Goal: Task Accomplishment & Management: Manage account settings

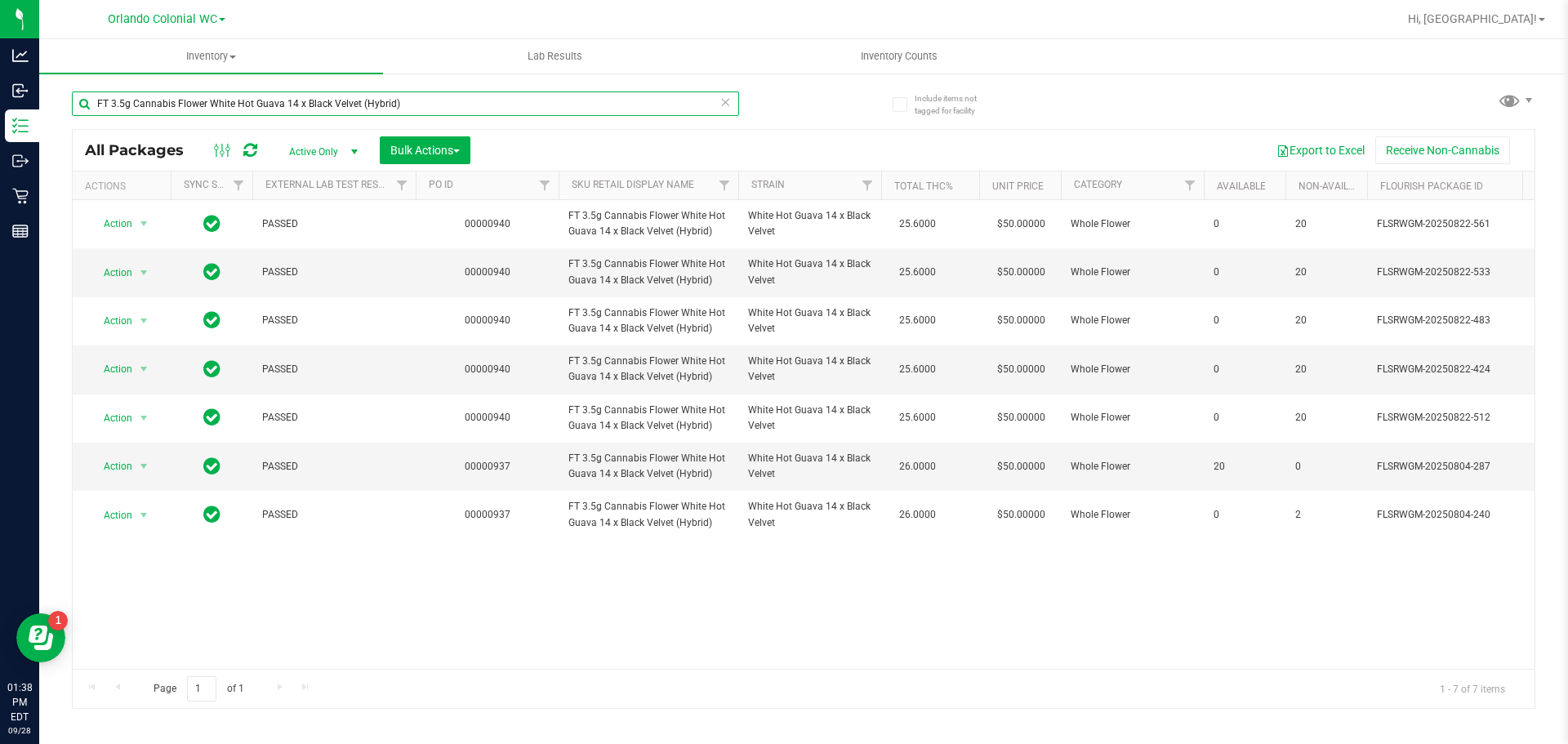
click at [470, 101] on input "FT 3.5g Cannabis Flower White Hot Guava 14 x Black Velvet (Hybrid)" at bounding box center [405, 103] width 667 height 25
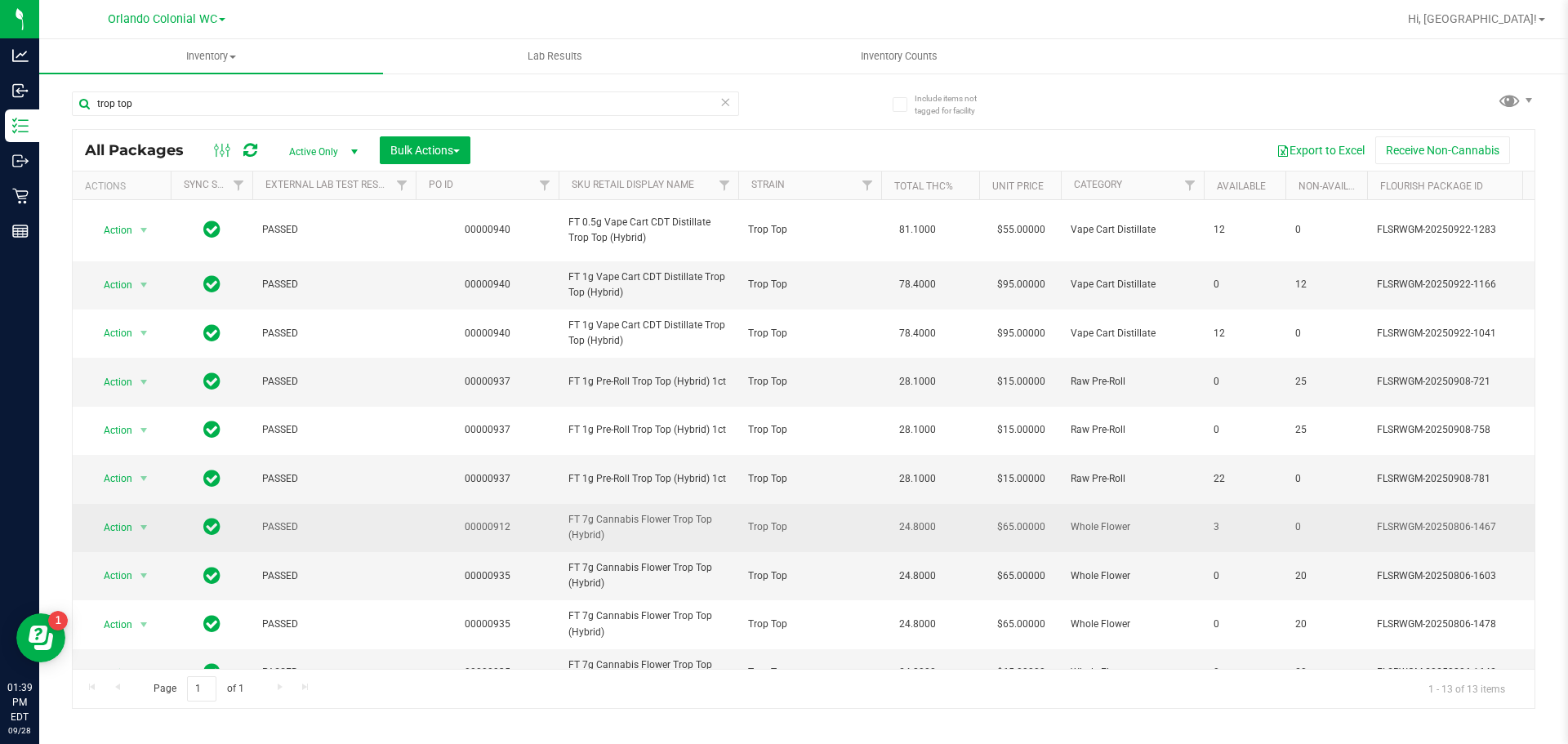
click at [595, 522] on span "FT 7g Cannabis Flower Trop Top (Hybrid)" at bounding box center [648, 527] width 160 height 31
copy tr "FT 7g Cannabis Flower Trop Top (Hybrid)"
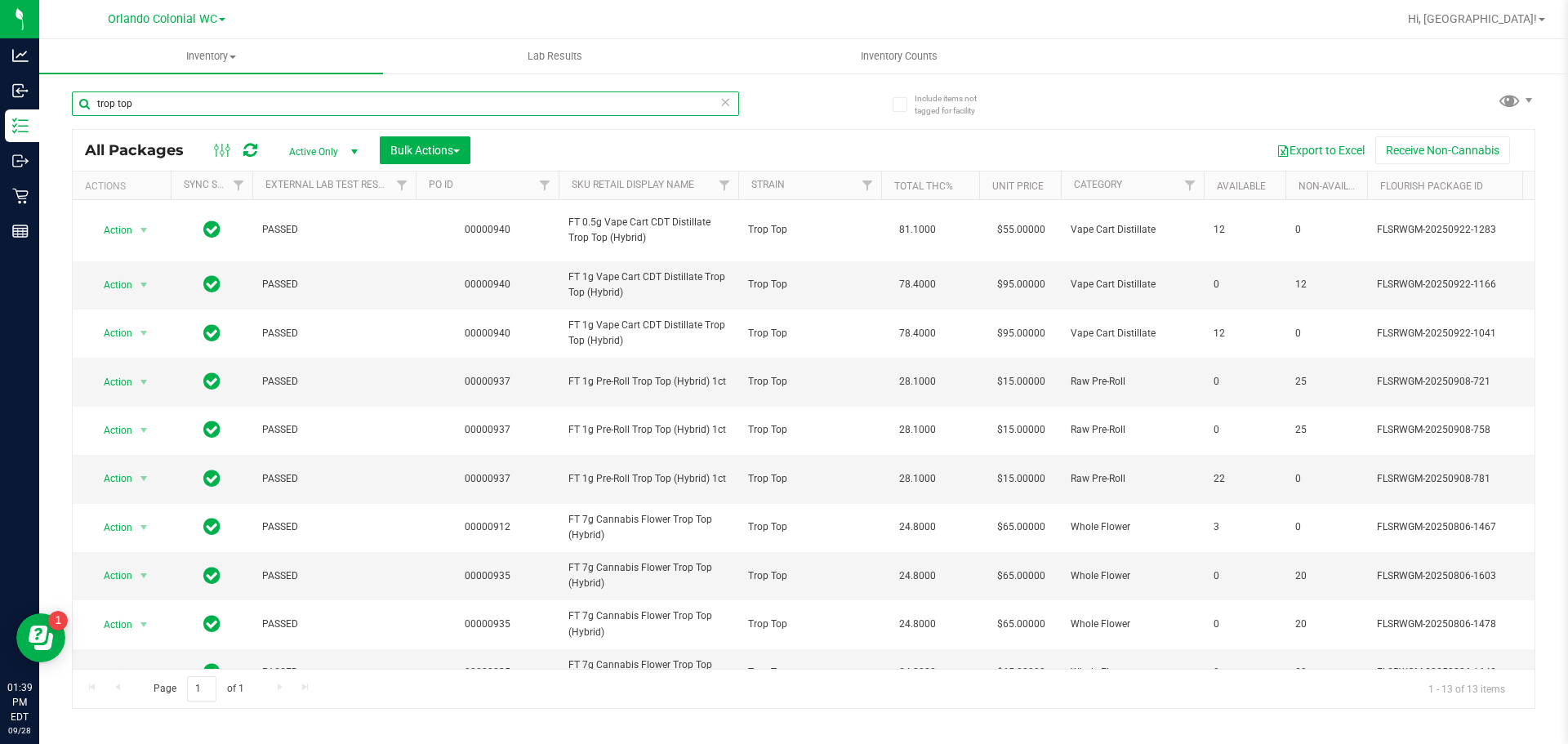
click at [281, 100] on input "trop top" at bounding box center [405, 103] width 667 height 25
click at [279, 93] on input "trop top" at bounding box center [405, 103] width 667 height 25
paste input "FT 7g Cannabis Flower Trop Top (Hybrid)"
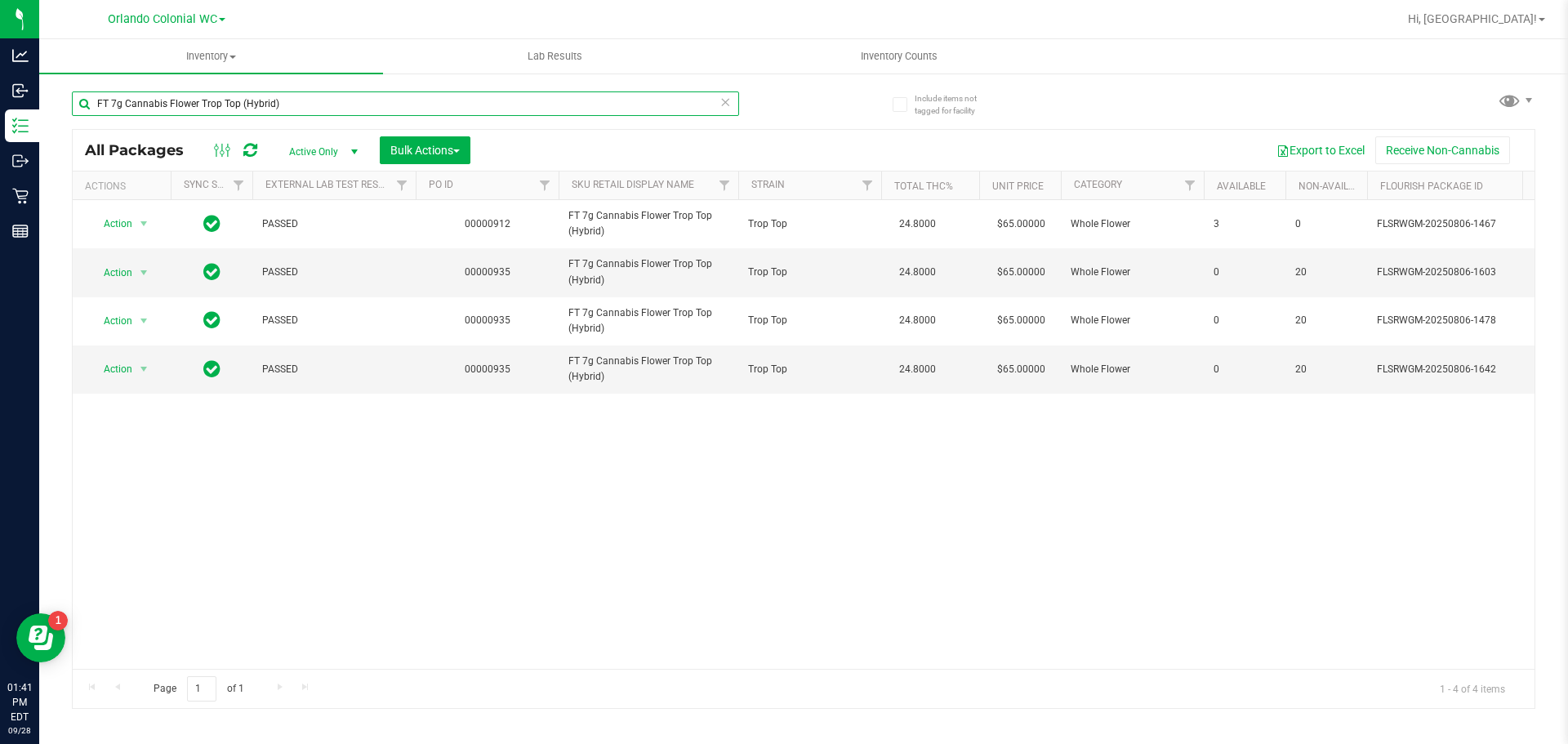
click at [293, 103] on input "FT 7g Cannabis Flower Trop Top (Hybrid)" at bounding box center [405, 103] width 667 height 25
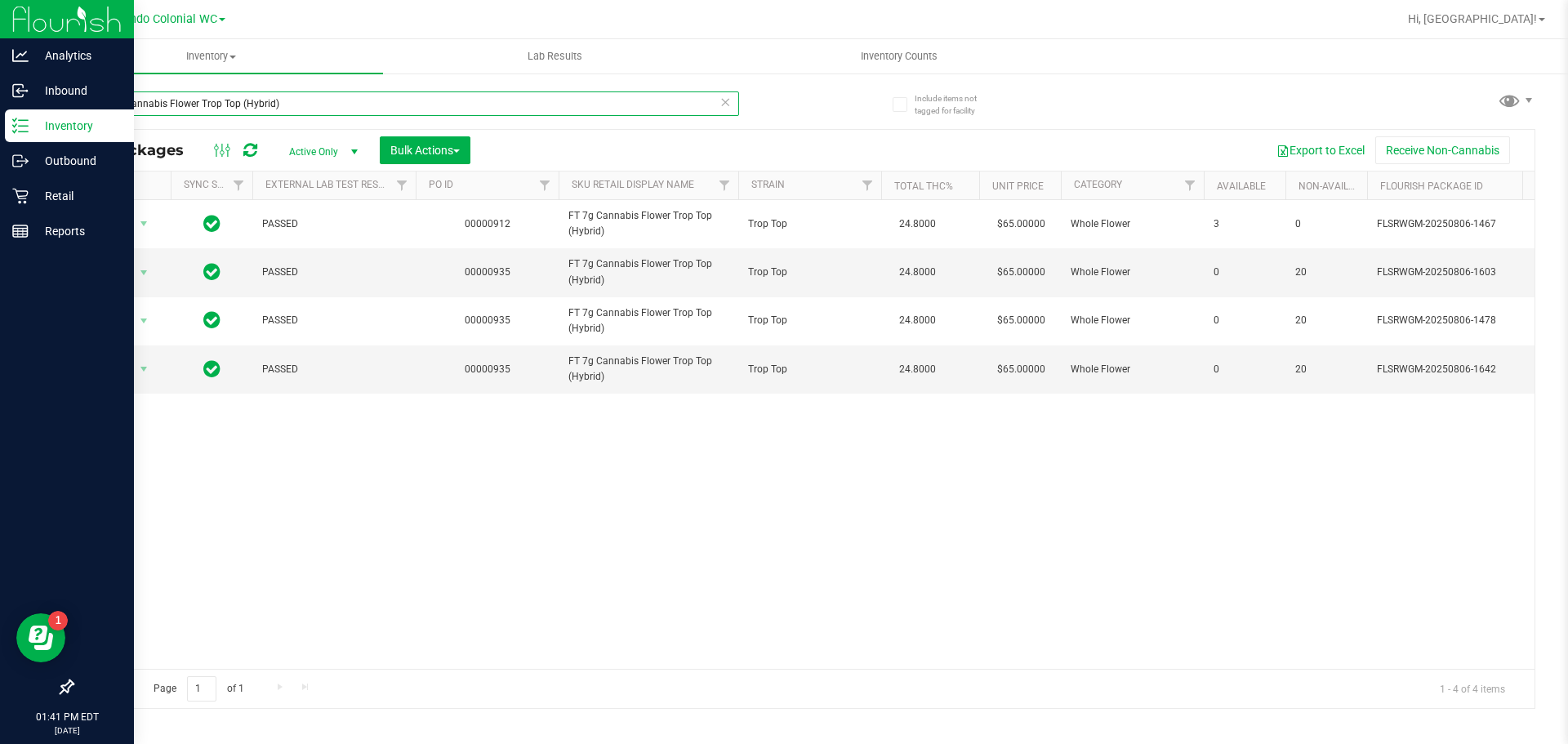
type input "FT 7g Cannabis Flower Trop Top (Hybrid)"
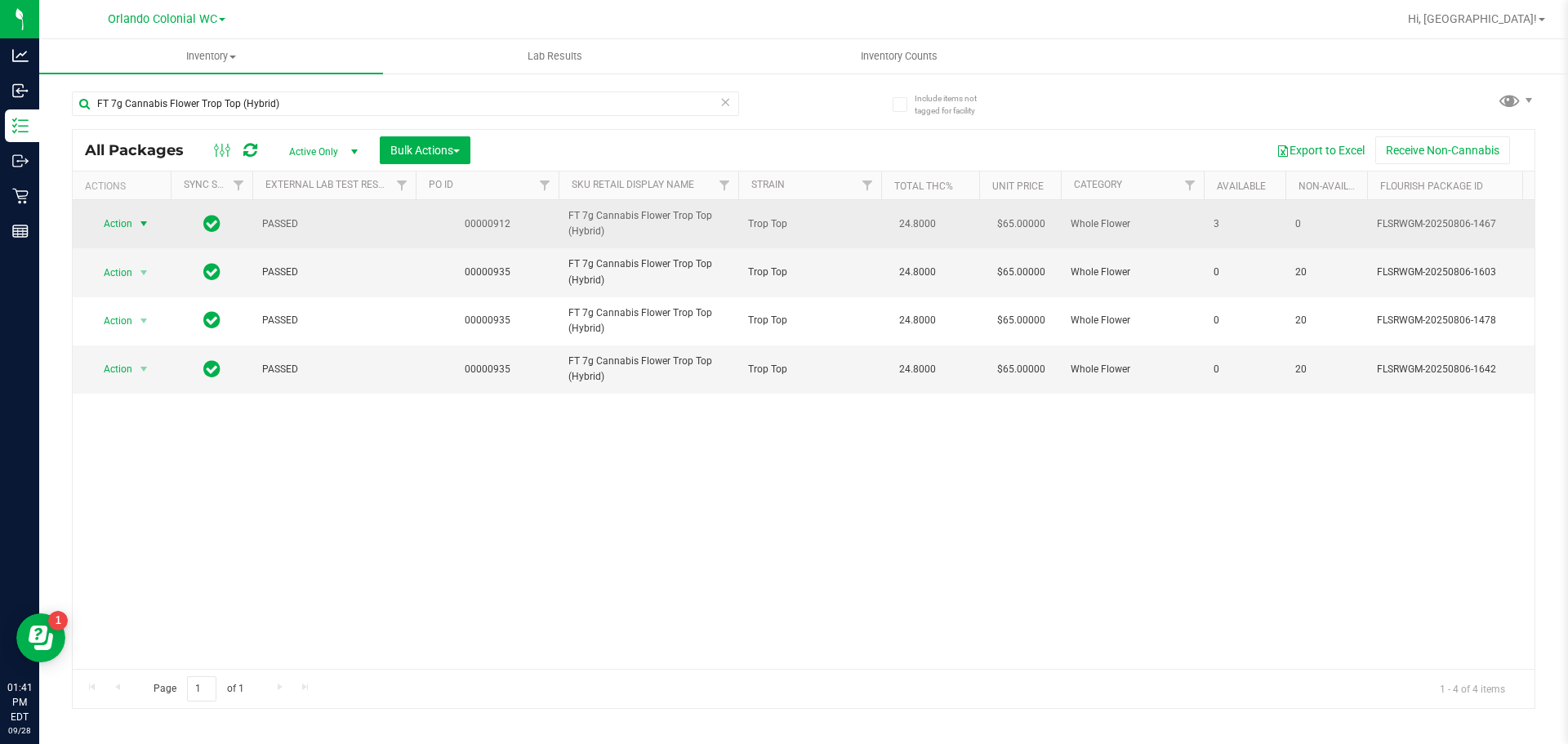
click at [108, 220] on span "Action" at bounding box center [111, 223] width 44 height 23
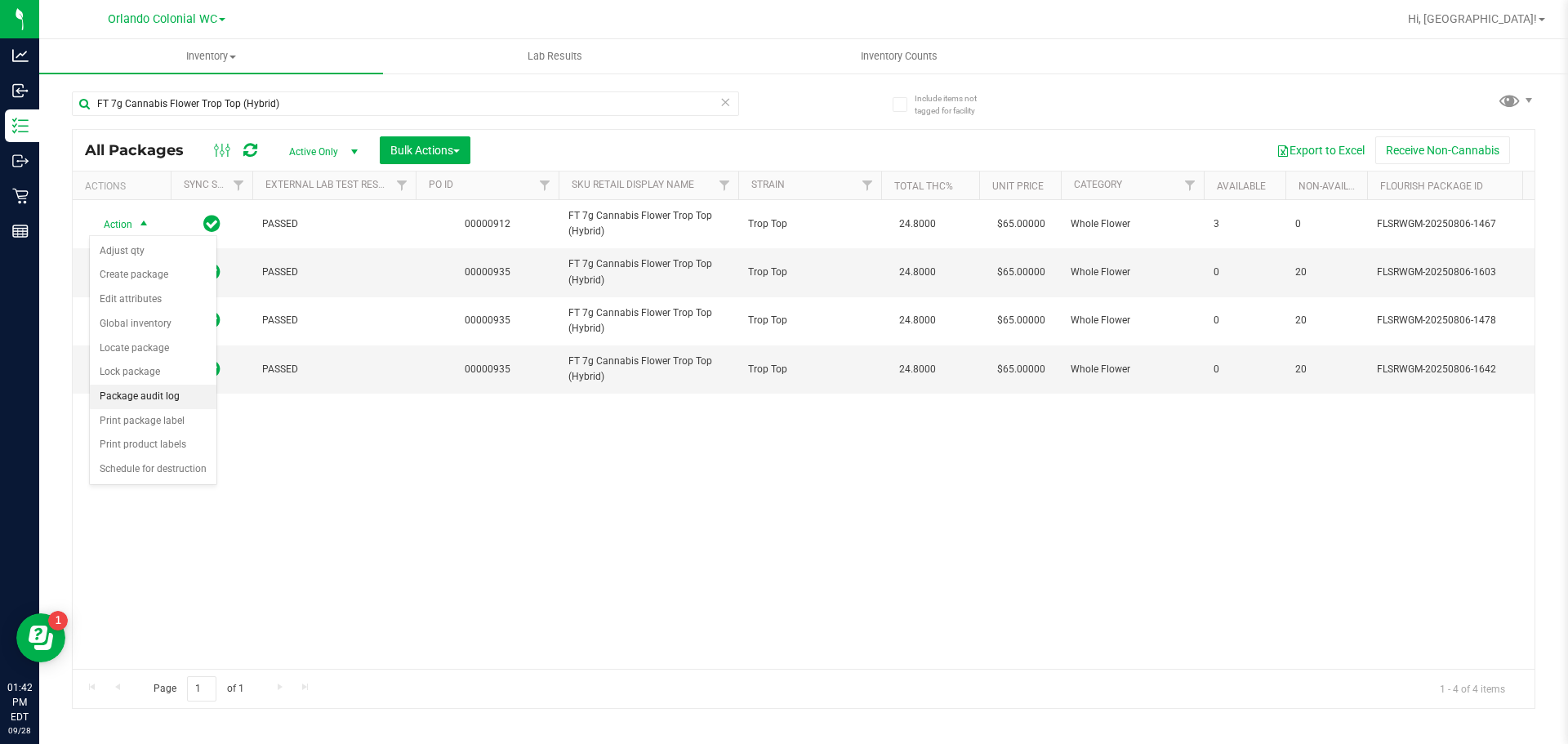
click at [182, 399] on li "Package audit log" at bounding box center [153, 396] width 126 height 25
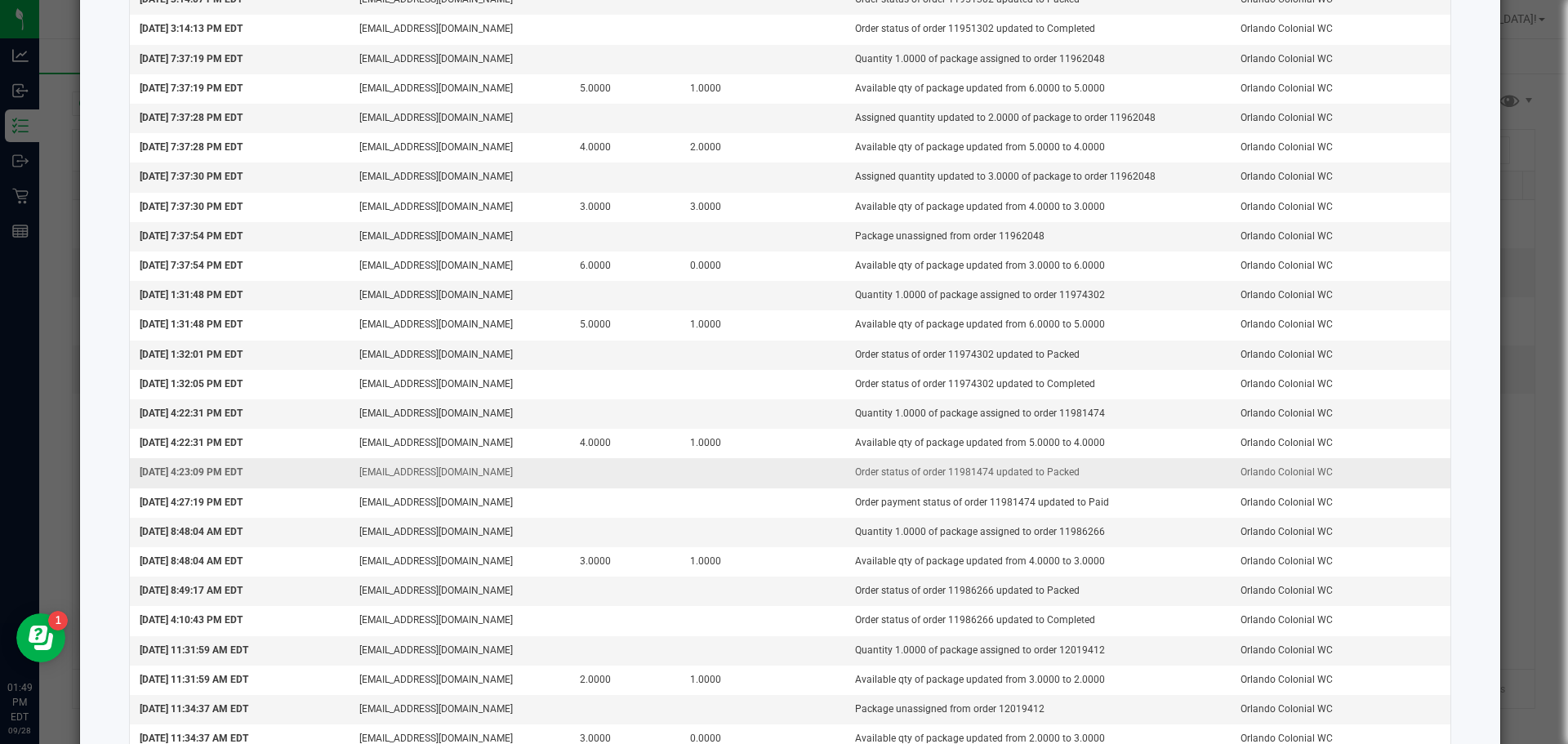
scroll to position [2170, 0]
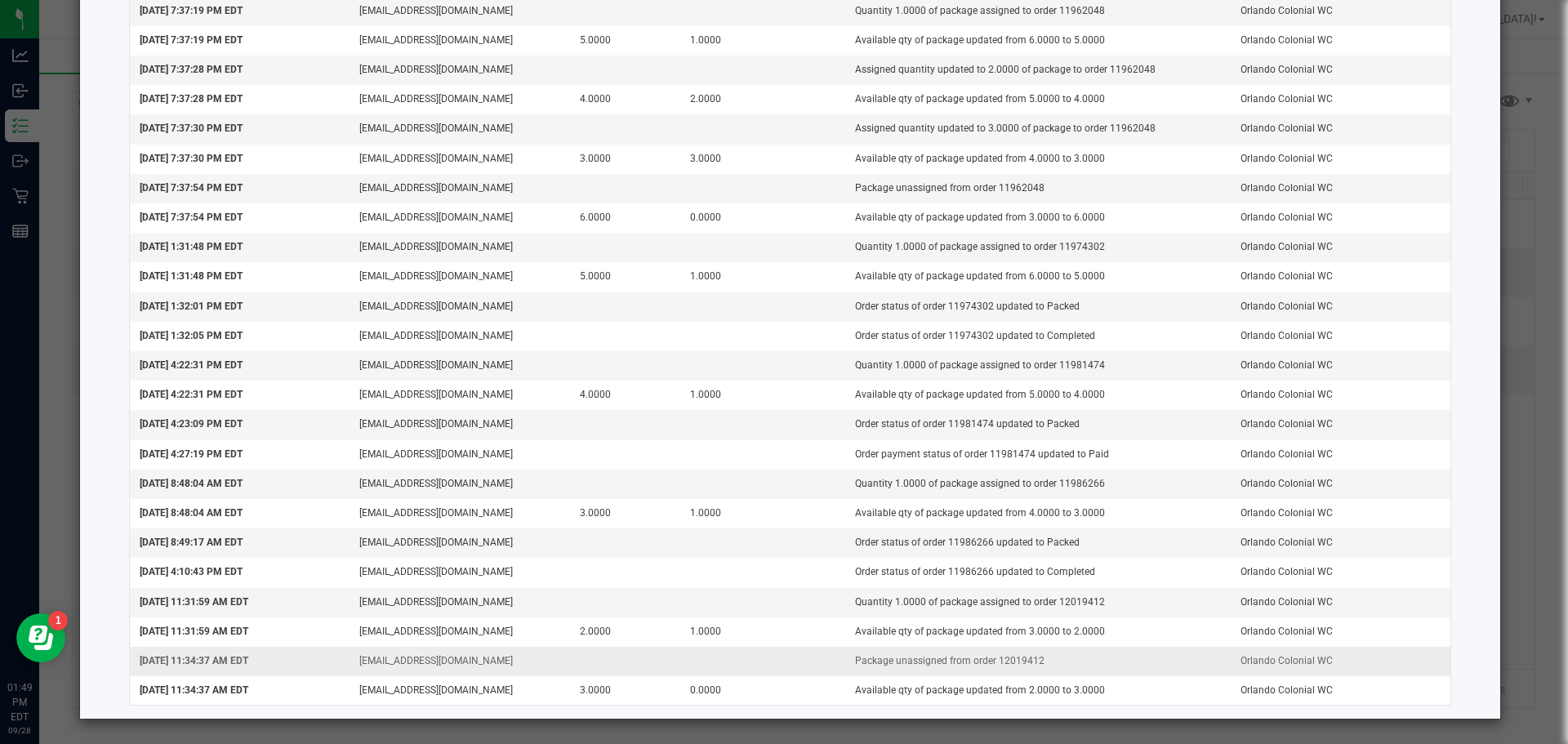
click at [1014, 661] on td "Package unassigned from order 12019412" at bounding box center [1037, 661] width 385 height 29
copy td "12019412"
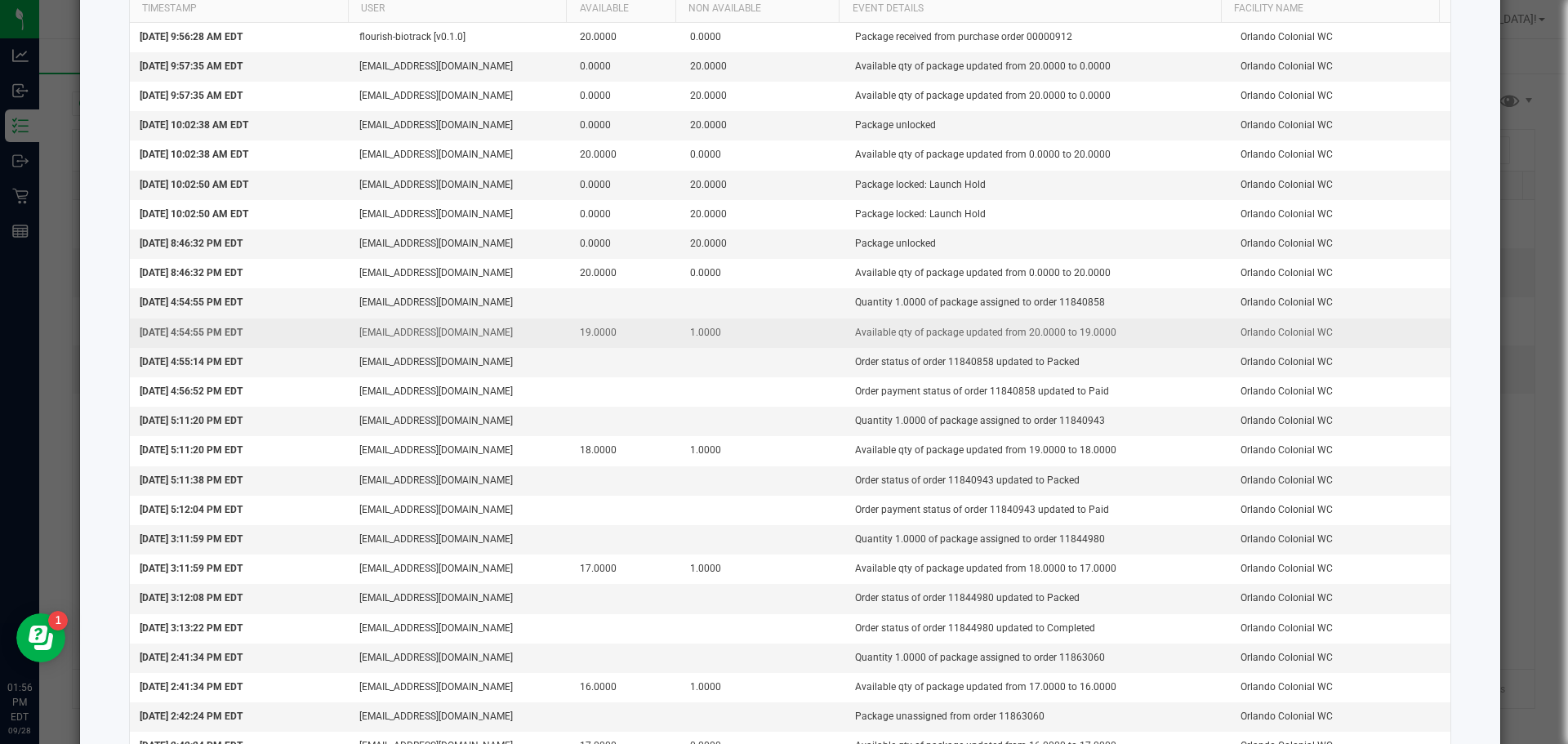
scroll to position [0, 0]
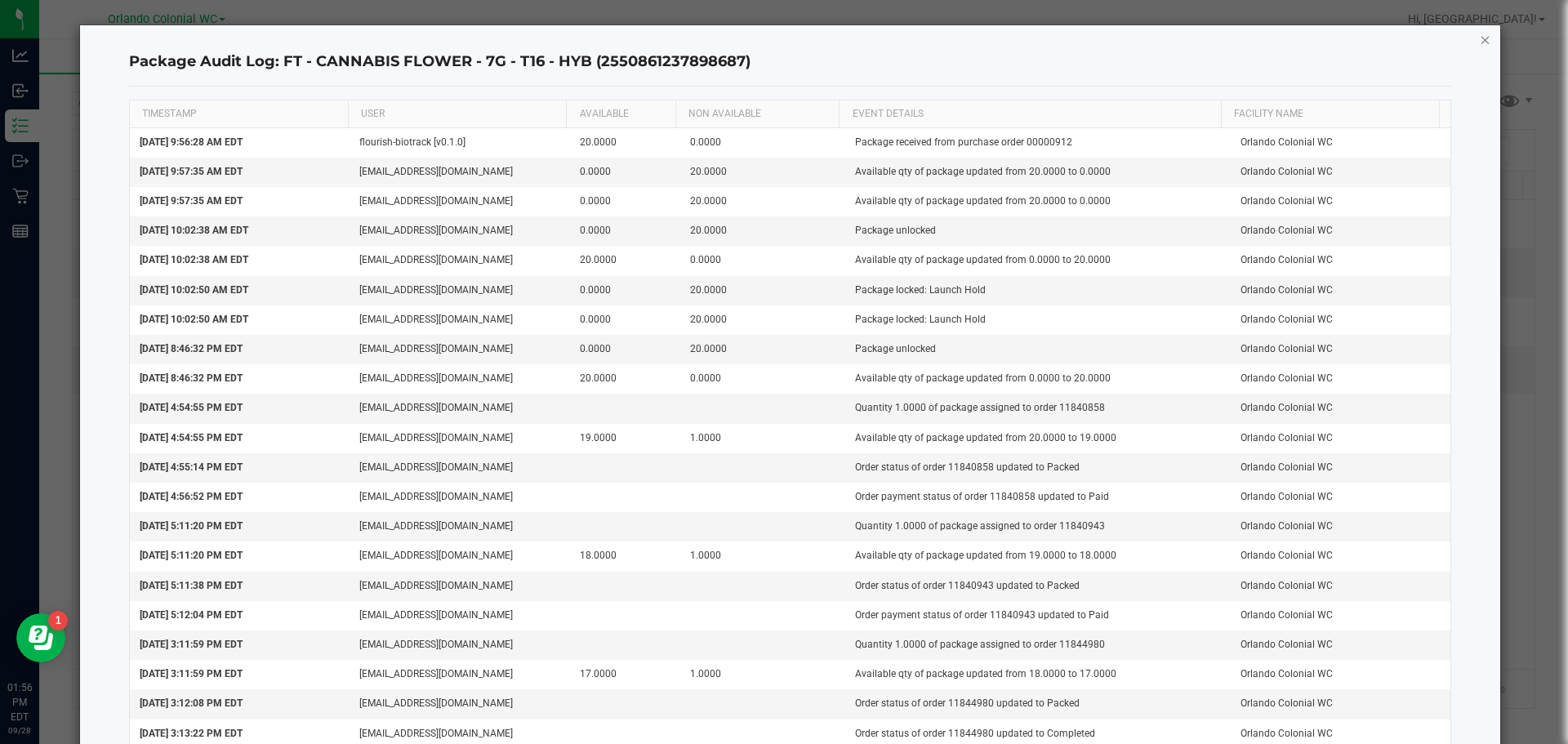
click at [1480, 34] on icon "button" at bounding box center [1485, 38] width 11 height 20
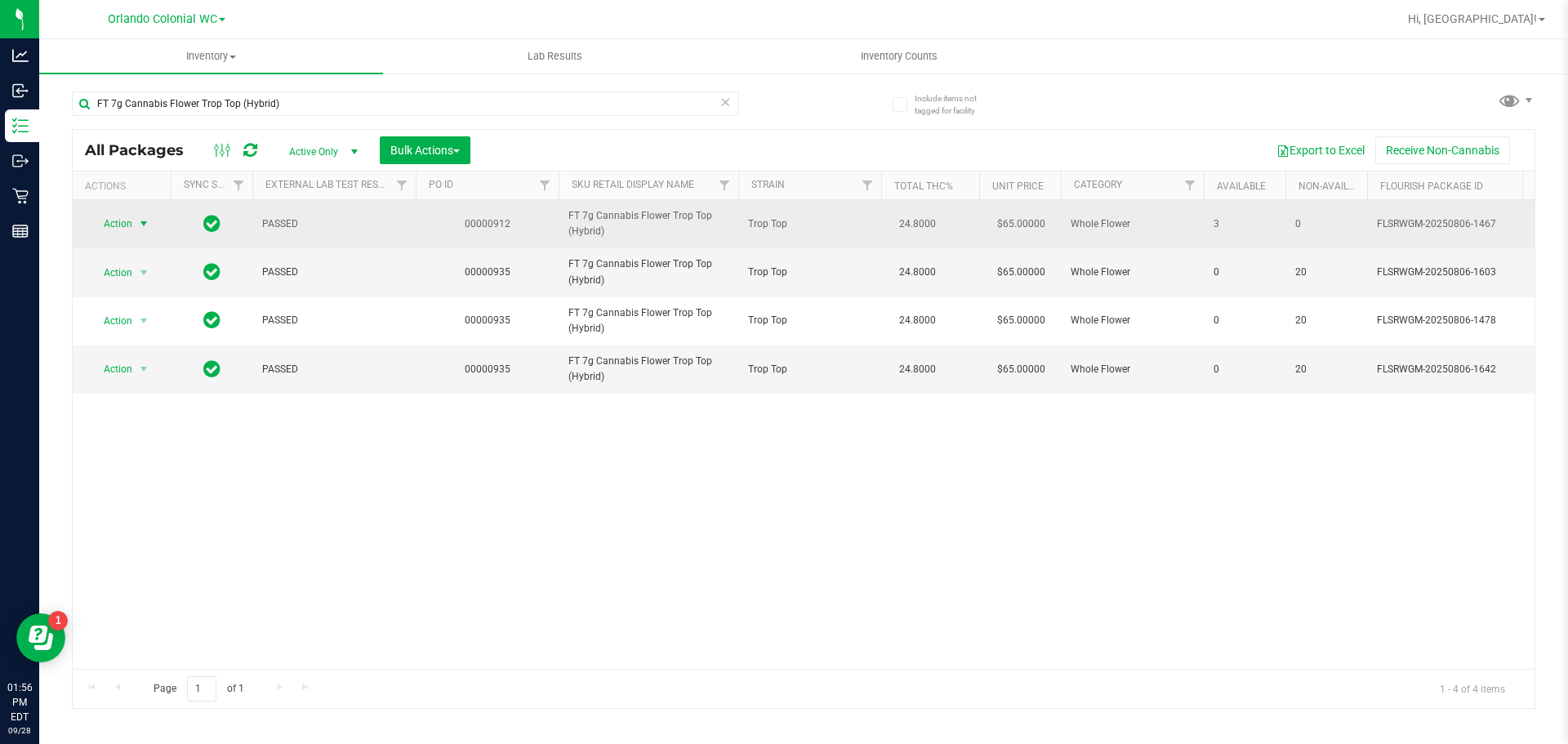
click at [109, 229] on span "Action" at bounding box center [111, 223] width 44 height 23
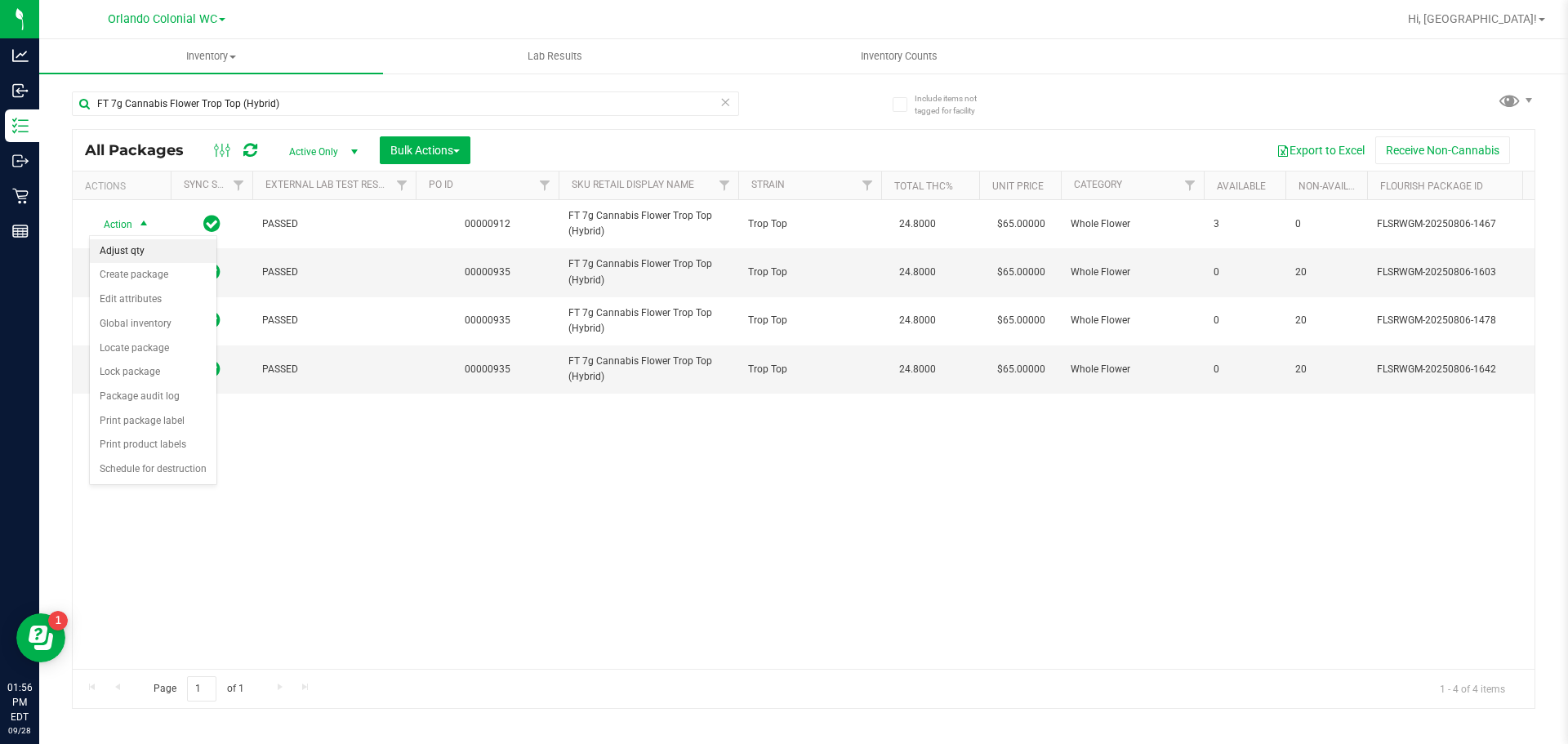
click at [145, 247] on li "Adjust qty" at bounding box center [153, 251] width 126 height 25
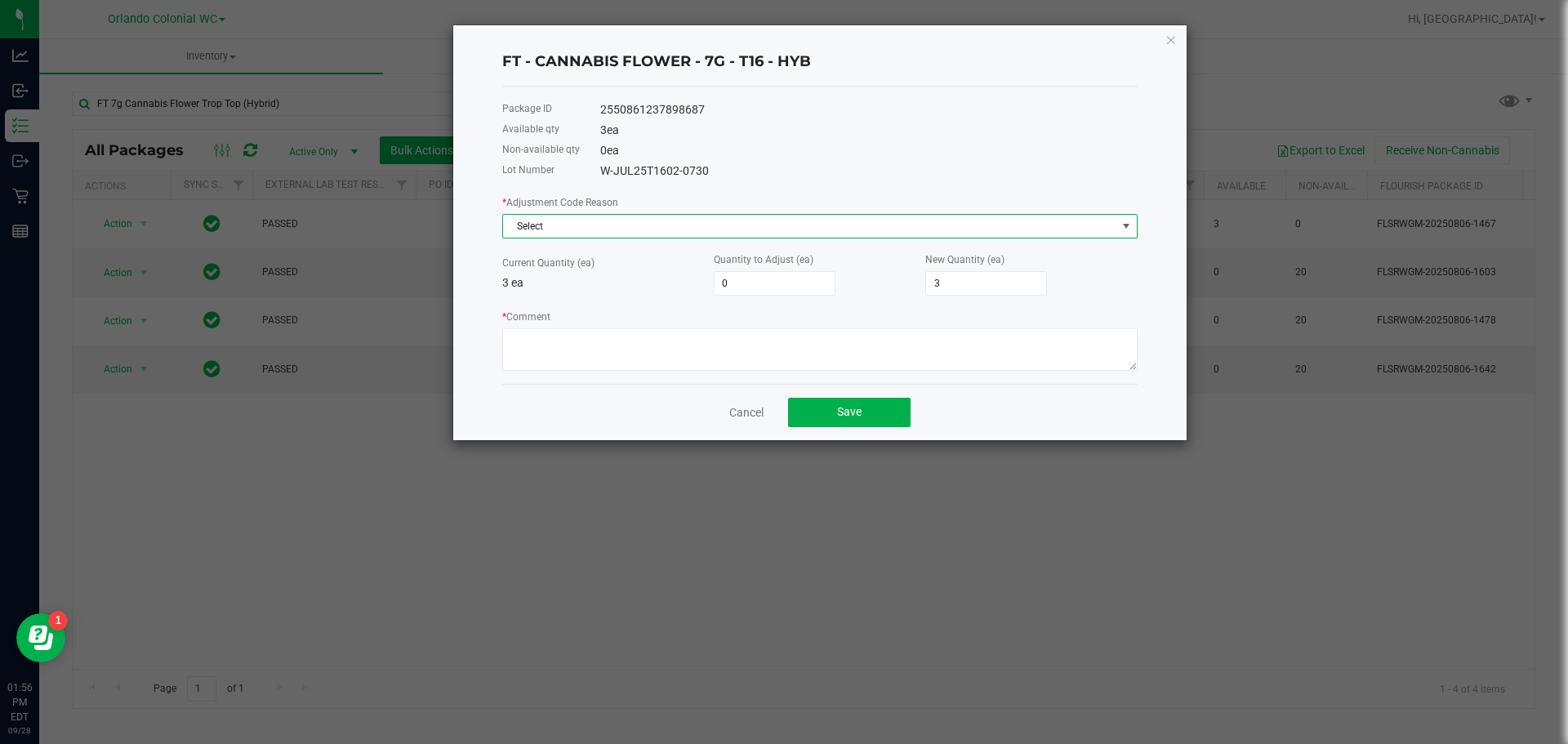
click at [626, 230] on span "Select" at bounding box center [810, 226] width 614 height 23
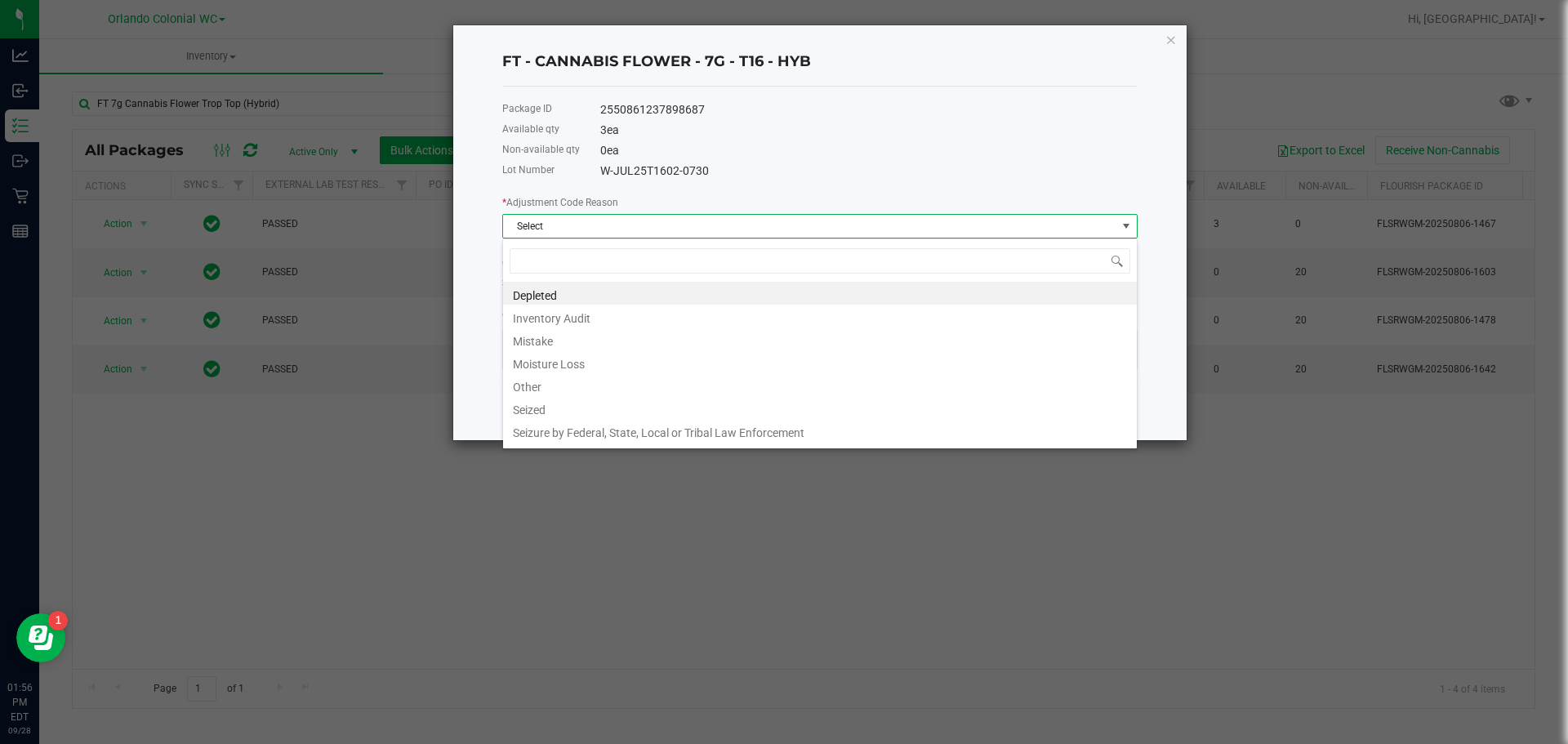
scroll to position [25, 635]
click at [607, 337] on li "Mistake" at bounding box center [820, 338] width 634 height 23
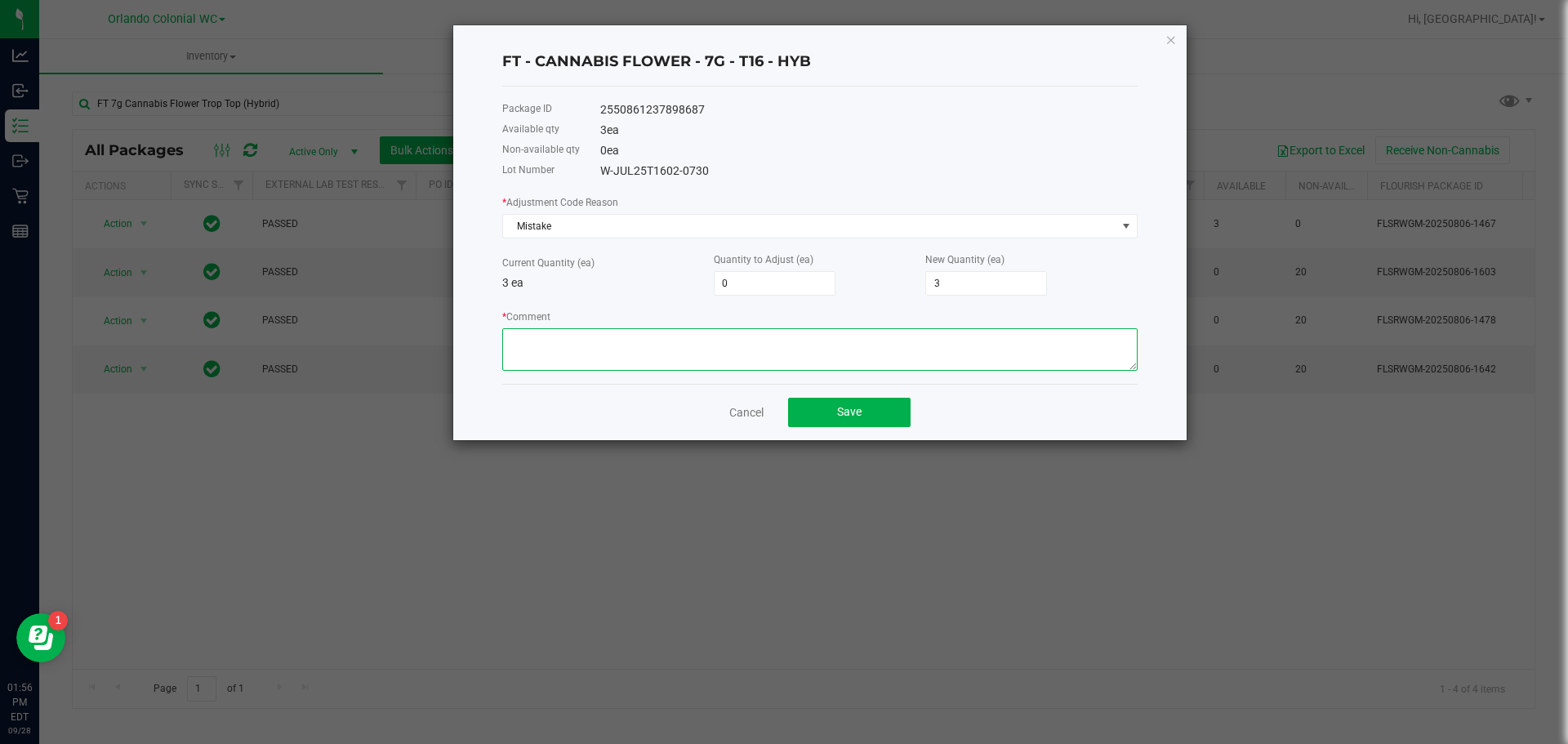
click at [604, 354] on textarea "* Comment" at bounding box center [819, 349] width 635 height 43
paste textarea "Order #12019412, patient had changed his mind on the amount of flower he wanted…"
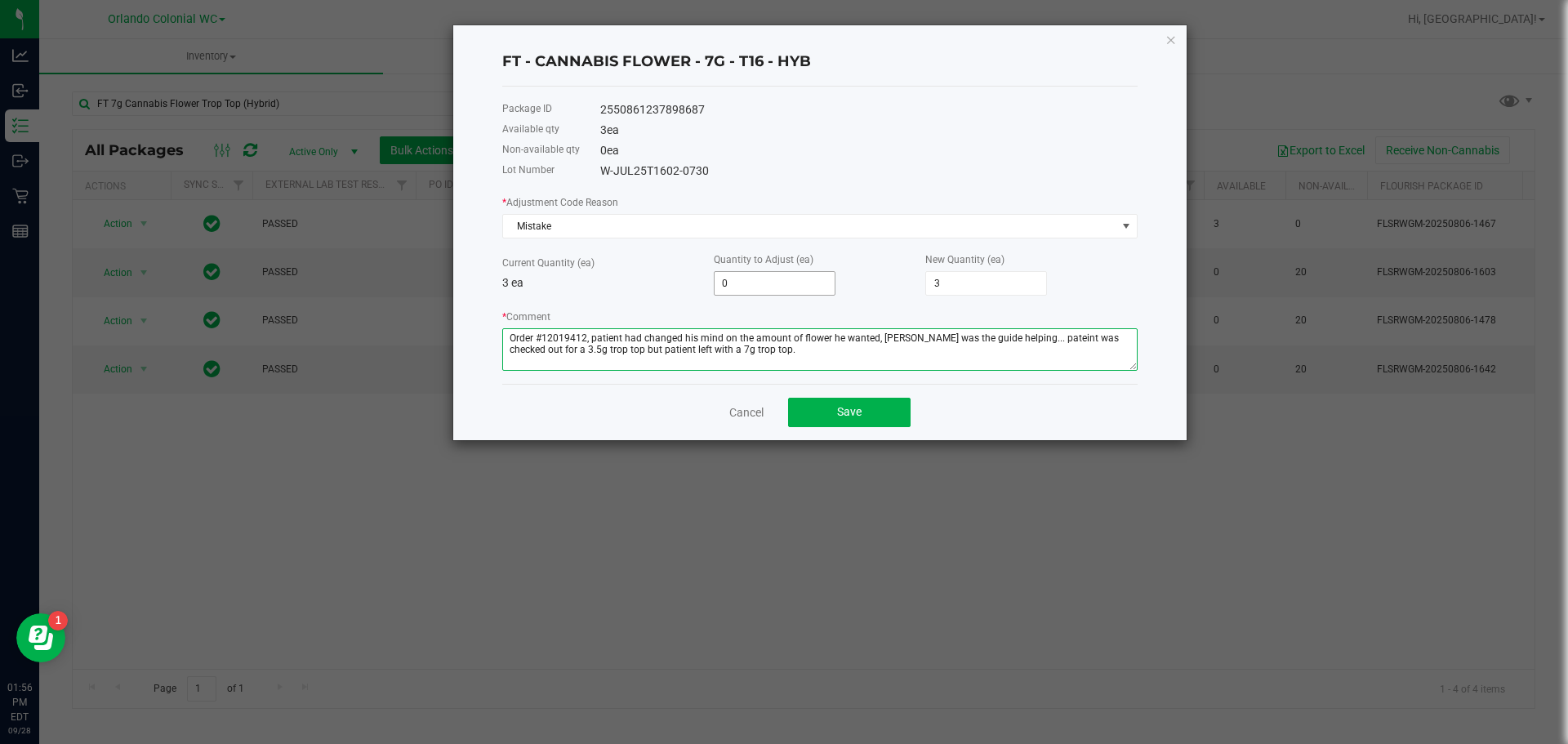
type textarea "Order #12019412, patient had changed his mind on the amount of flower he wanted…"
click at [768, 276] on input "0" at bounding box center [774, 283] width 120 height 23
type input "-1"
type input "2"
type input "-1"
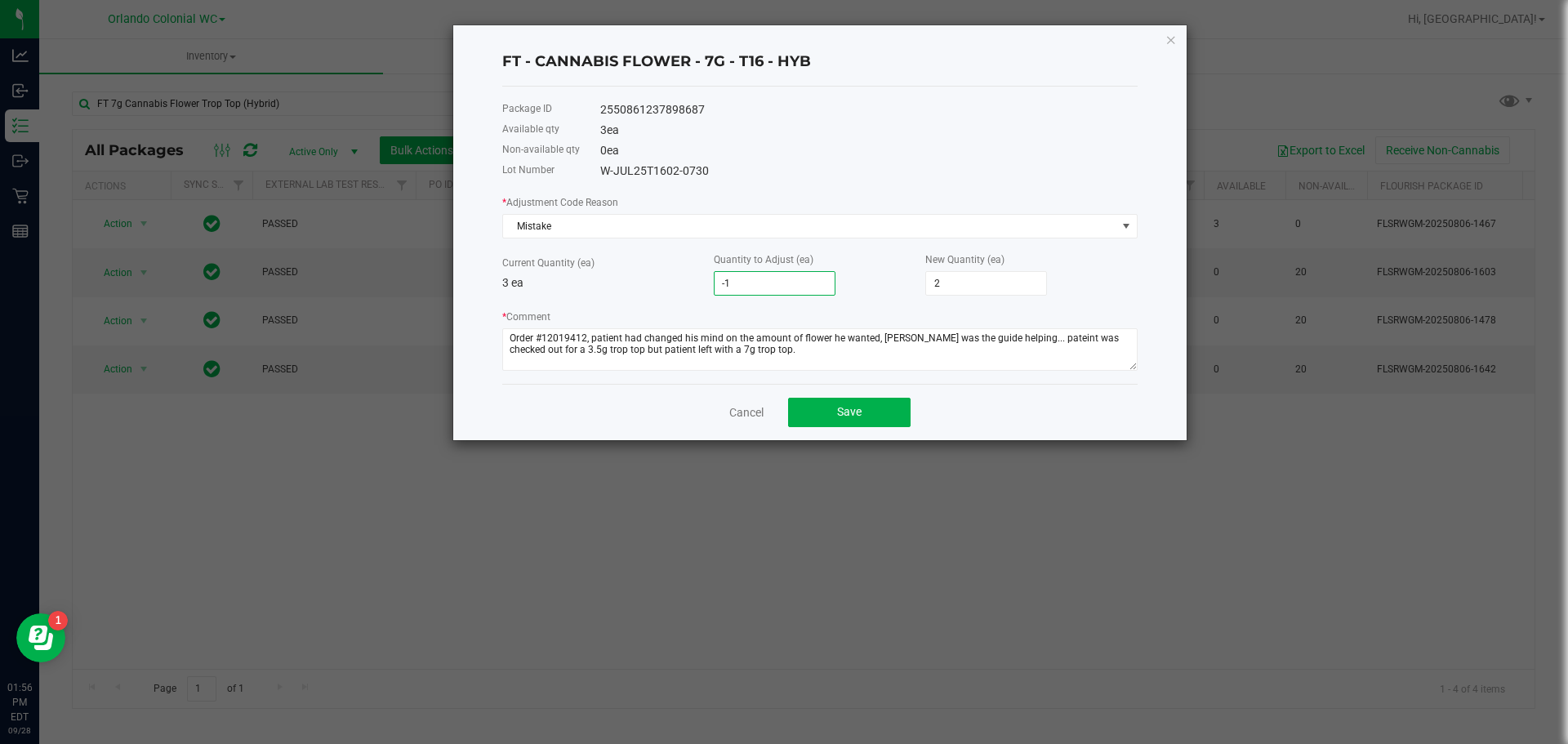
click at [659, 289] on p "3 ea" at bounding box center [608, 283] width 212 height 17
click at [880, 409] on button "Save" at bounding box center [849, 412] width 122 height 29
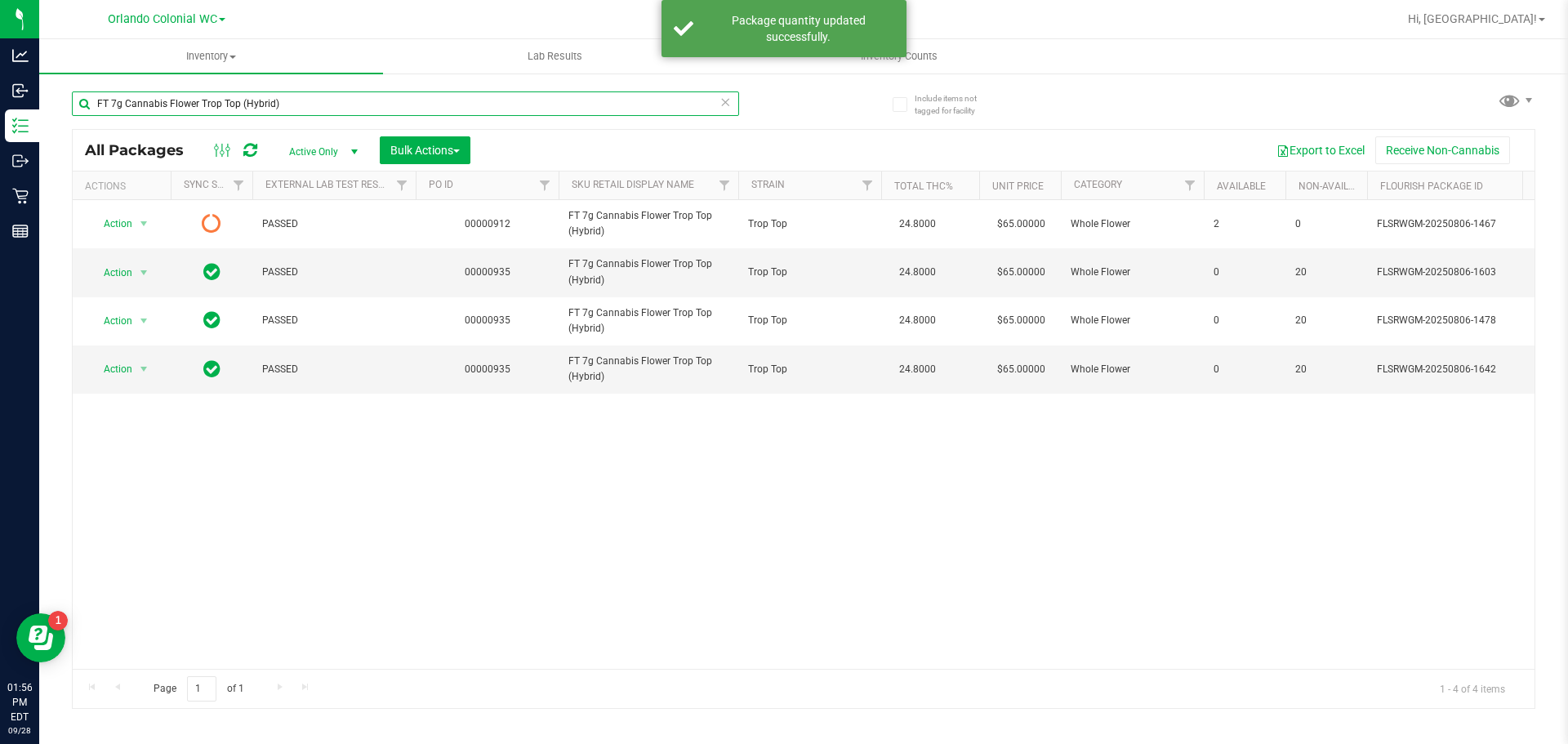
click at [118, 103] on input "FT 7g Cannabis Flower Trop Top (Hybrid)" at bounding box center [405, 103] width 667 height 25
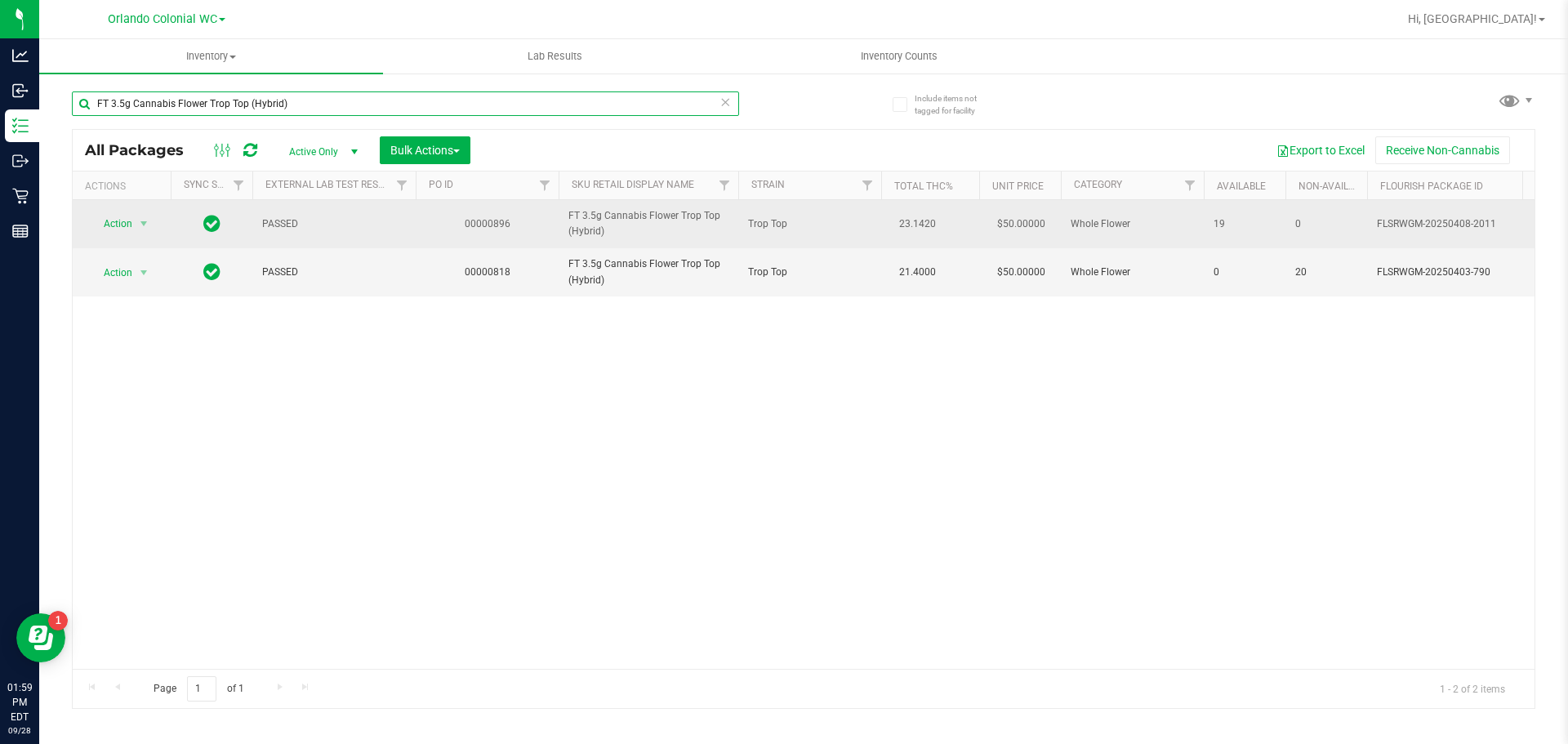
type input "FT 3.5g Cannabis Flower Trop Top (Hybrid)"
click at [119, 223] on span "Action" at bounding box center [111, 223] width 44 height 23
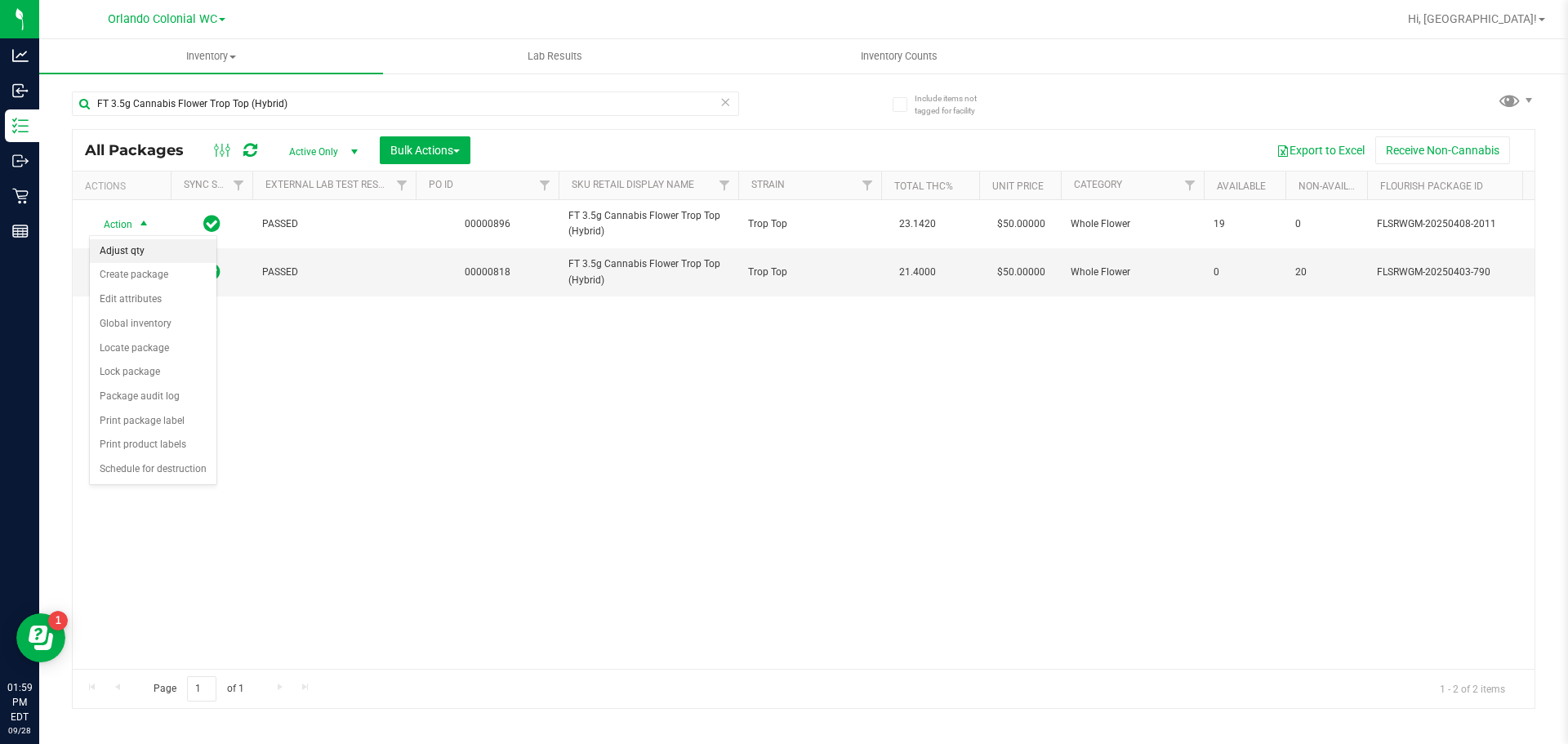
click at [156, 250] on li "Adjust qty" at bounding box center [153, 251] width 126 height 25
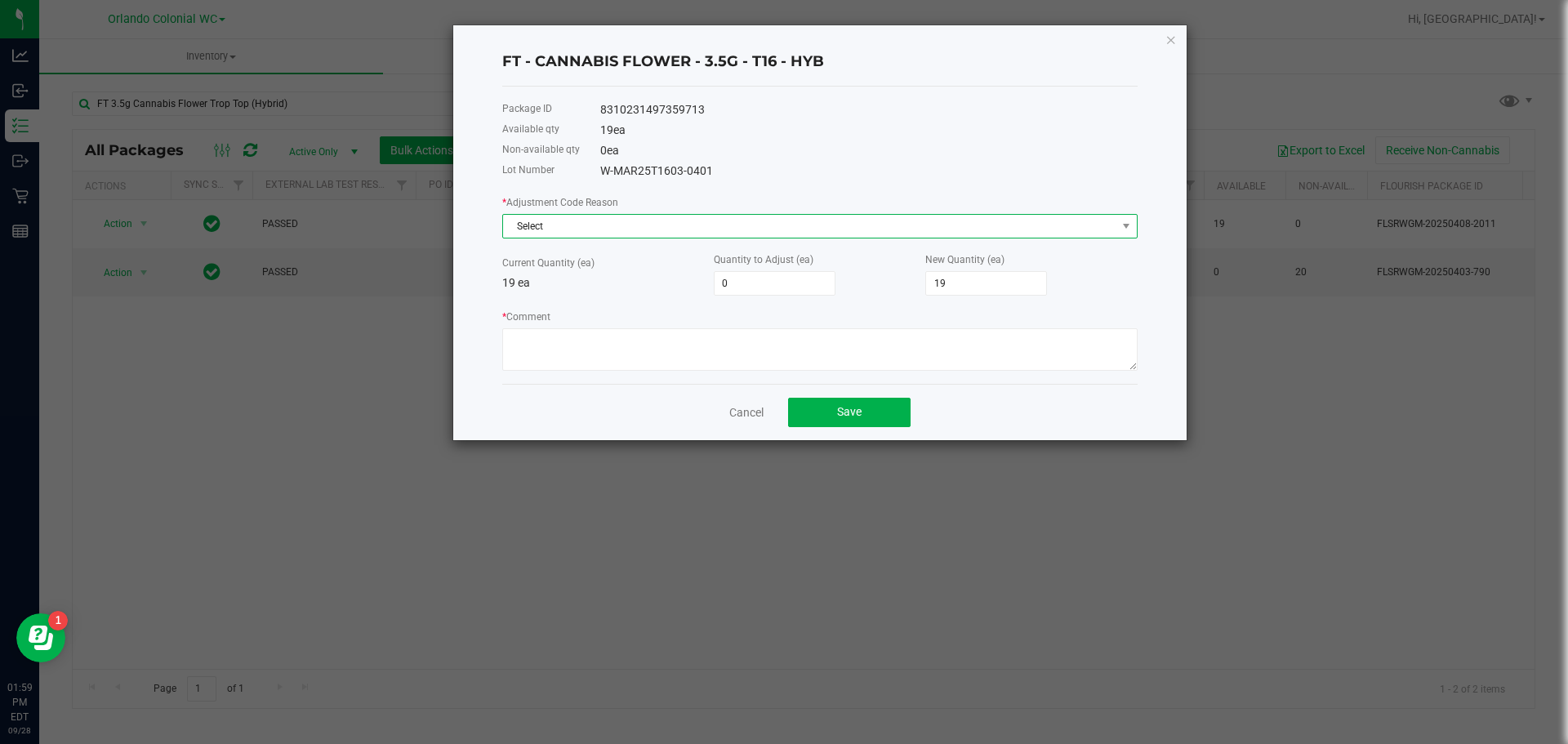
click at [594, 220] on span "Select" at bounding box center [810, 226] width 614 height 23
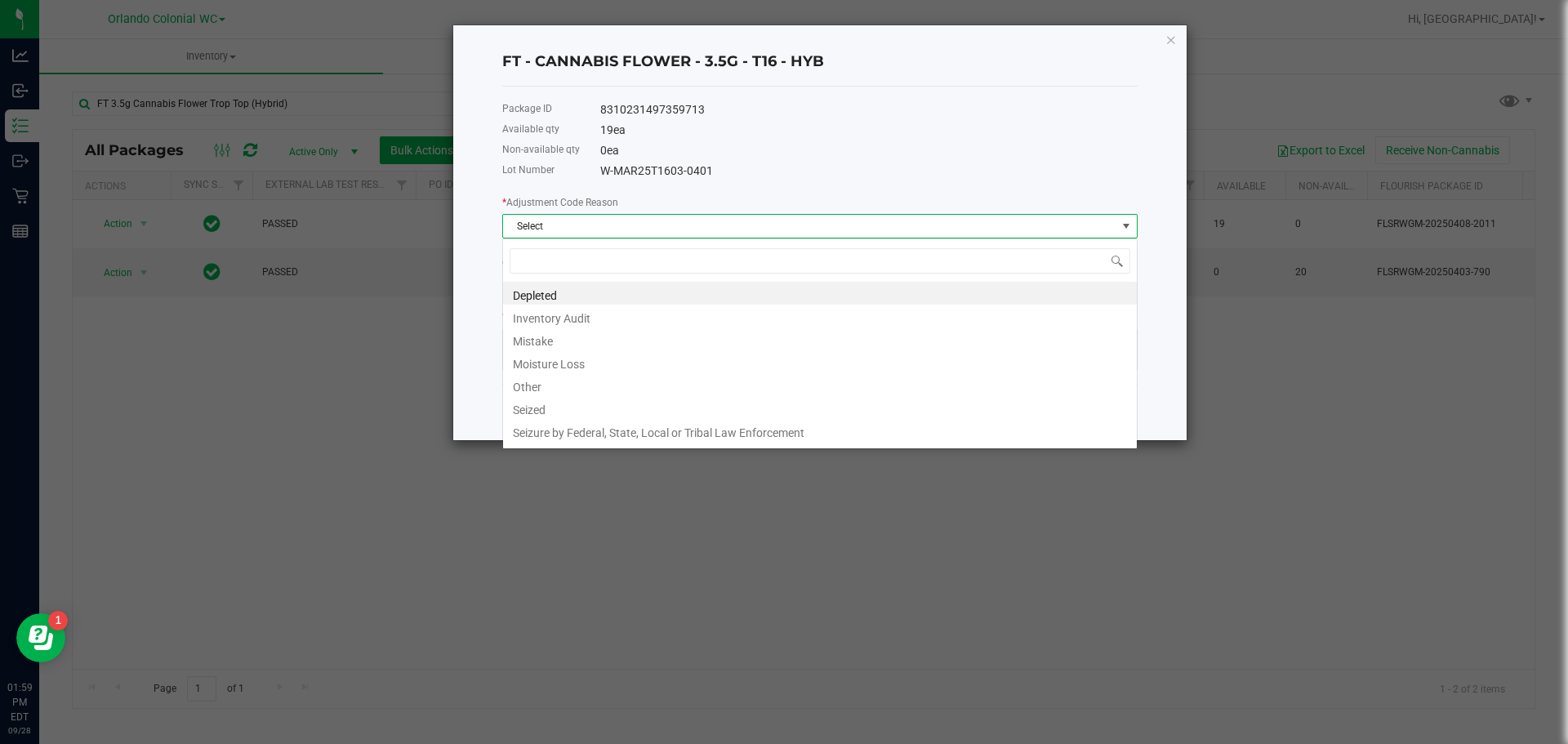
scroll to position [25, 635]
click at [550, 344] on li "Mistake" at bounding box center [820, 338] width 634 height 23
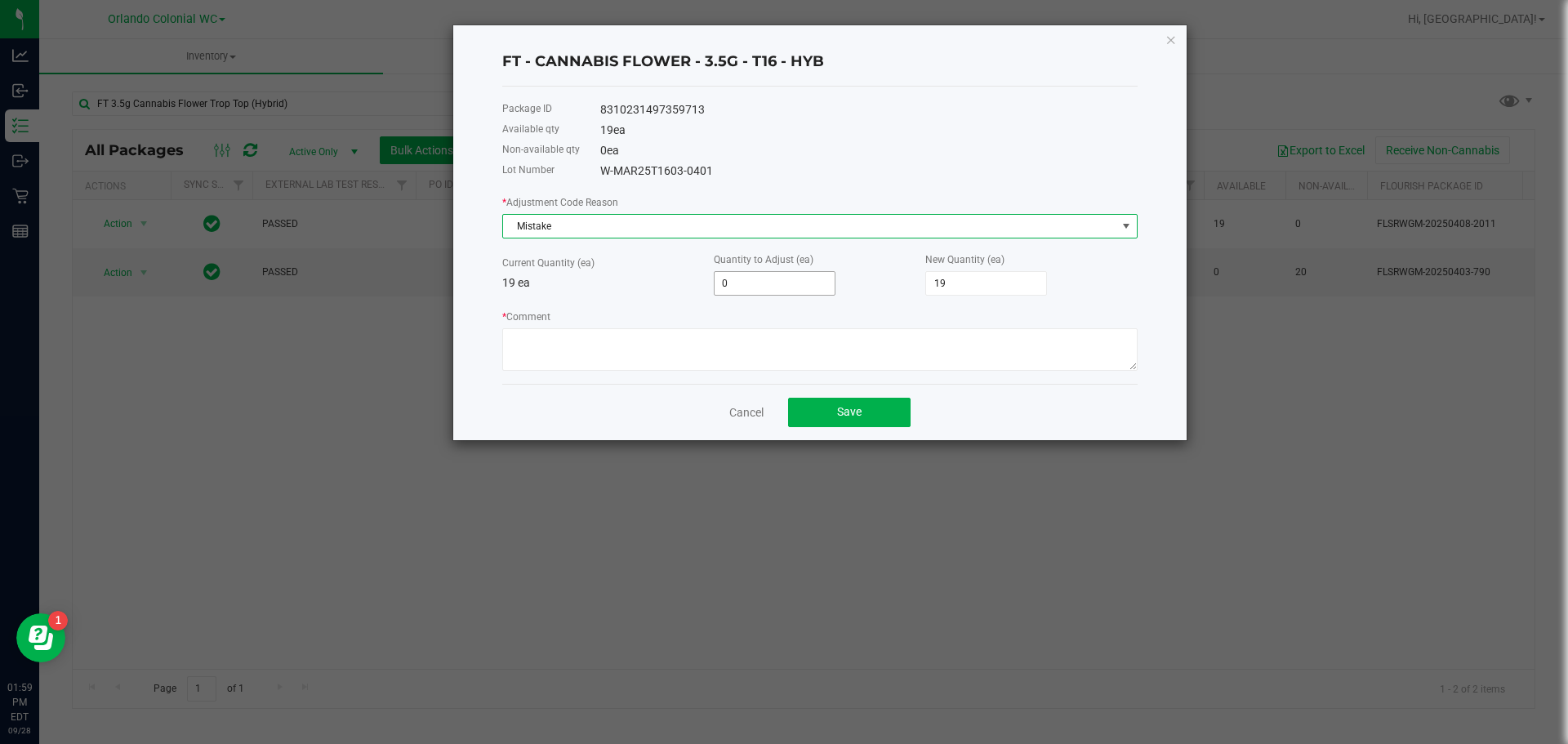
click at [774, 282] on input "0" at bounding box center [774, 283] width 120 height 23
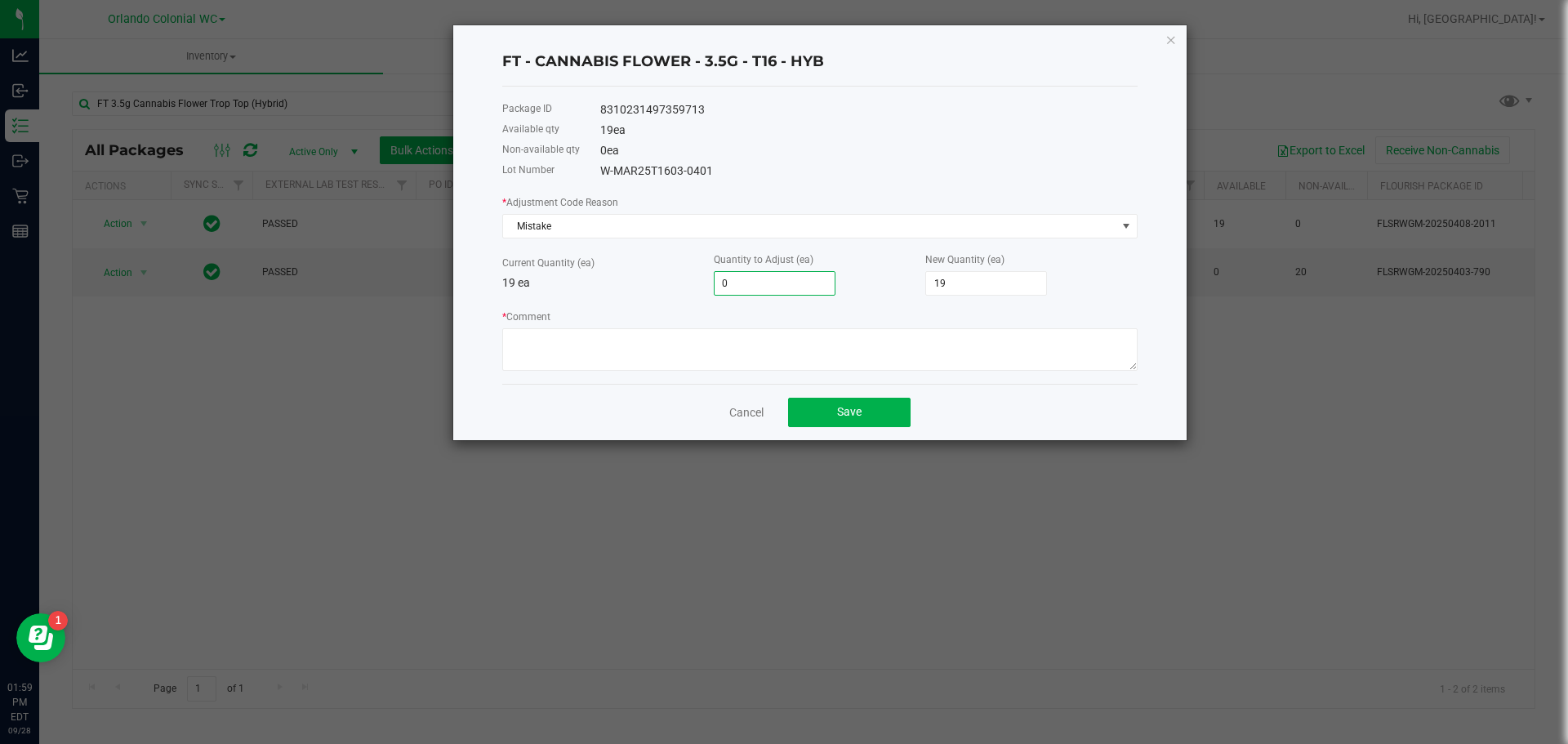
type input "1"
type input "20"
type input "1"
click at [678, 298] on div "* Adjustment Code Reason Mistake Current Quantity (ea) 19 ea Quantity to Adjust…" at bounding box center [819, 281] width 635 height 177
click at [660, 358] on textarea "* Comment" at bounding box center [819, 349] width 635 height 43
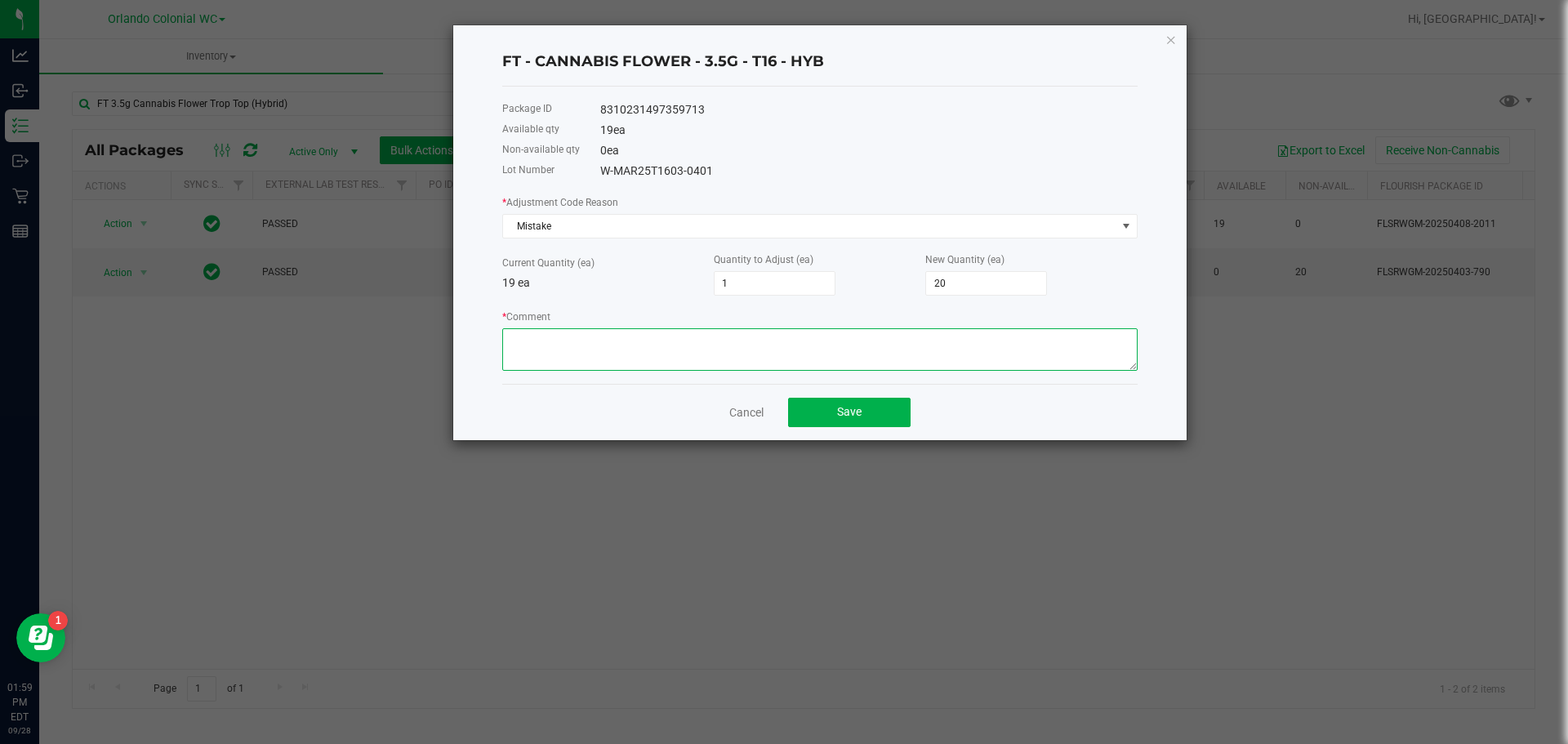
paste textarea "Order #12019412, patient had changed his mind on the amount of flower he wanted…"
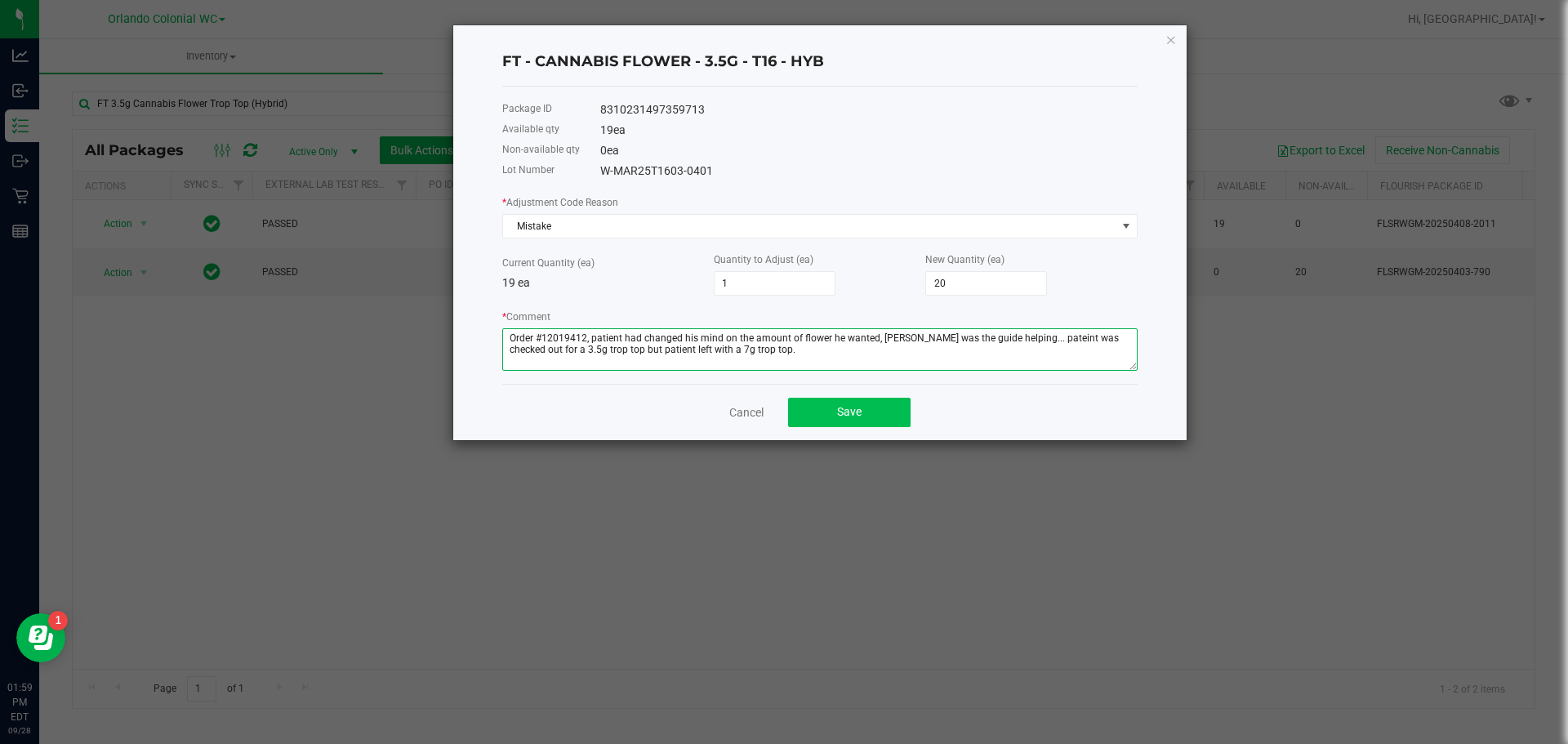
type textarea "Order #12019412, patient had changed his mind on the amount of flower he wanted…"
click at [837, 413] on span "Save" at bounding box center [849, 411] width 25 height 13
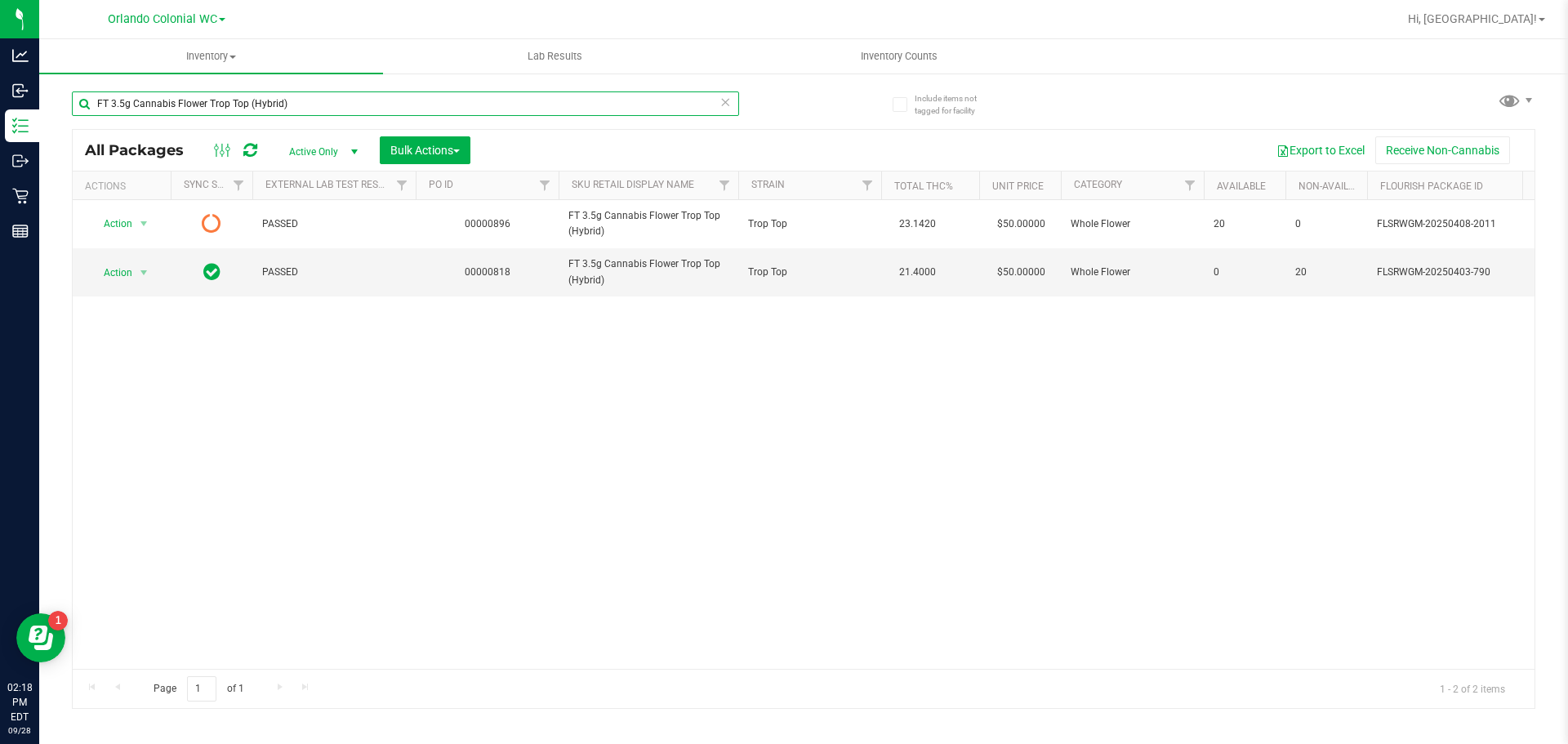
click at [337, 101] on input "FT 3.5g Cannabis Flower Trop Top (Hybrid)" at bounding box center [405, 103] width 667 height 25
click at [338, 101] on input "FT 3.5g Cannabis Flower Trop Top (Hybrid)" at bounding box center [405, 103] width 667 height 25
click at [338, 101] on input "FT 3.5g Cannabis Flower Trop Top (Hybrid)" at bounding box center [405, 103] width 667 height 25
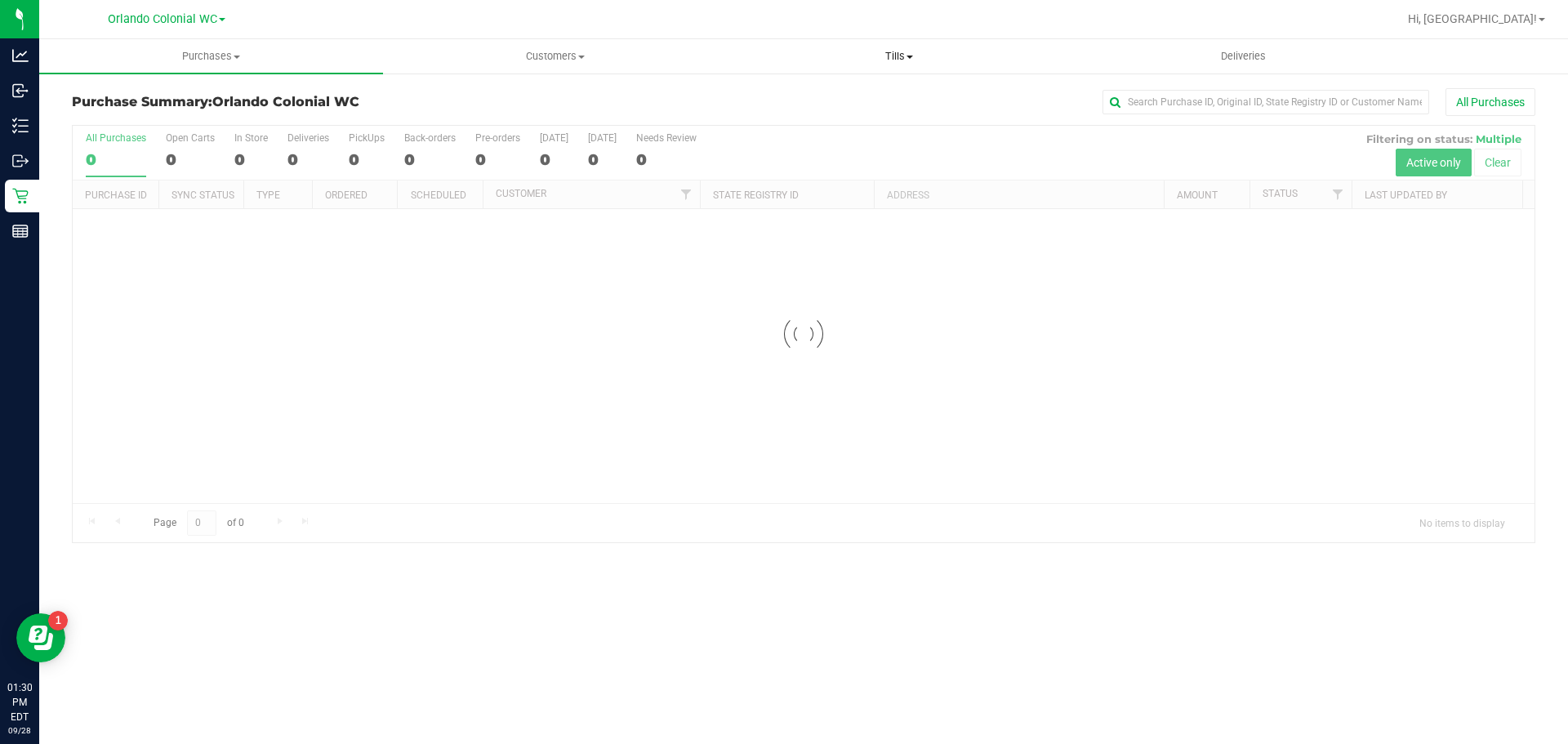
click at [904, 52] on span "Tills" at bounding box center [898, 56] width 342 height 15
click at [840, 105] on li "Manage tills" at bounding box center [899, 98] width 344 height 20
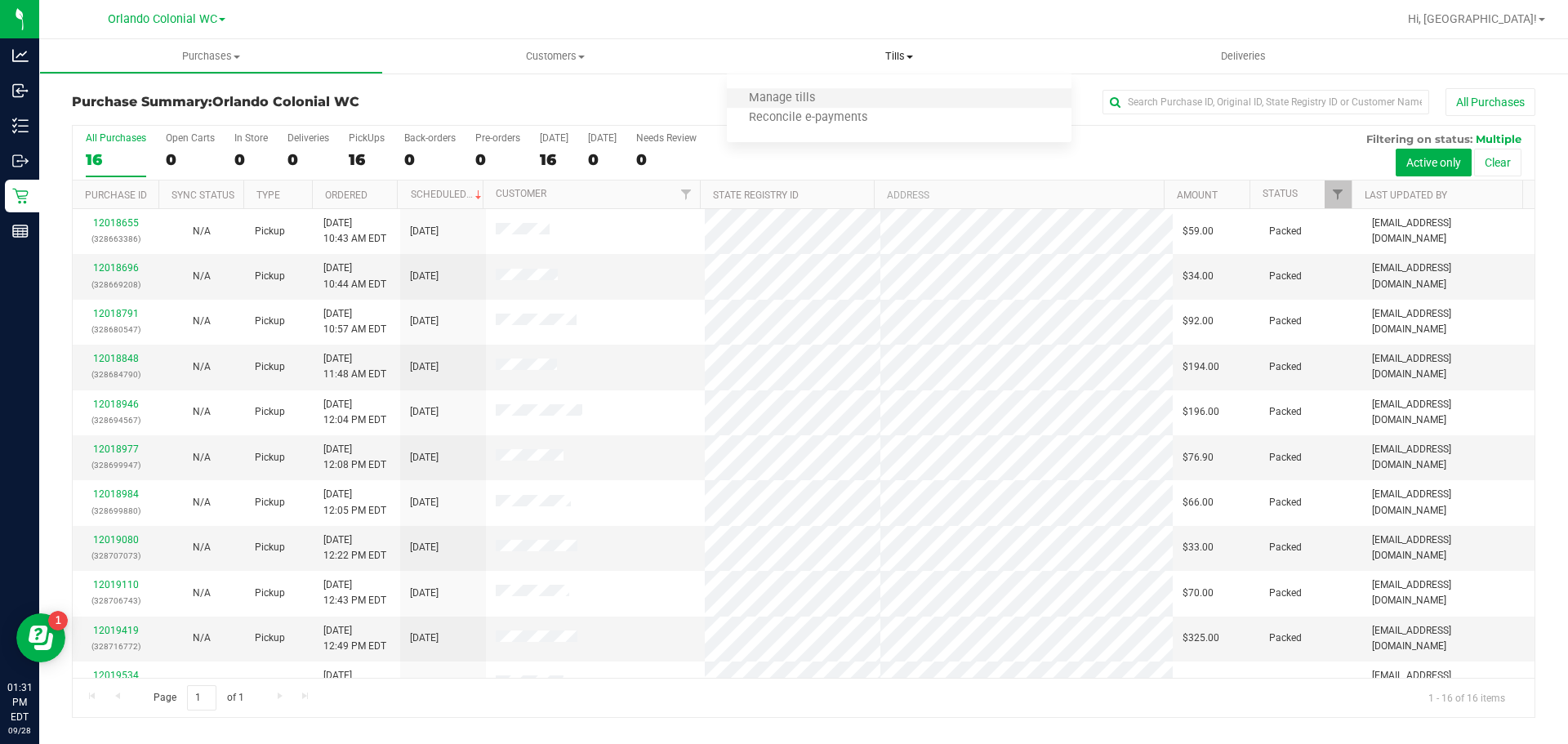
click at [854, 99] on li "Manage tills" at bounding box center [899, 98] width 344 height 20
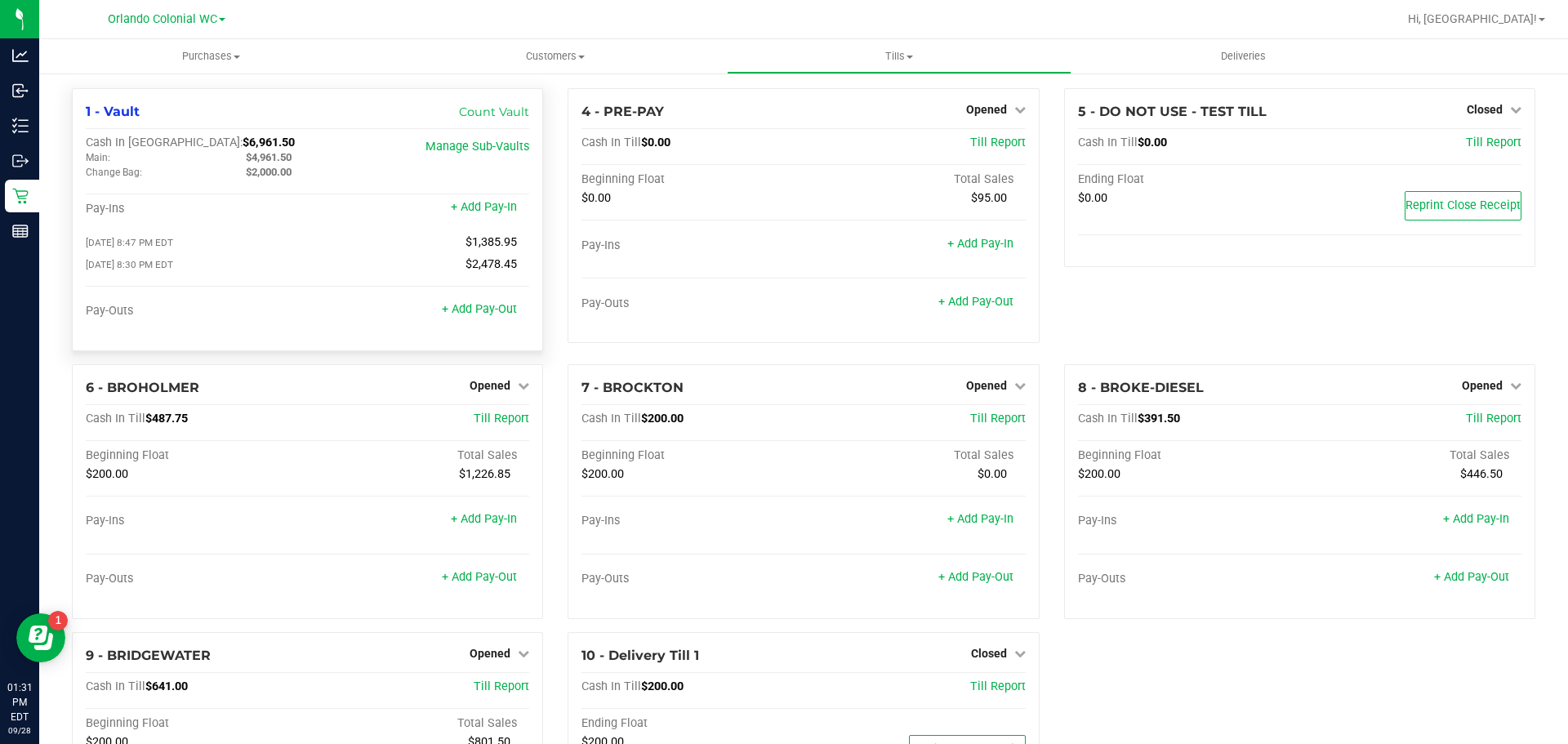
click at [275, 167] on span "$2,000.00" at bounding box center [269, 172] width 46 height 12
click at [283, 156] on span "$4,961.50" at bounding box center [269, 157] width 46 height 12
copy span "4,961.50"
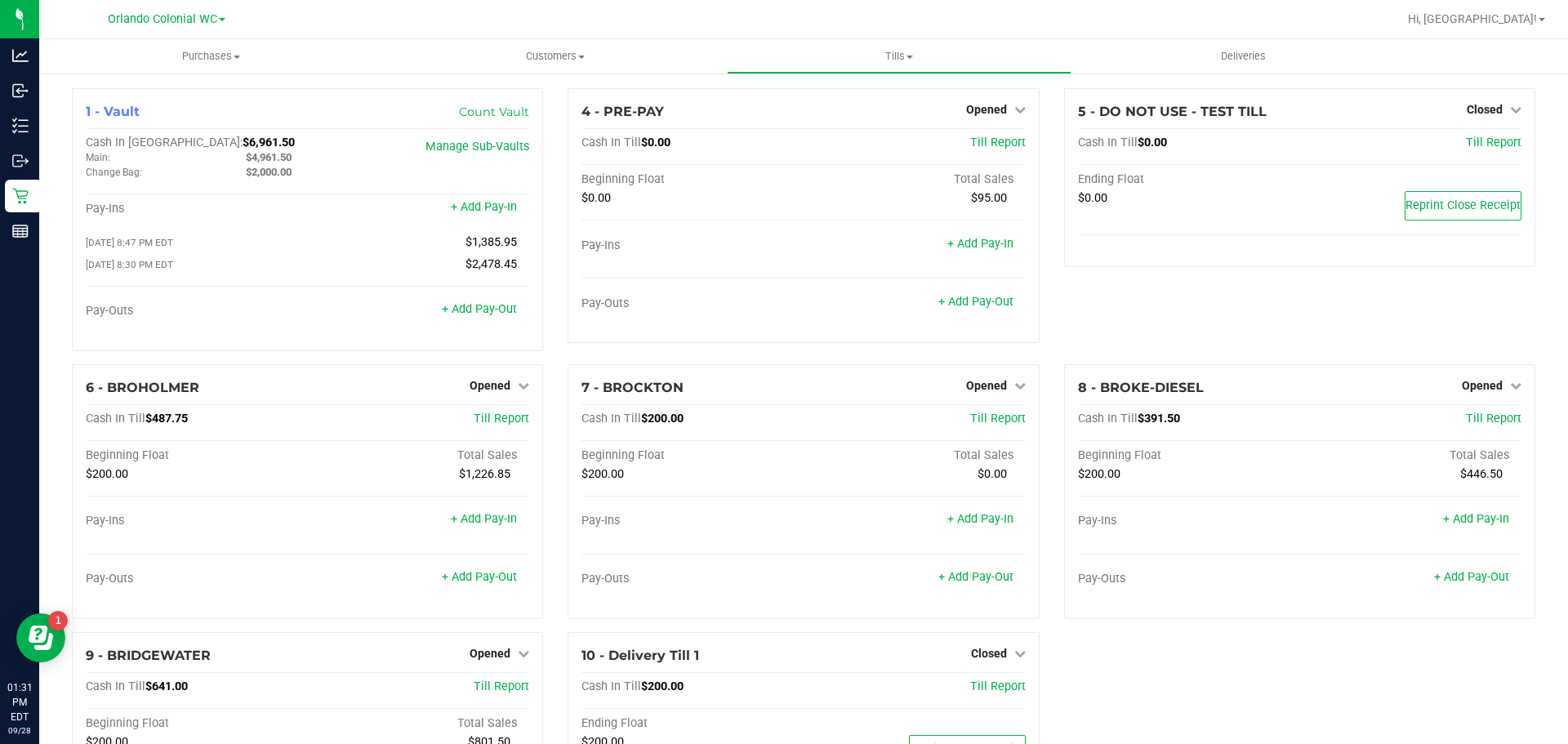
click at [639, 361] on div "4 - PRE-PAY Opened Close Till Cash In Till $0.00 Till Report Beginning Float To…" at bounding box center [803, 226] width 496 height 276
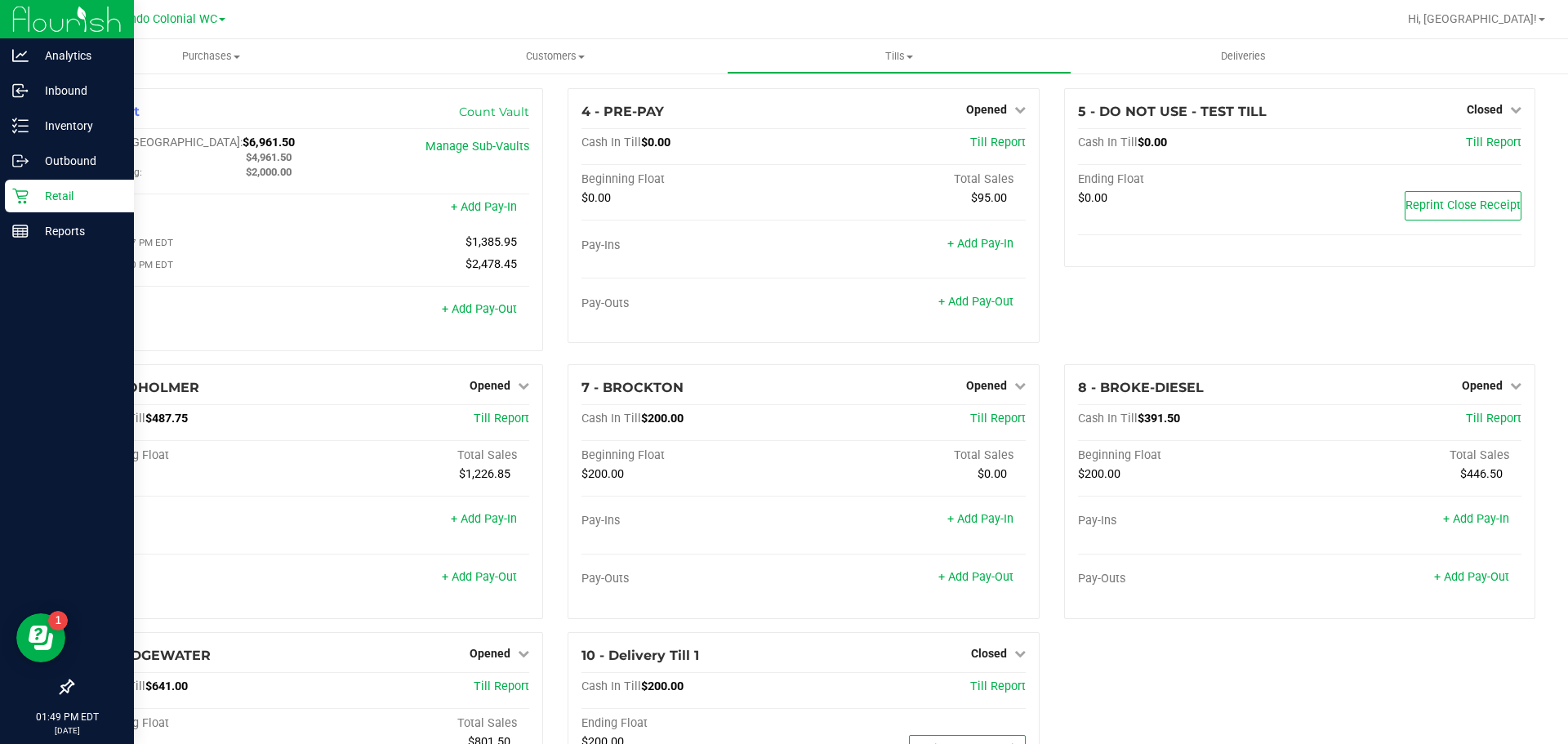
click at [20, 193] on icon at bounding box center [20, 196] width 16 height 16
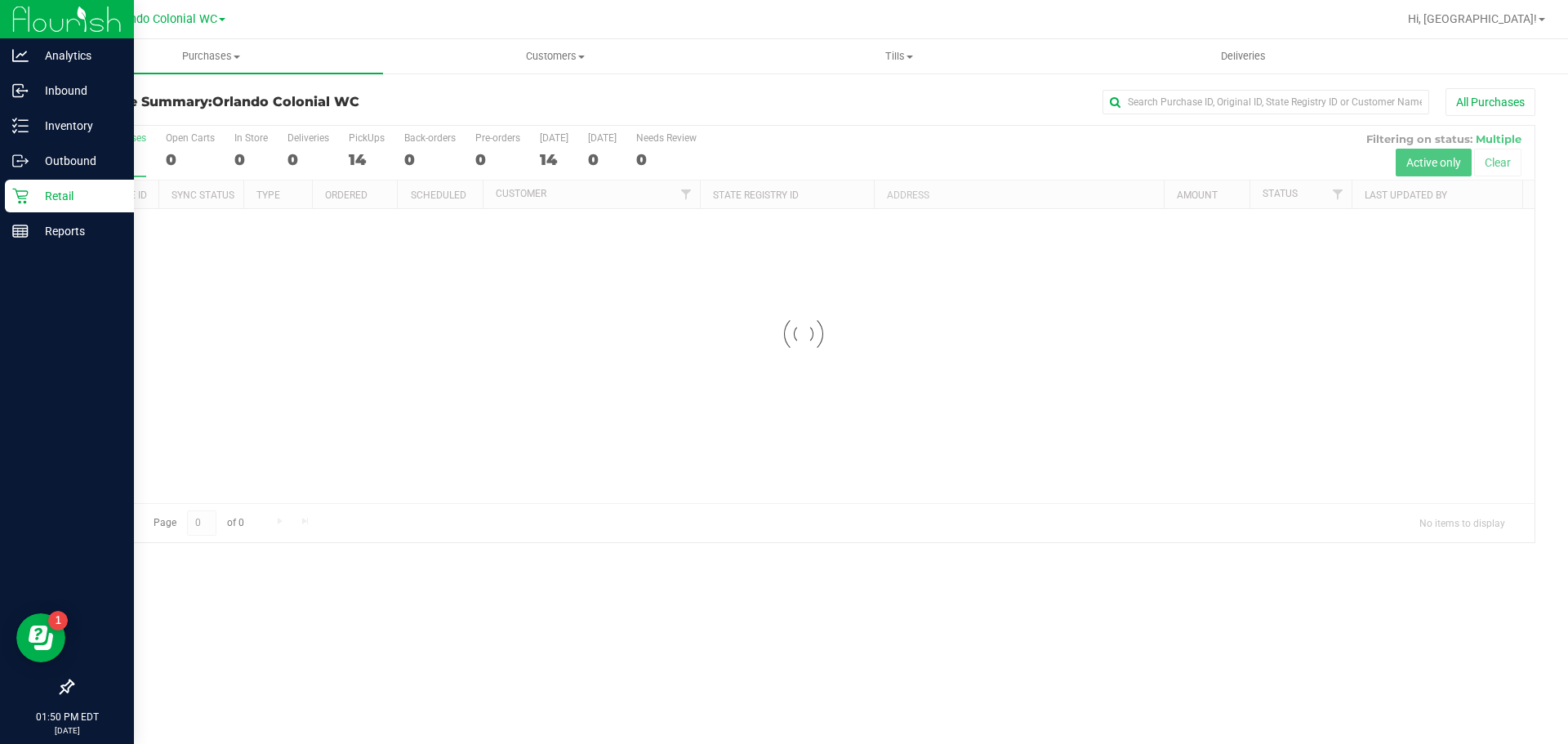
click at [1492, 173] on div at bounding box center [803, 333] width 1462 height 416
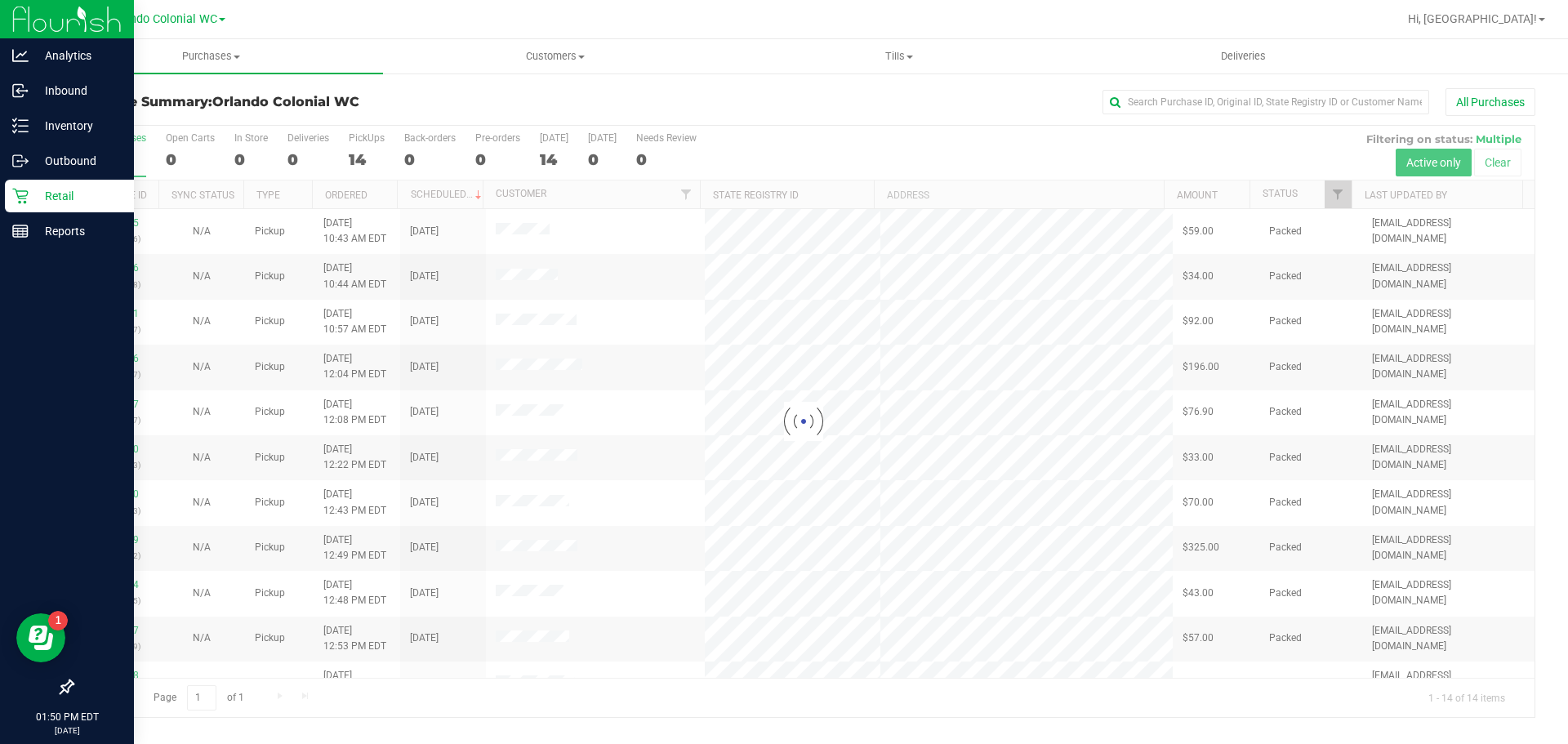
click at [1498, 165] on div at bounding box center [803, 421] width 1462 height 591
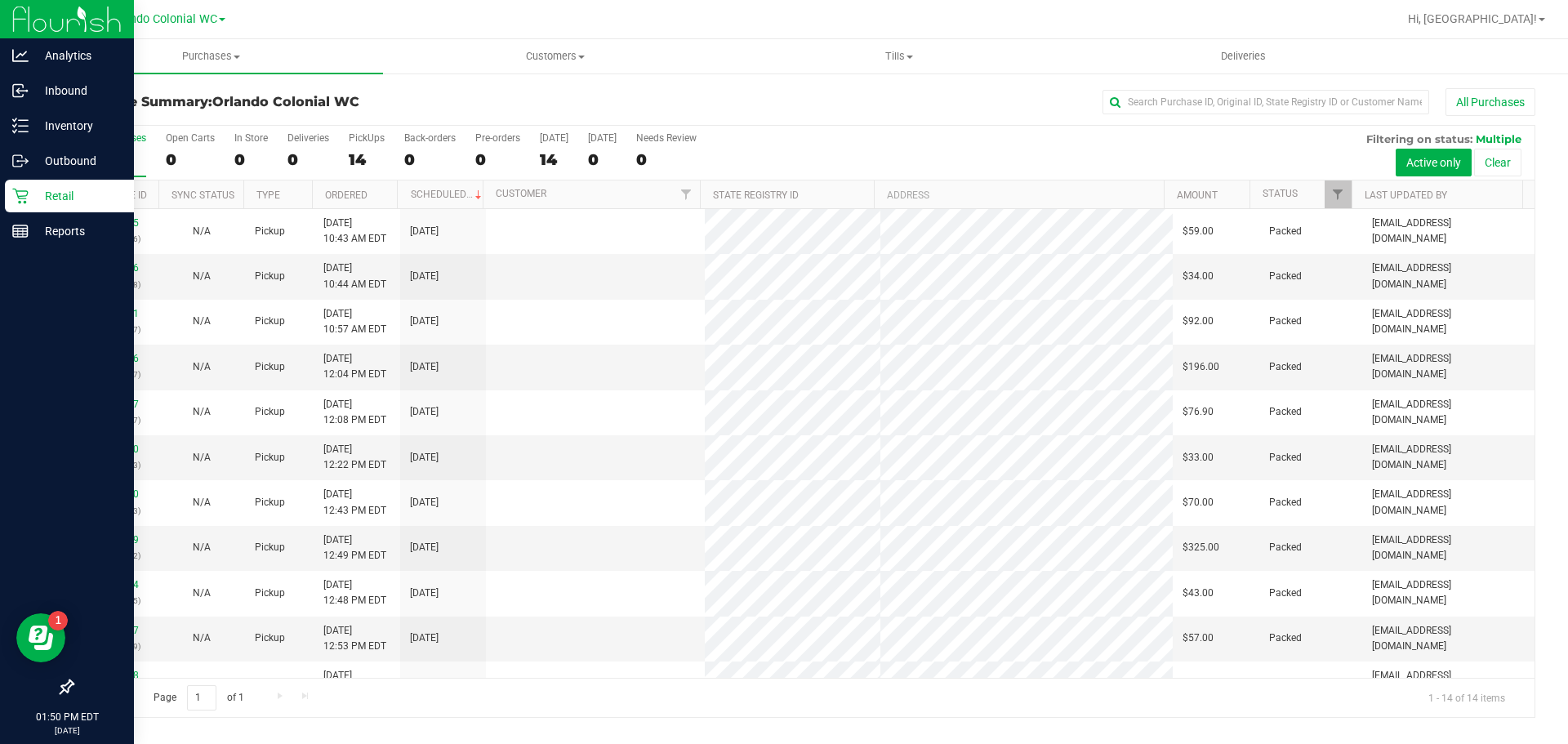
click at [1495, 172] on button "Clear" at bounding box center [1497, 162] width 47 height 27
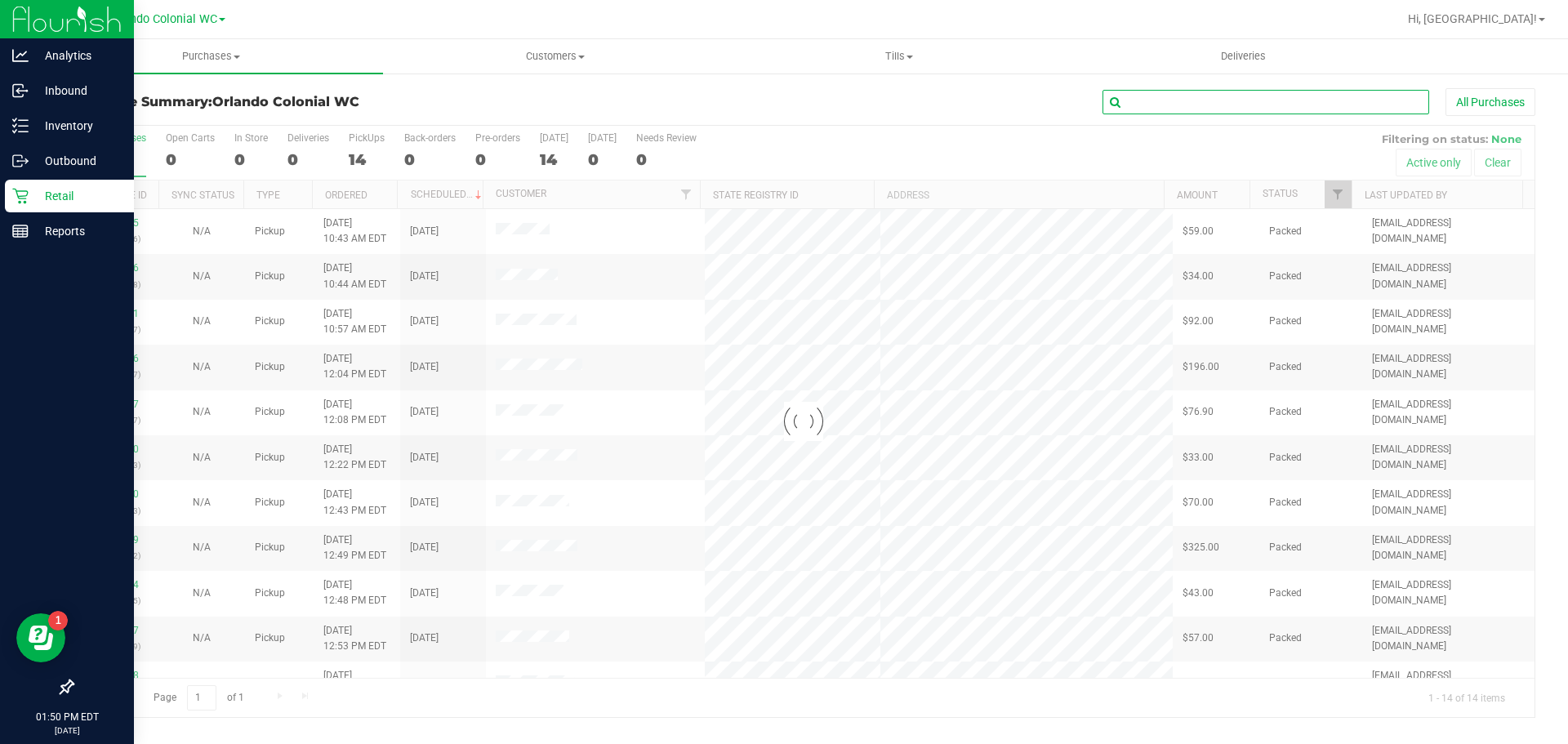
click at [1283, 103] on input "text" at bounding box center [1266, 102] width 326 height 25
paste input "12019412"
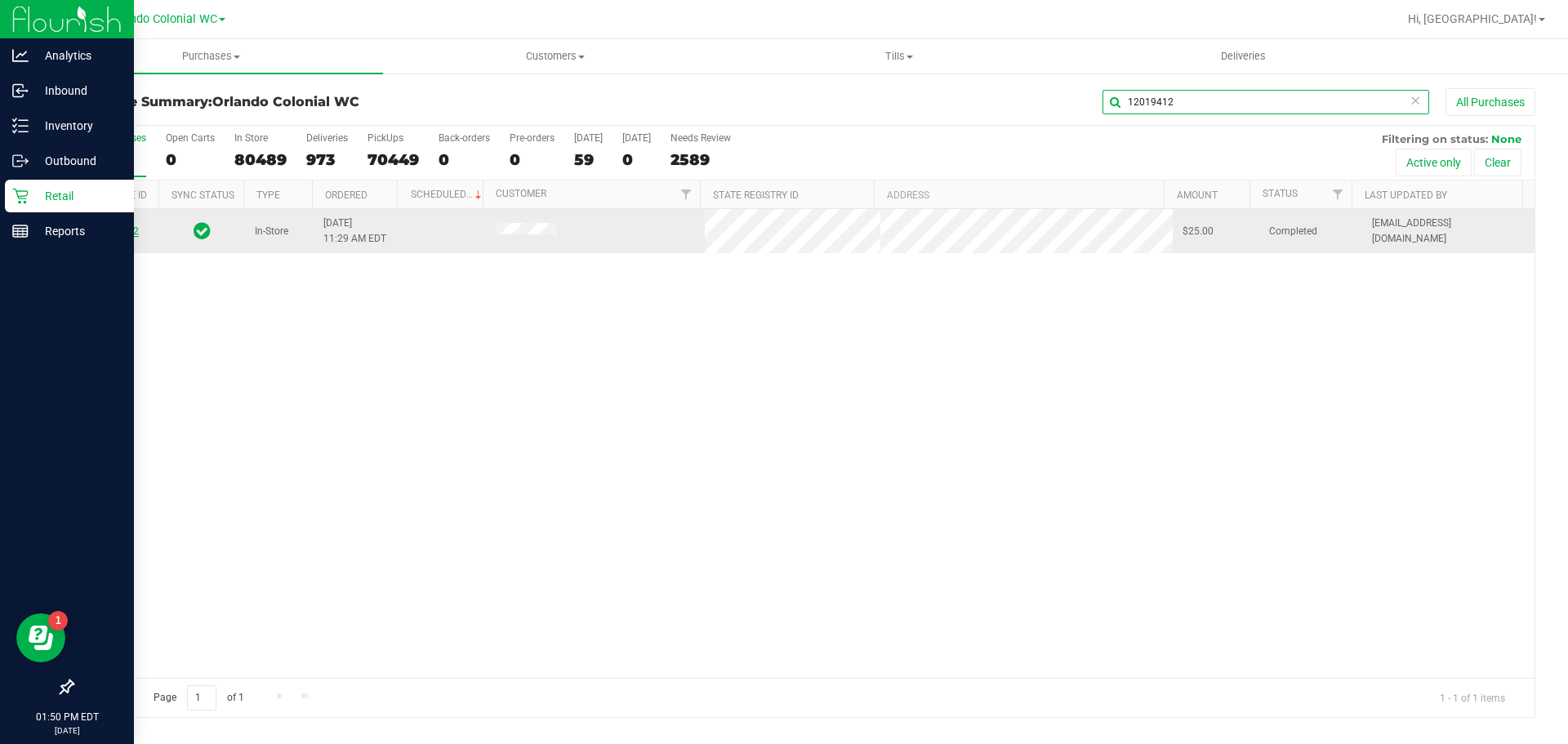
type input "12019412"
click at [106, 233] on link "12019412" at bounding box center [116, 231] width 46 height 11
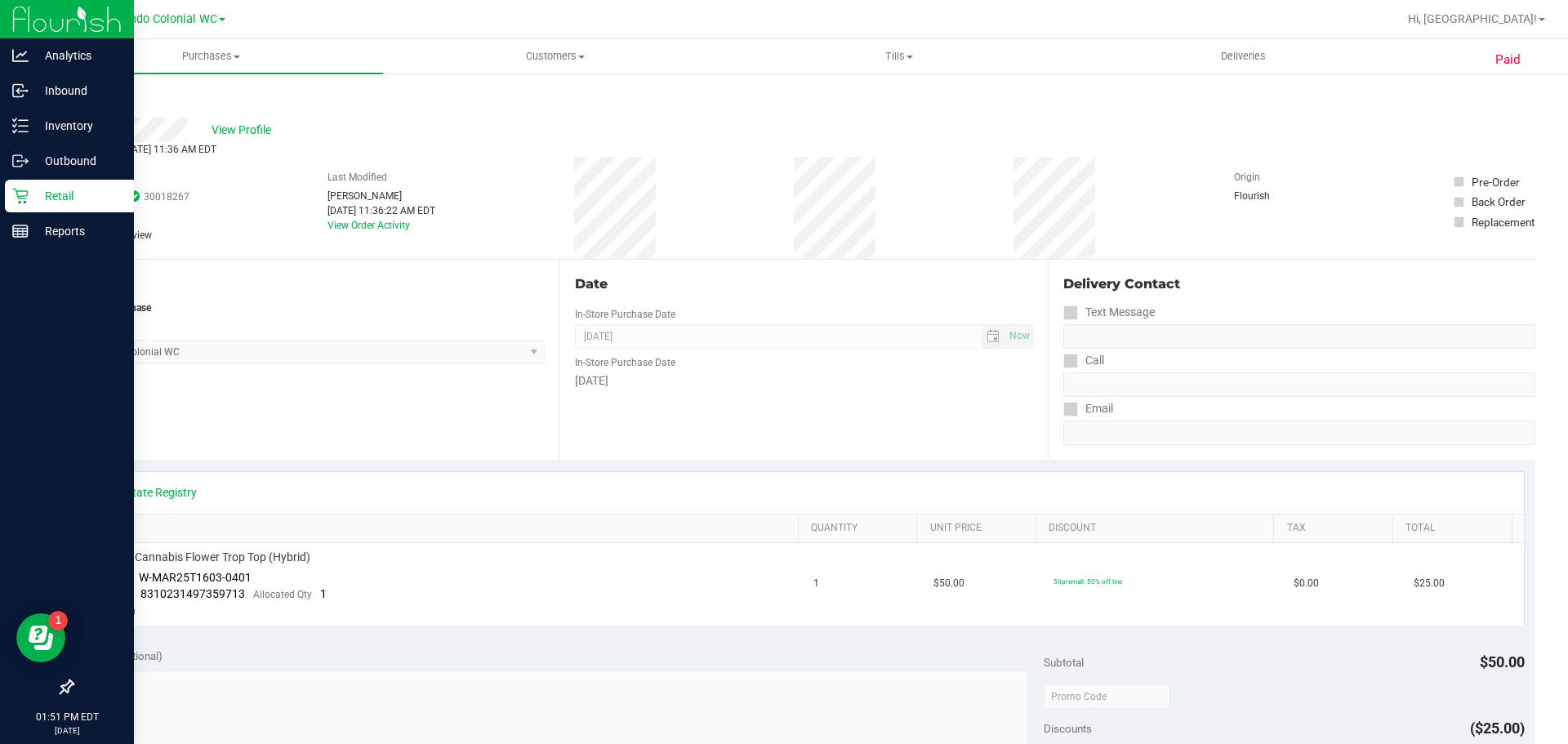
drag, startPoint x: 247, startPoint y: 138, endPoint x: 237, endPoint y: 139, distance: 10.0
click at [237, 139] on div "View Profile" at bounding box center [803, 130] width 1464 height 25
click at [238, 137] on span "View Profile" at bounding box center [244, 130] width 65 height 17
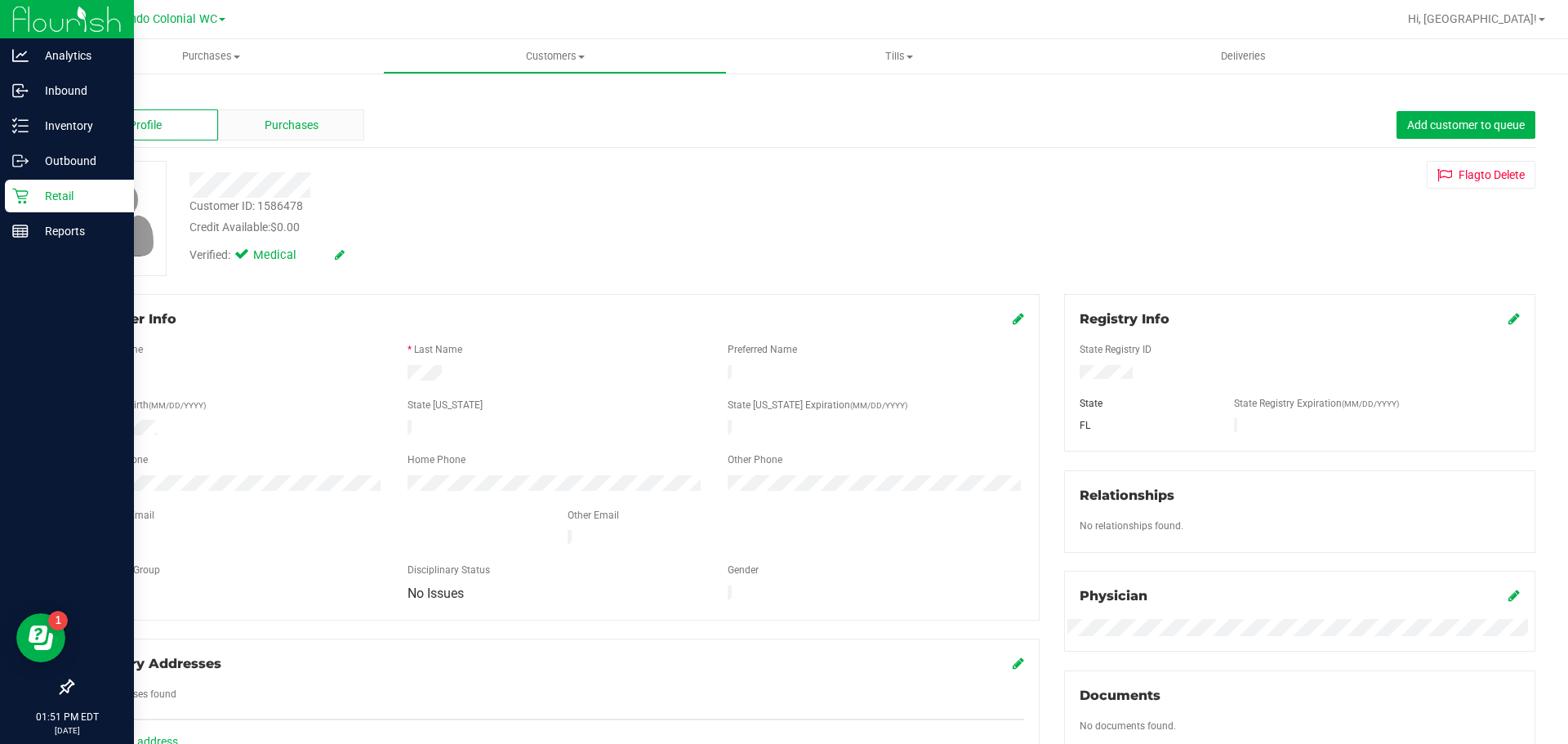
click at [250, 117] on div "Purchases" at bounding box center [291, 125] width 146 height 31
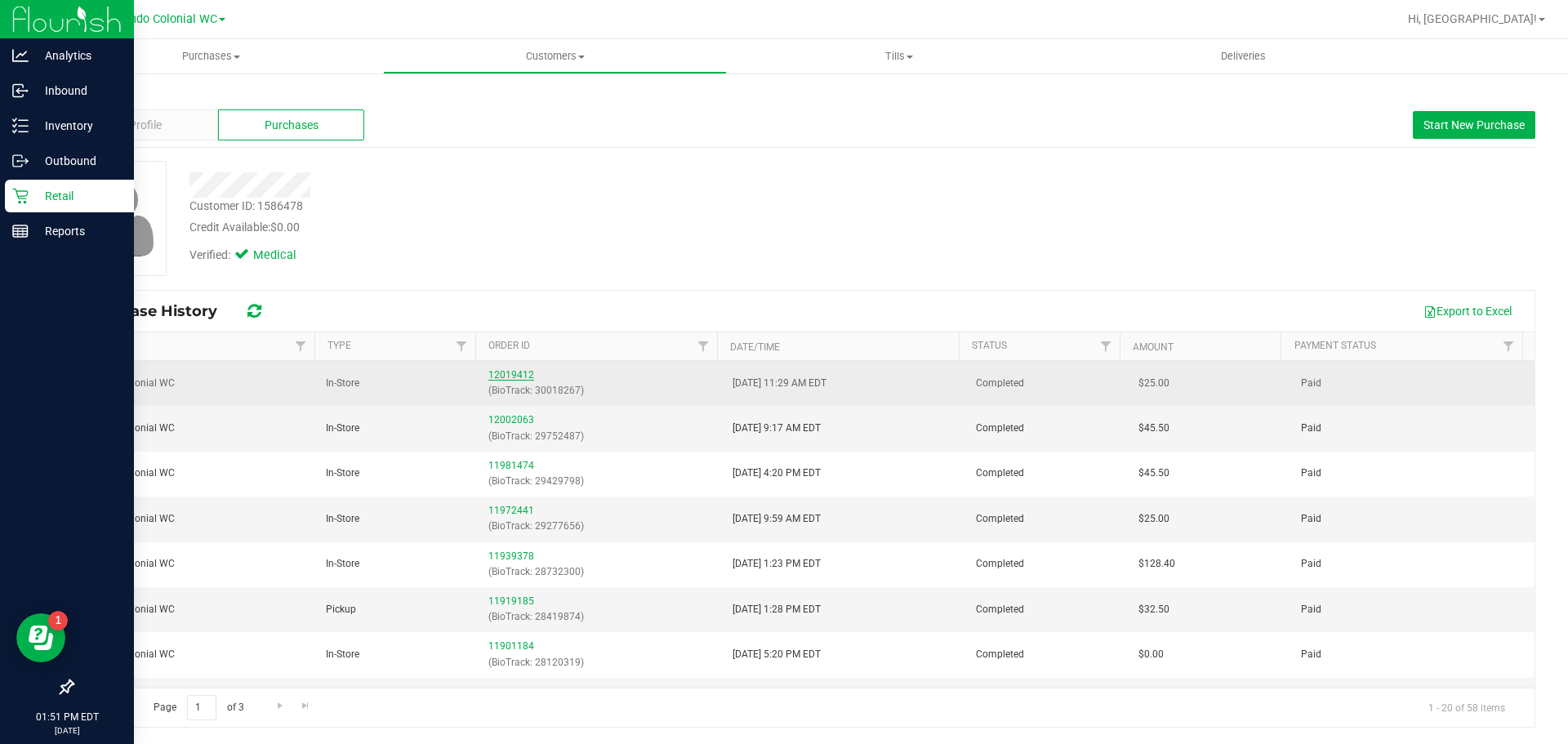
click at [502, 374] on link "12019412" at bounding box center [511, 374] width 46 height 11
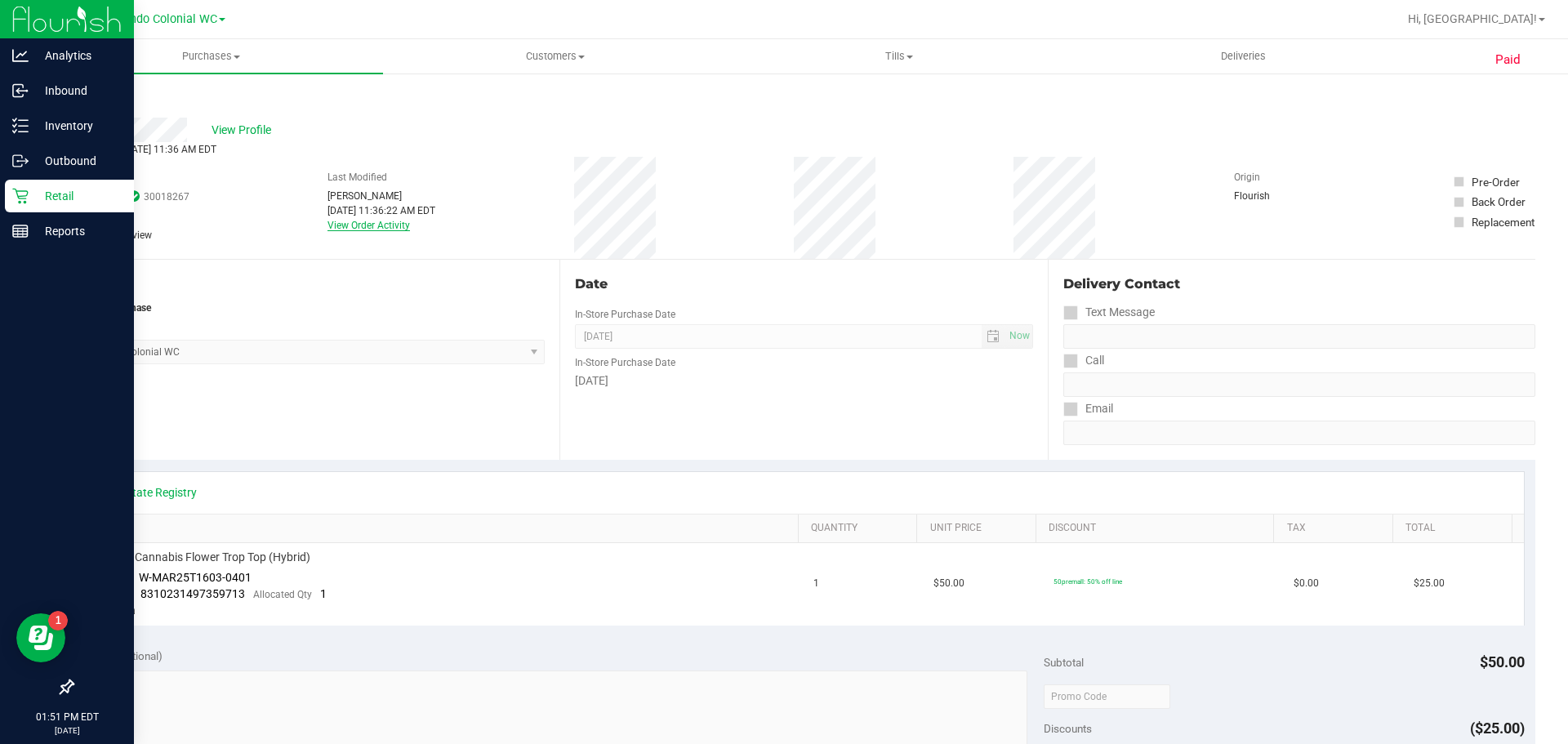
click at [359, 220] on link "View Order Activity" at bounding box center [368, 225] width 83 height 11
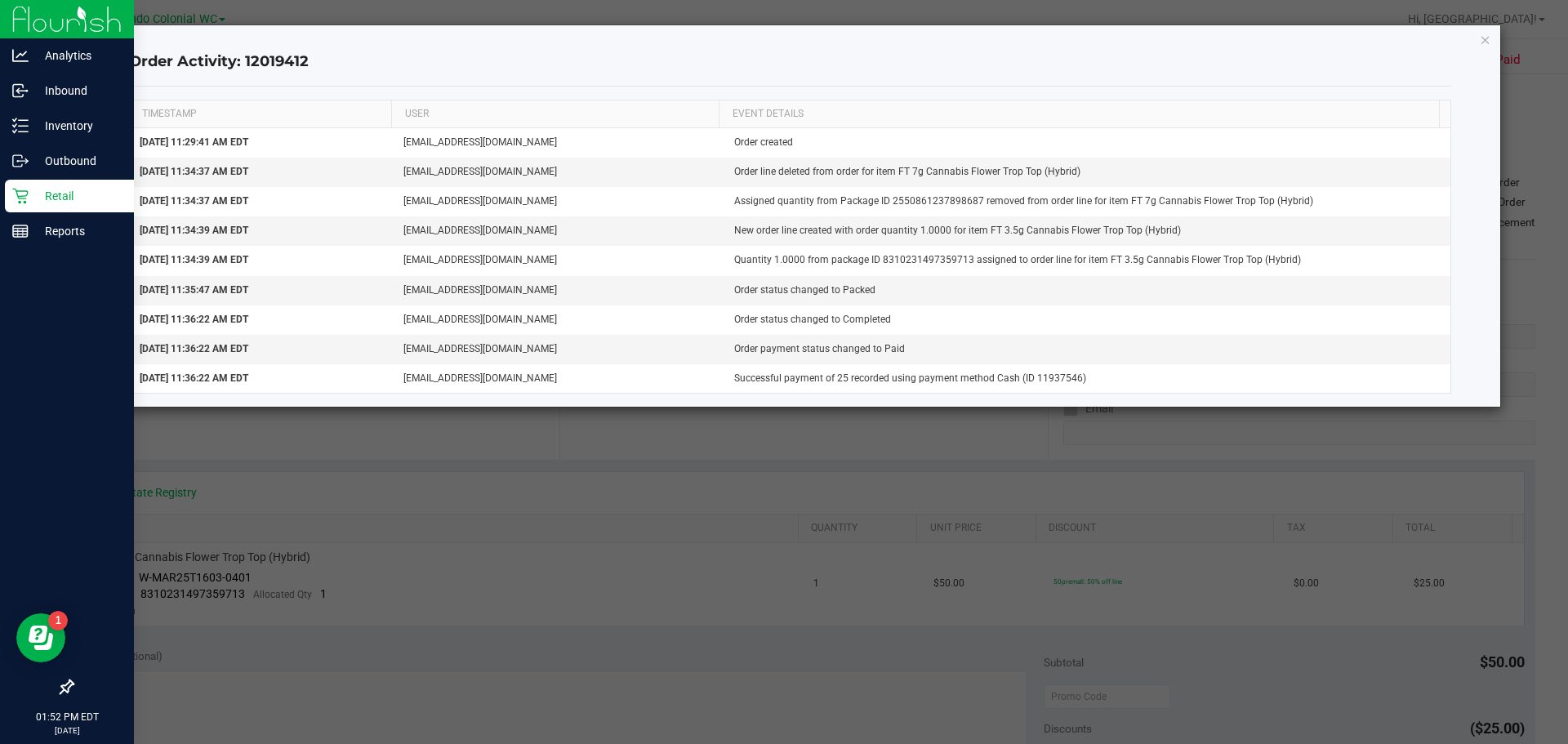
click at [729, 454] on ngb-modal-window "Order Activity: 12019412 TIMESTAMP USER EVENT DETAILS [DATE] 11:29:41 AM EDT [E…" at bounding box center [790, 372] width 1580 height 744
drag, startPoint x: 325, startPoint y: 64, endPoint x: 247, endPoint y: 61, distance: 78.1
click at [247, 61] on h4 "Order Activity: 12019412" at bounding box center [790, 62] width 1323 height 21
copy h4 "12019412"
click at [699, 610] on ngb-modal-window "Order Activity: 12019412 TIMESTAMP USER EVENT DETAILS [DATE] 11:29:41 AM EDT [E…" at bounding box center [790, 372] width 1580 height 744
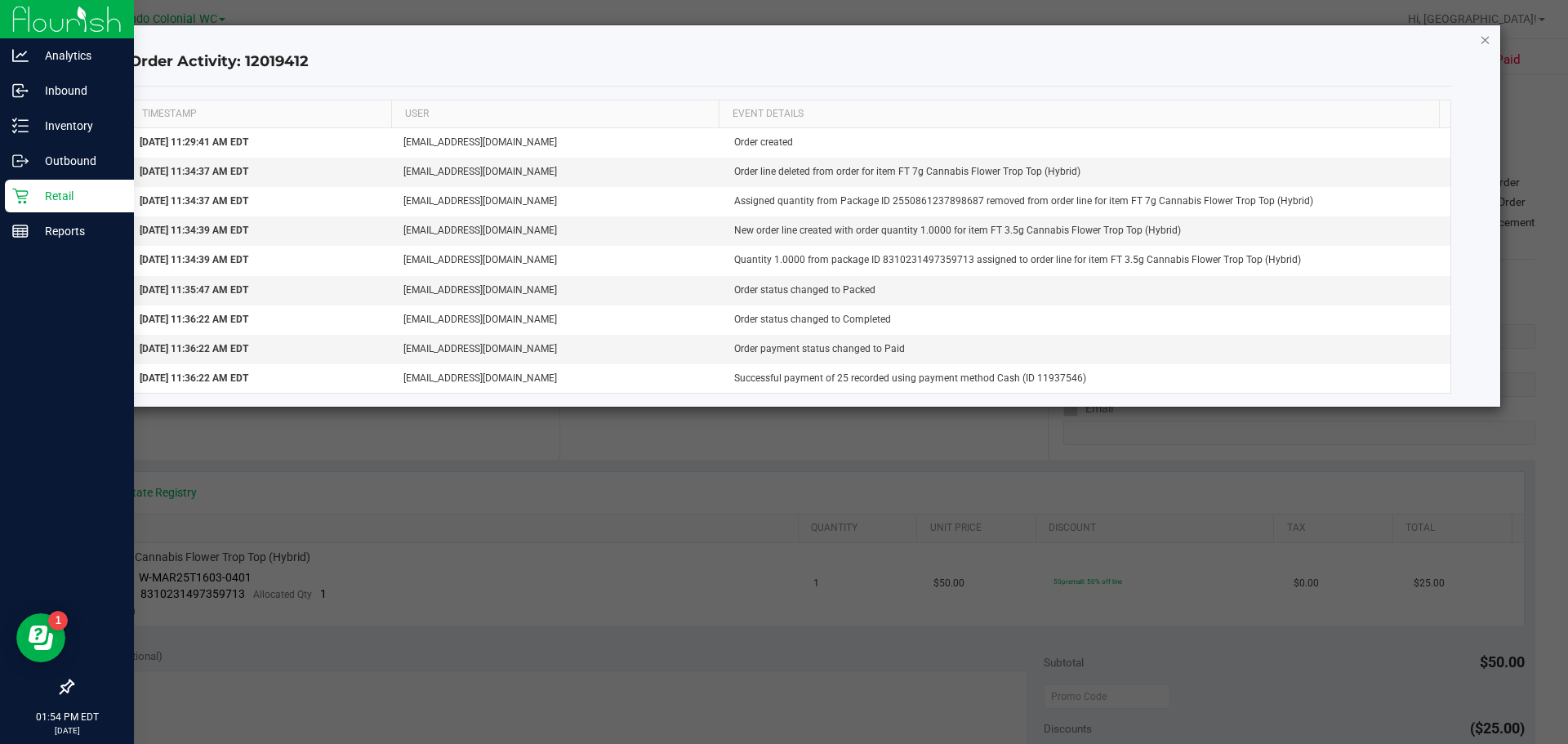
click at [1482, 42] on icon "button" at bounding box center [1485, 38] width 11 height 20
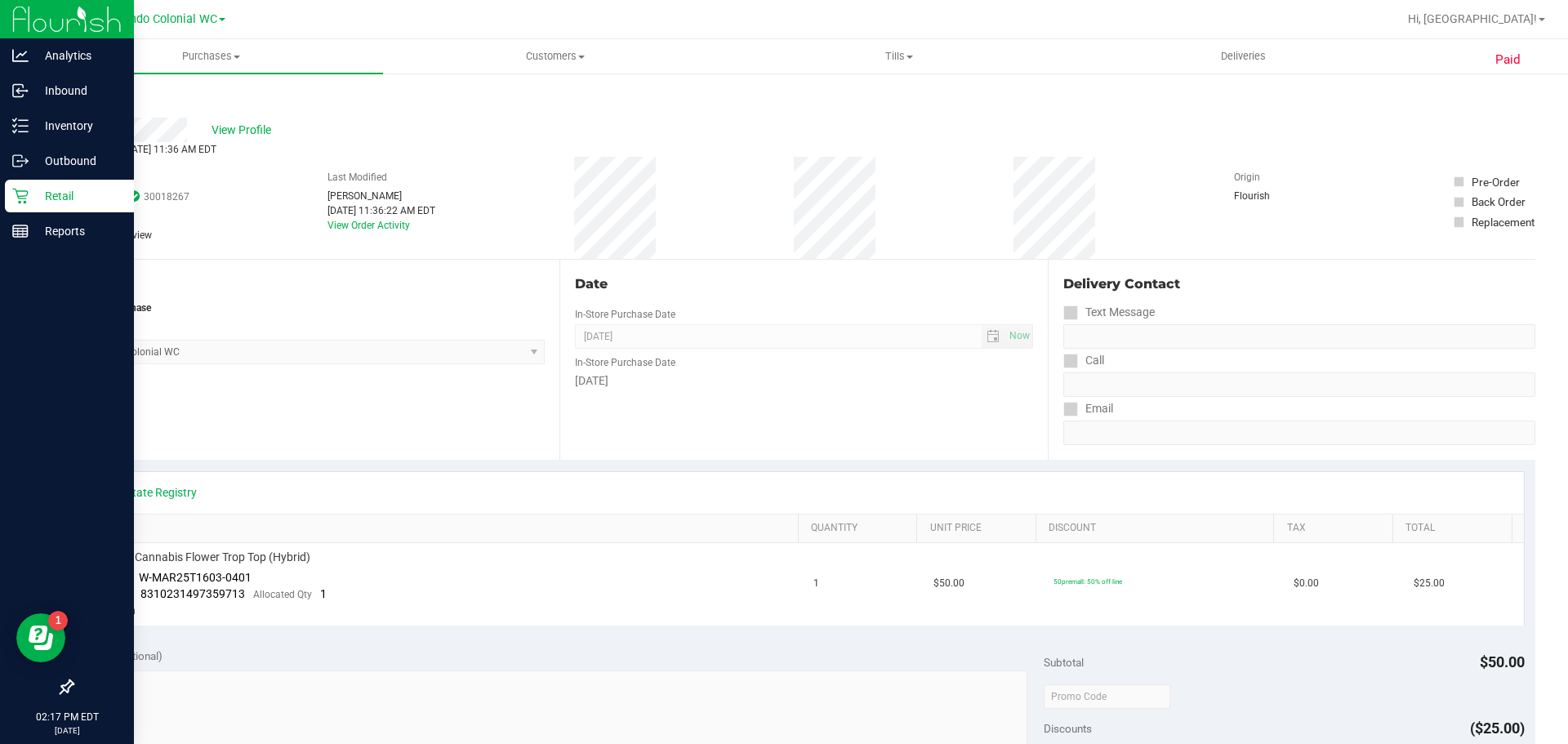
click at [34, 194] on p "Retail" at bounding box center [77, 196] width 98 height 20
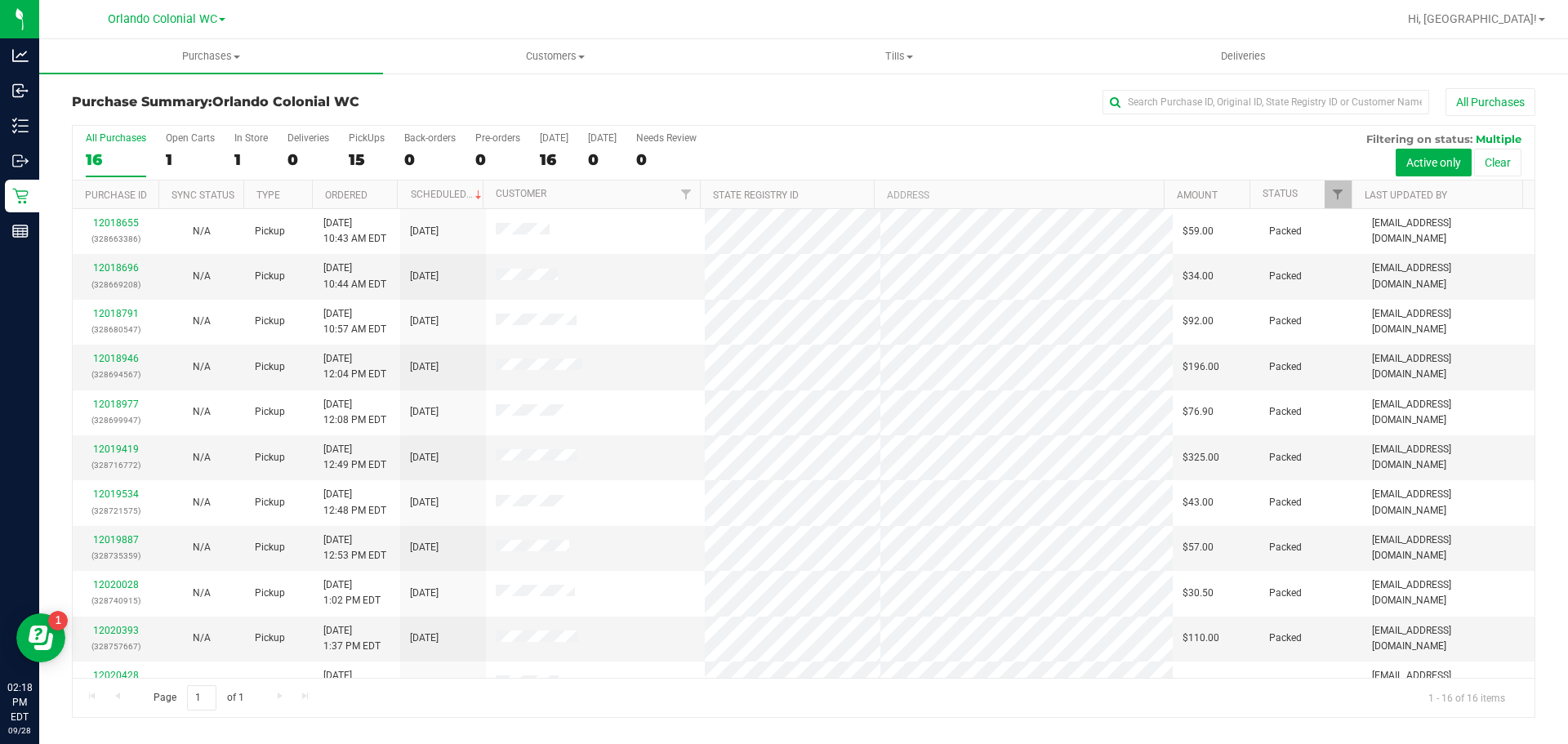
scroll to position [255, 0]
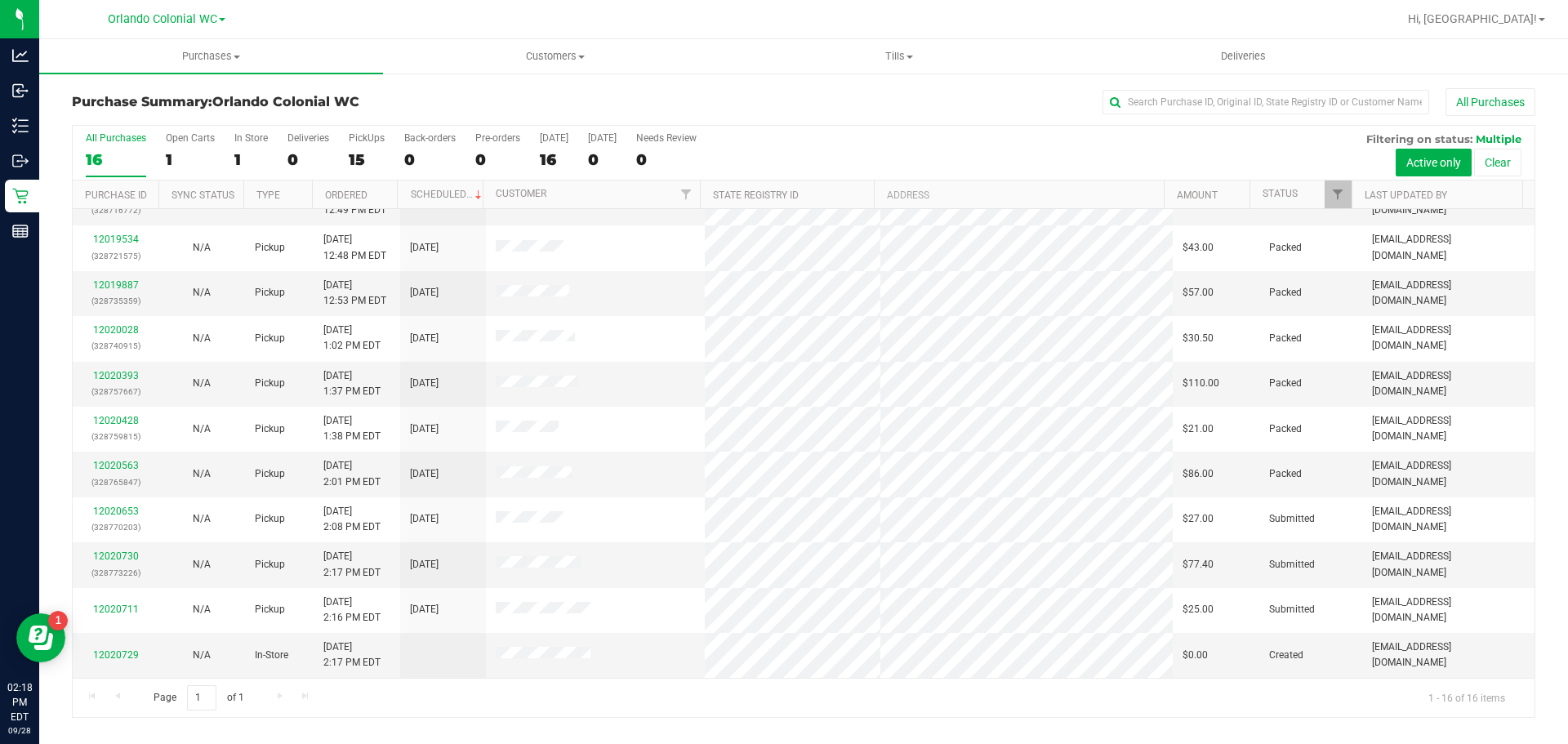
click at [689, 732] on div "Purchase Summary: Orlando Colonial WC All Purchases All Purchases 16 Open Carts…" at bounding box center [803, 402] width 1529 height 662
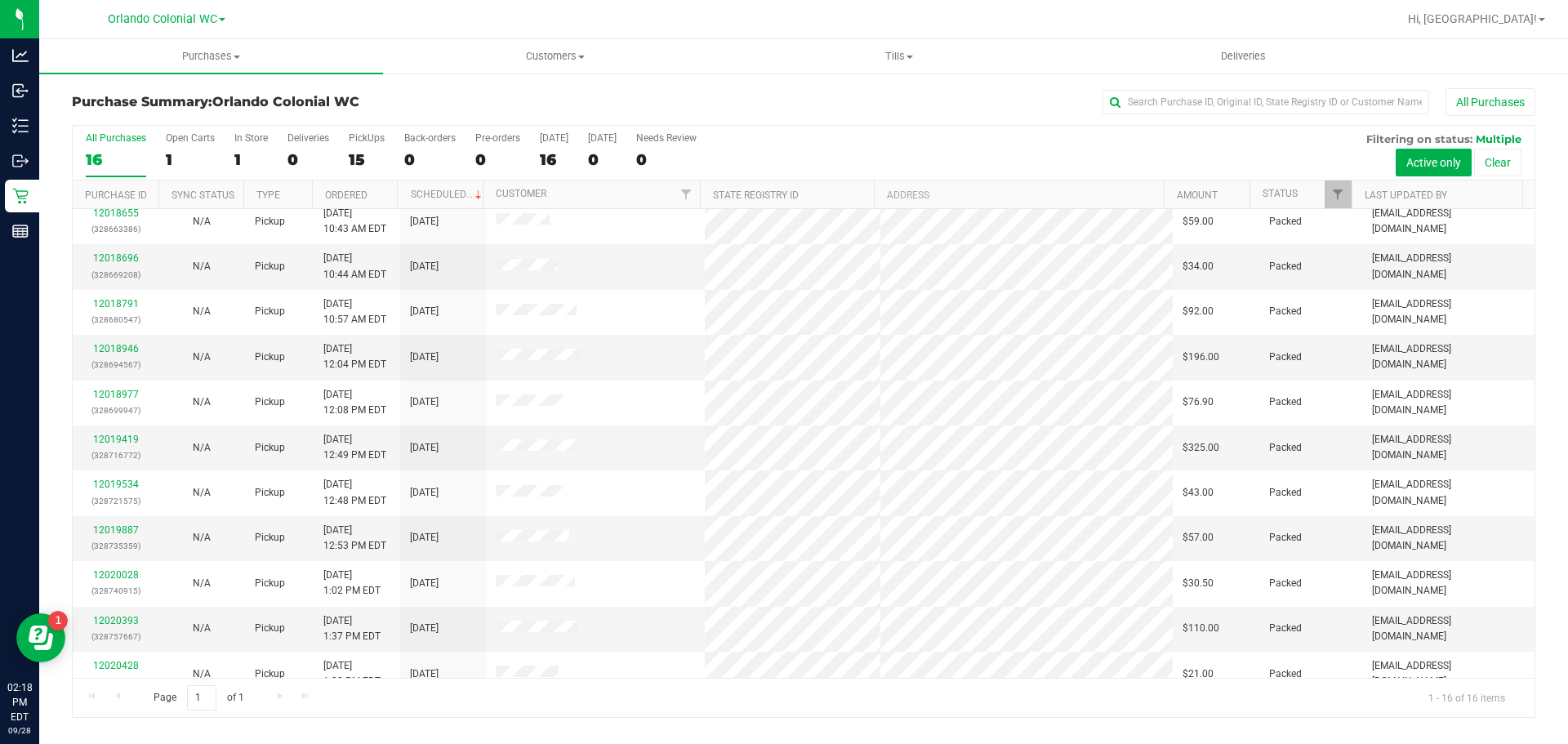
scroll to position [0, 0]
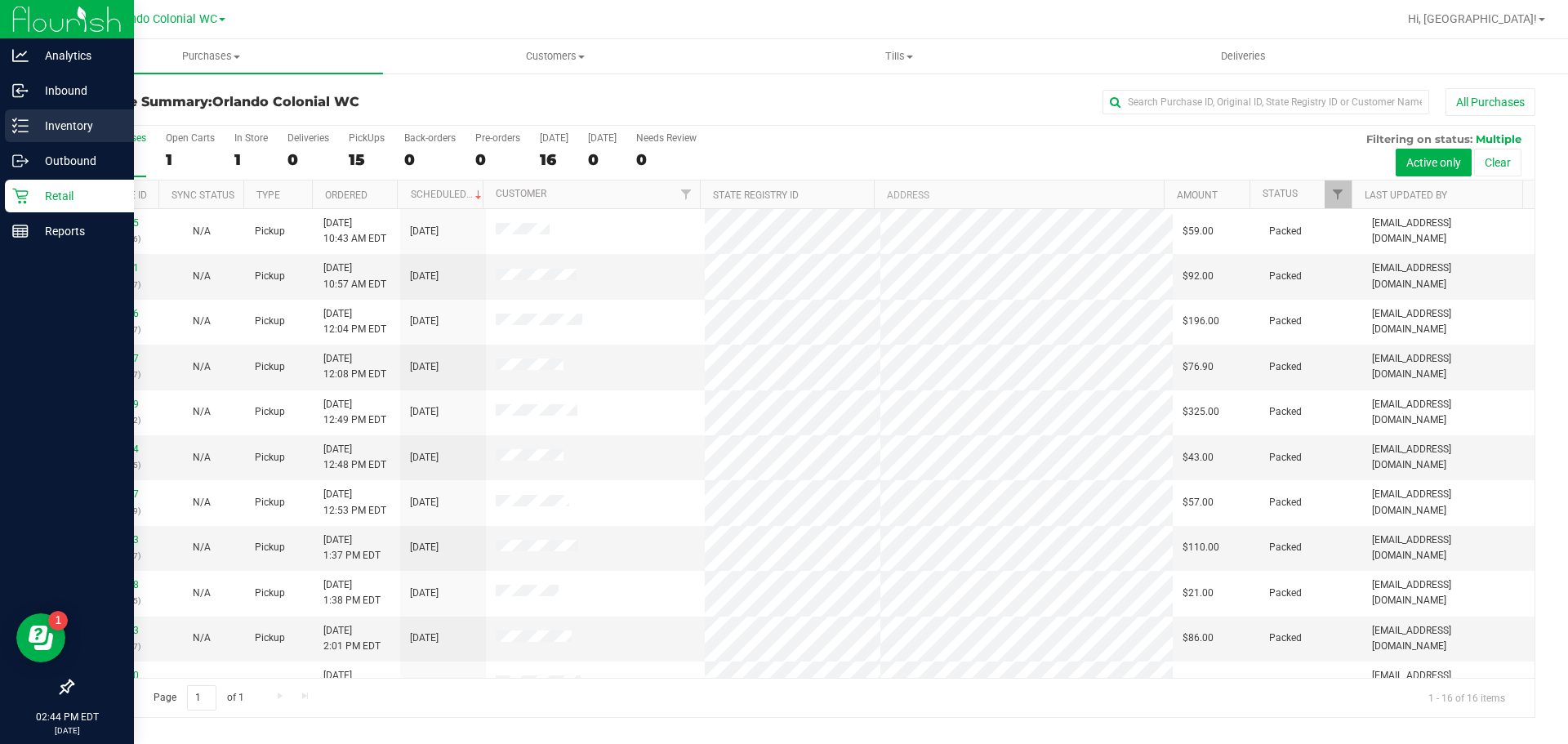
click at [35, 132] on p "Inventory" at bounding box center [77, 126] width 98 height 20
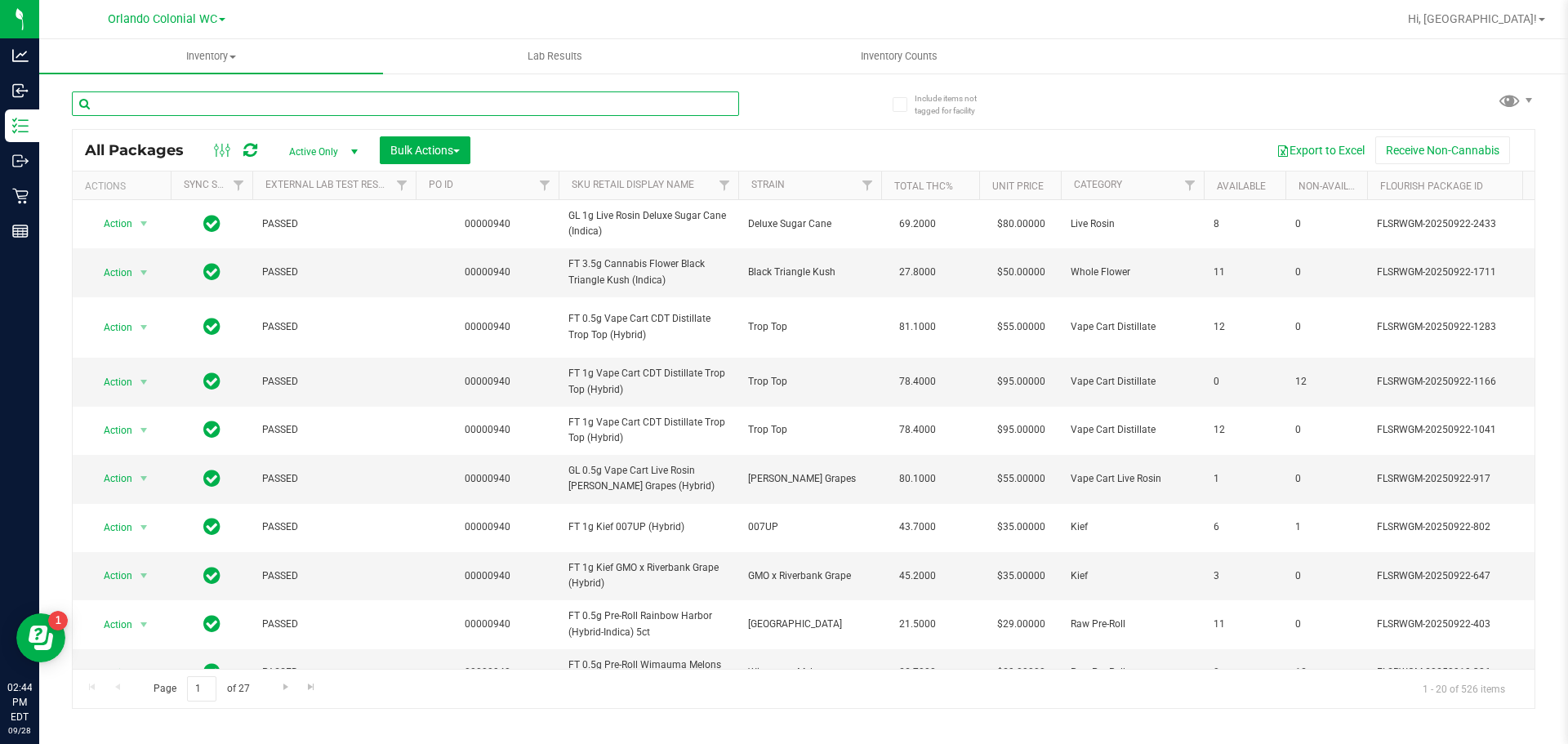
click at [459, 100] on input "text" at bounding box center [405, 103] width 667 height 25
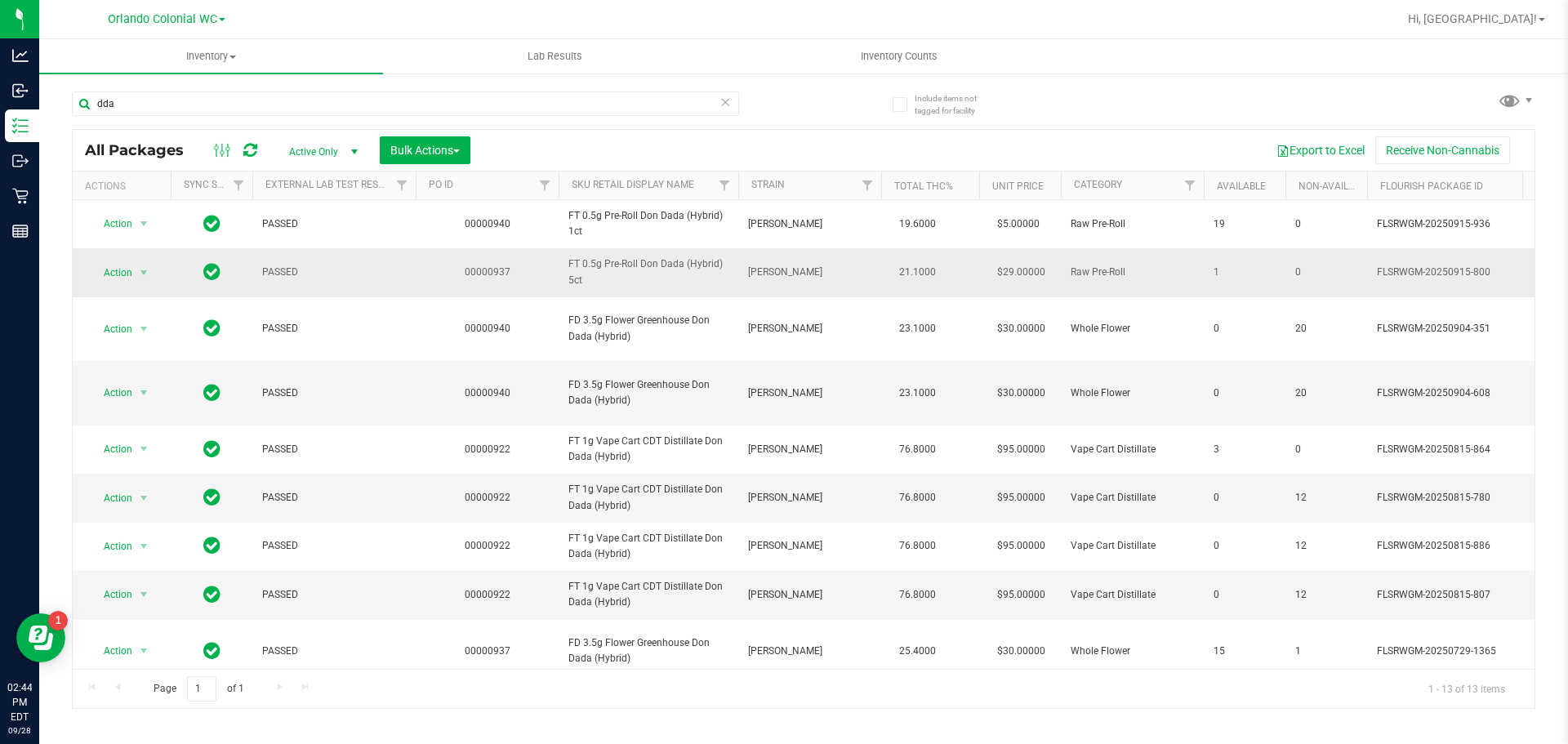
click at [674, 258] on span "FT 0.5g Pre-Roll Don Dada (Hybrid) 5ct" at bounding box center [648, 272] width 160 height 31
copy tr "FT 0.5g Pre-Roll Don Dada (Hybrid) 5ct"
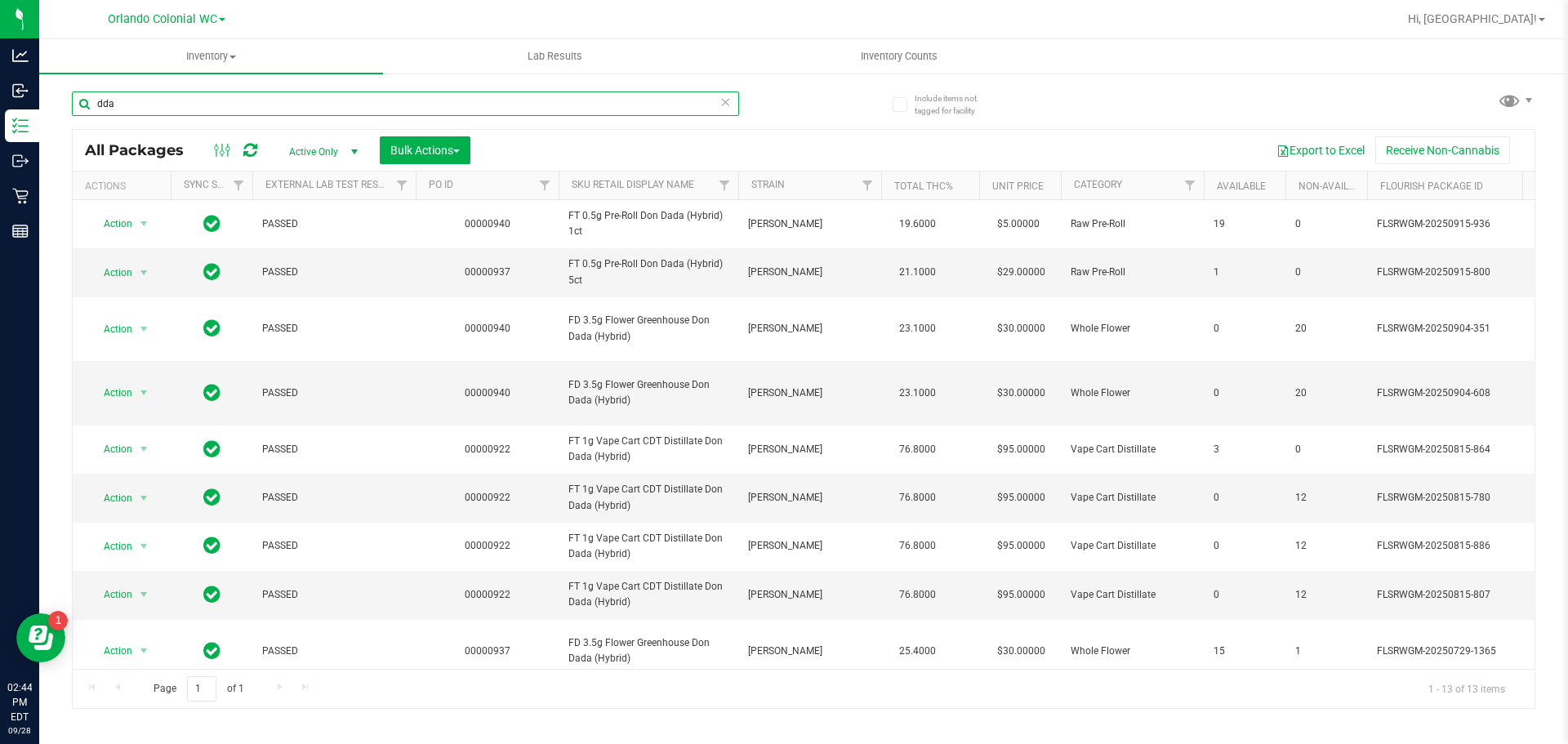
click at [666, 104] on input "dda" at bounding box center [405, 103] width 667 height 25
paste input "FT 0.5g Pre-Roll Don Dada (Hybrid) 5ct"
type input "FT 0.5g Pre-Roll Don Dada (Hybrid) 5ct"
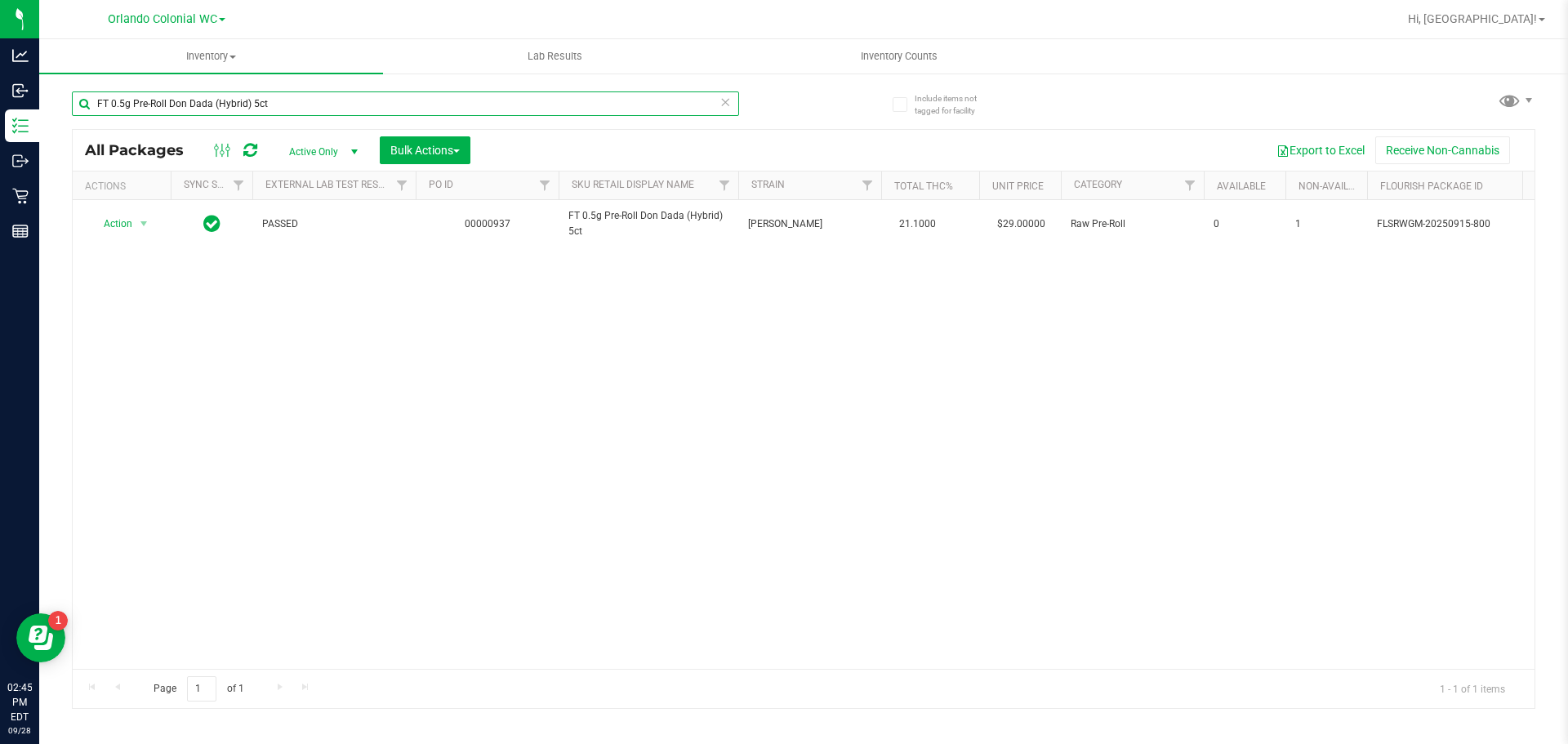
click at [716, 102] on input "FT 0.5g Pre-Roll Don Dada (Hybrid) 5ct" at bounding box center [405, 103] width 667 height 25
click at [724, 103] on icon at bounding box center [725, 101] width 11 height 20
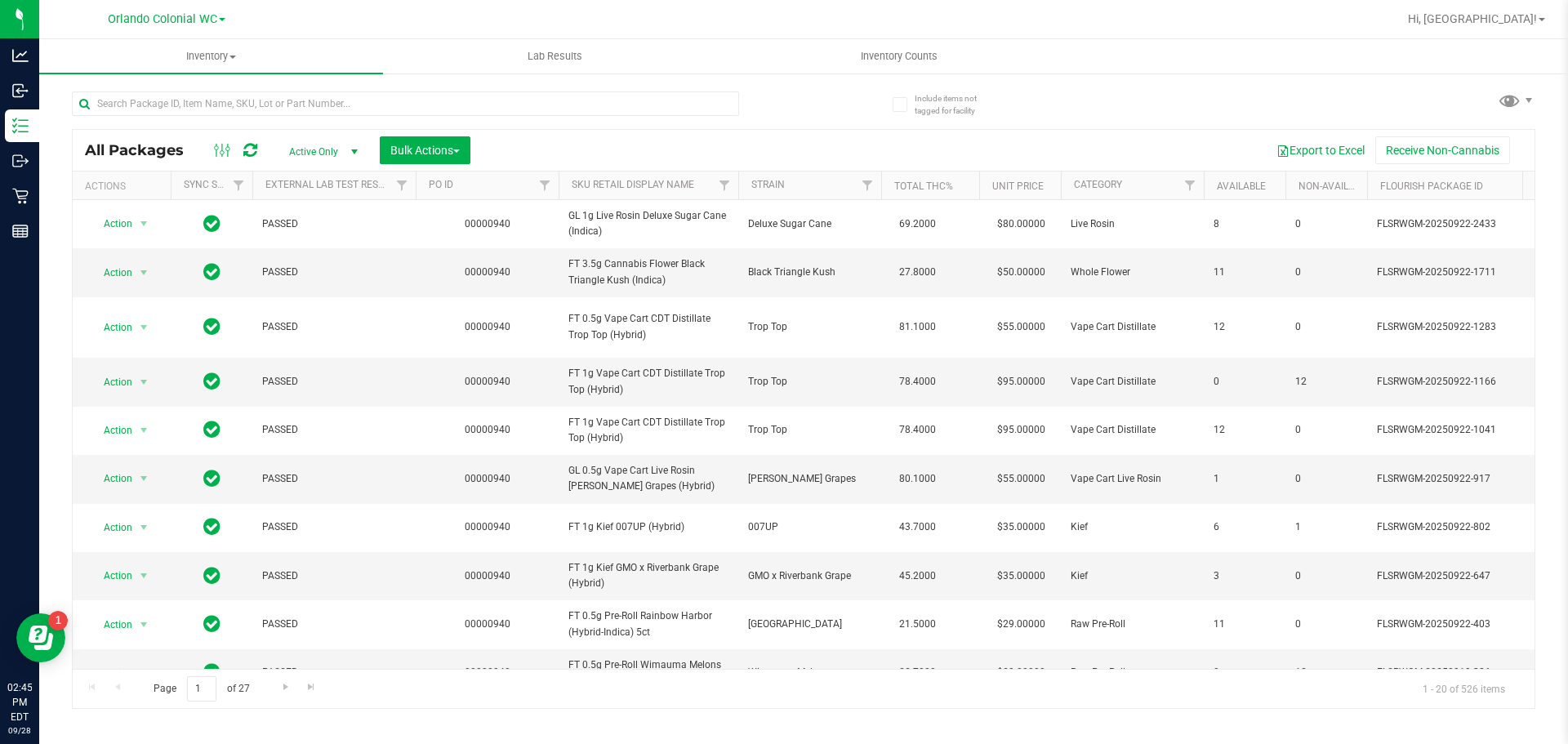
click at [794, 104] on div at bounding box center [438, 103] width 731 height 52
click at [795, 102] on div at bounding box center [438, 103] width 731 height 52
click at [365, 108] on input "text" at bounding box center [405, 103] width 667 height 25
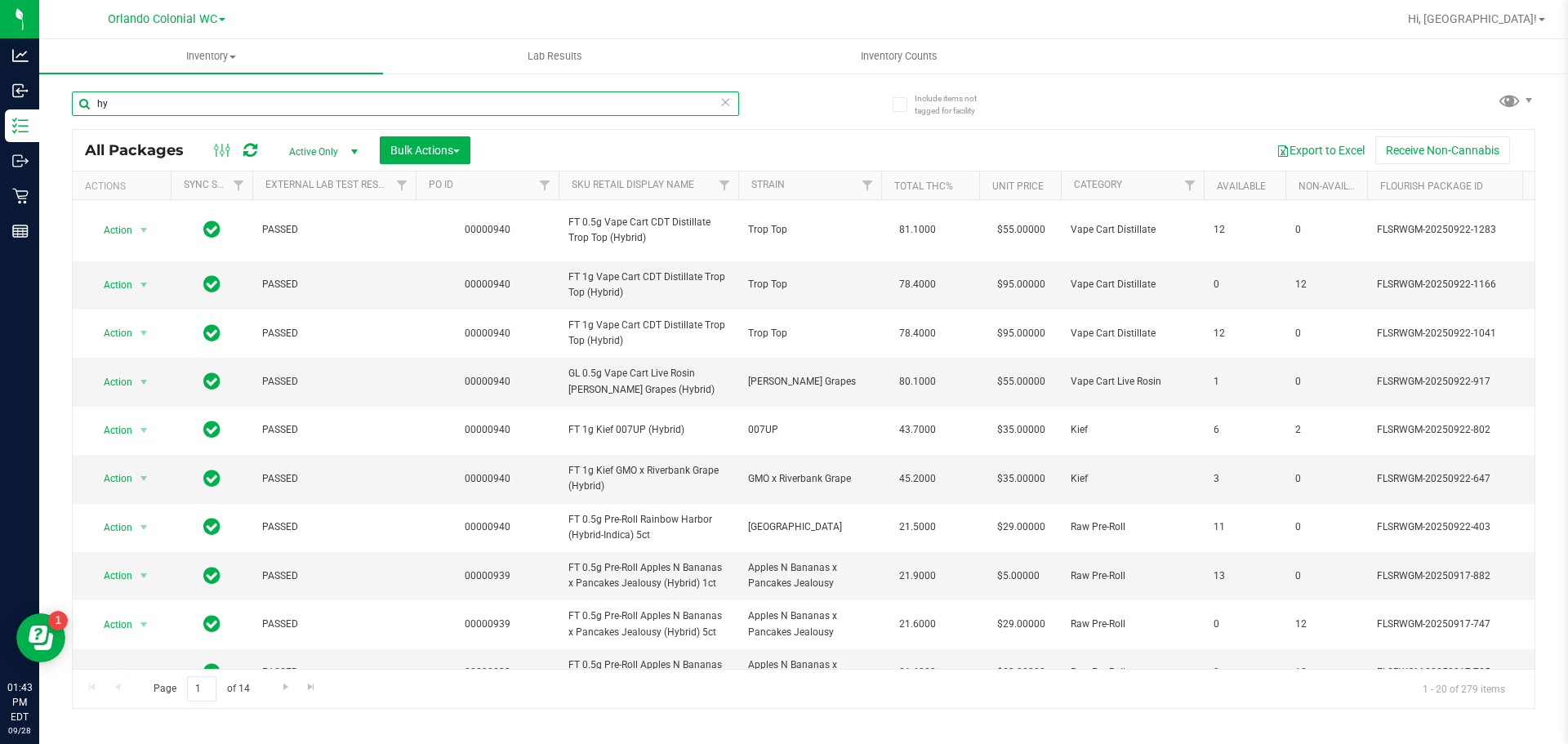
type input "h"
type input "7g"
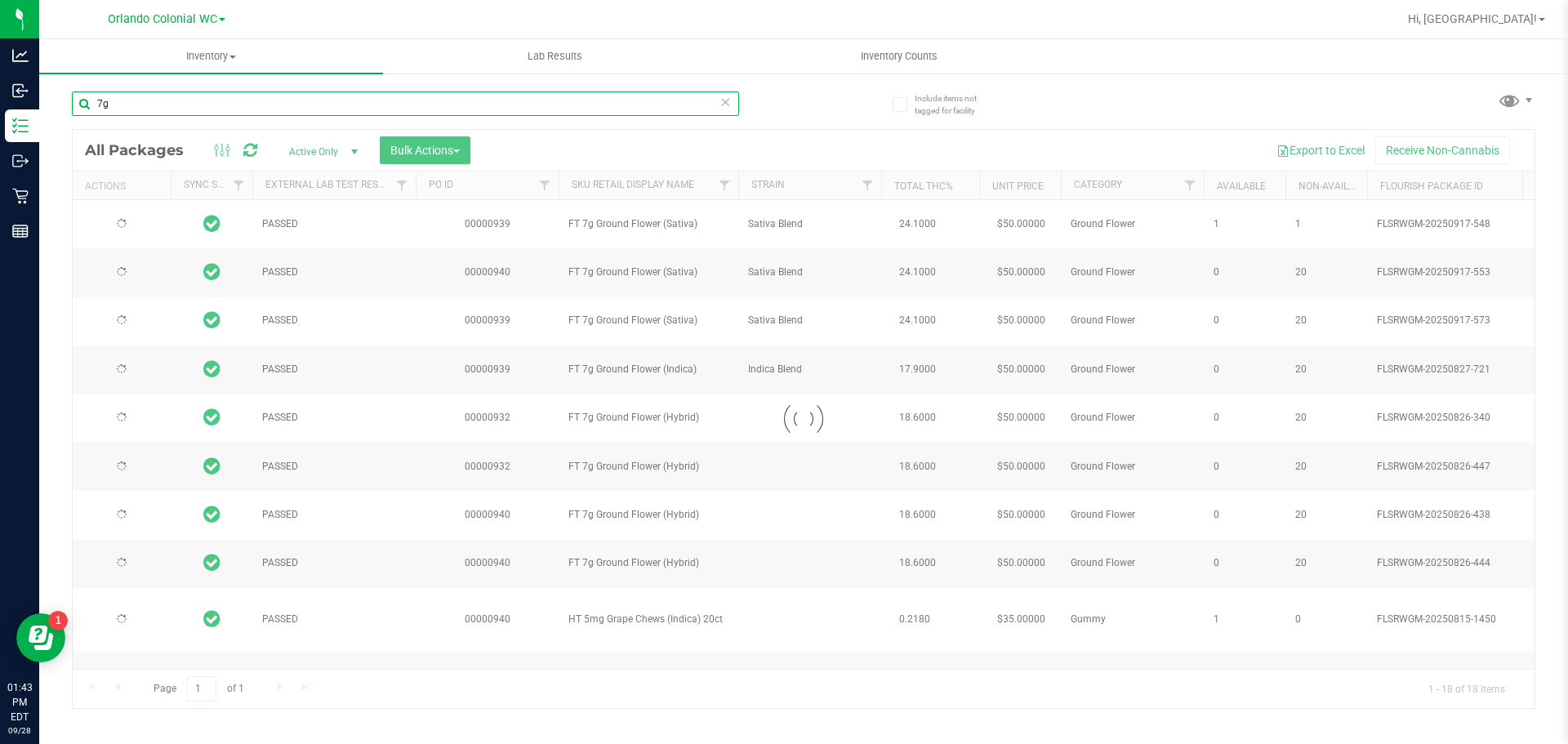
type input "2026-02-17"
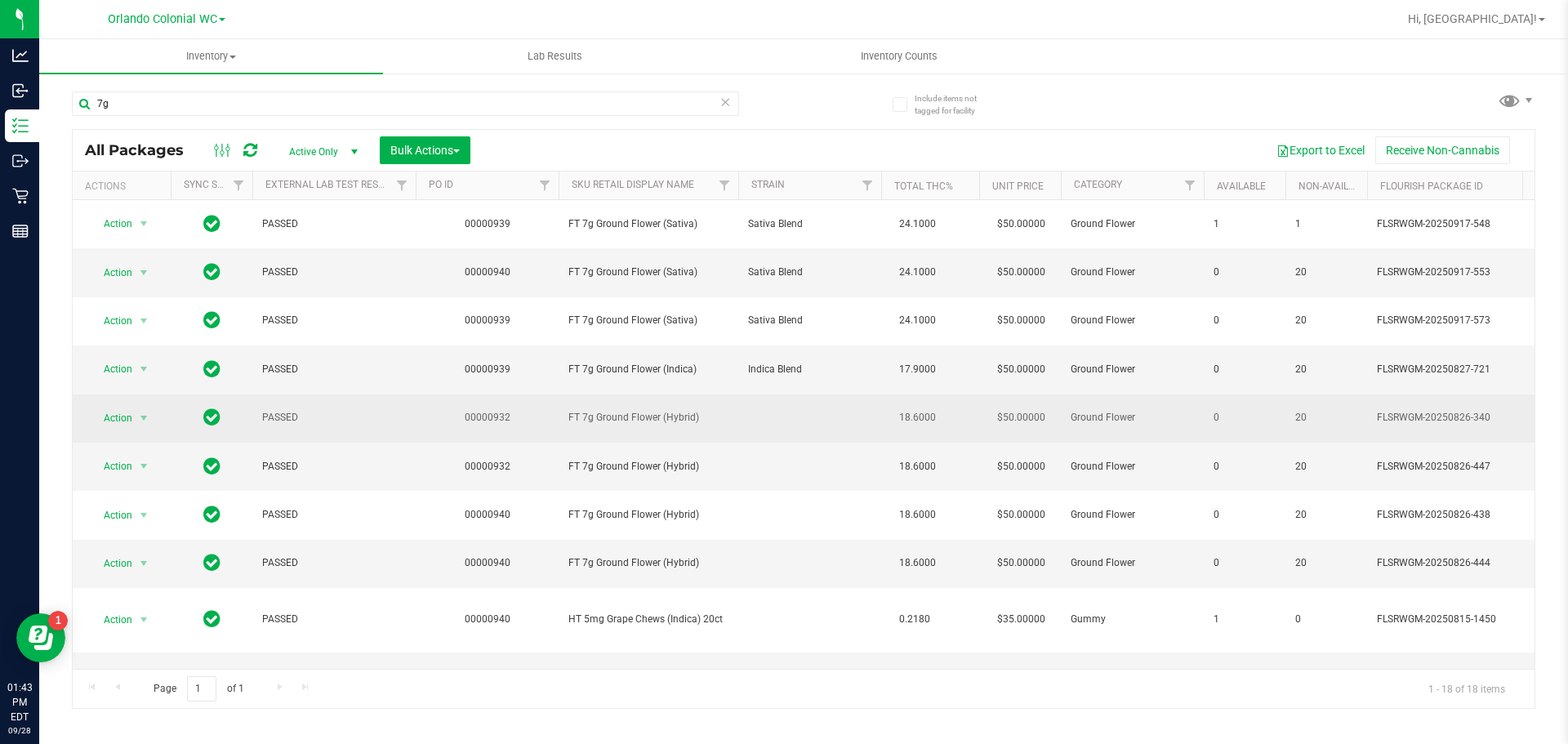
click at [603, 419] on span "FT 7g Ground Flower (Hybrid)" at bounding box center [648, 418] width 160 height 15
click at [604, 419] on span "FT 7g Ground Flower (Hybrid)" at bounding box center [648, 418] width 160 height 15
copy td "FT 7g Ground Flower (Hybrid)"
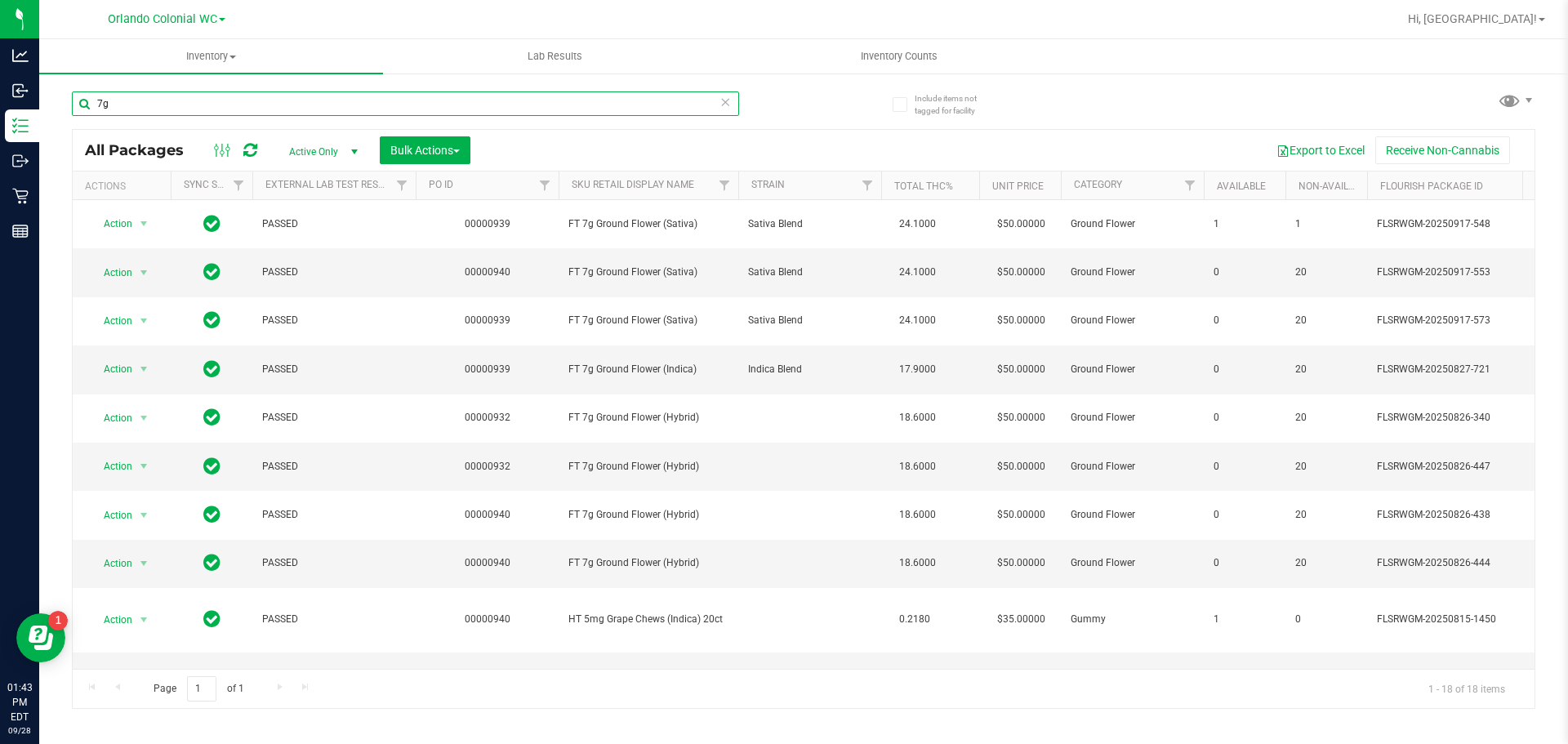
click at [368, 97] on input "7g" at bounding box center [405, 103] width 667 height 25
paste input "FT 7g Ground Flower (Hybrid)"
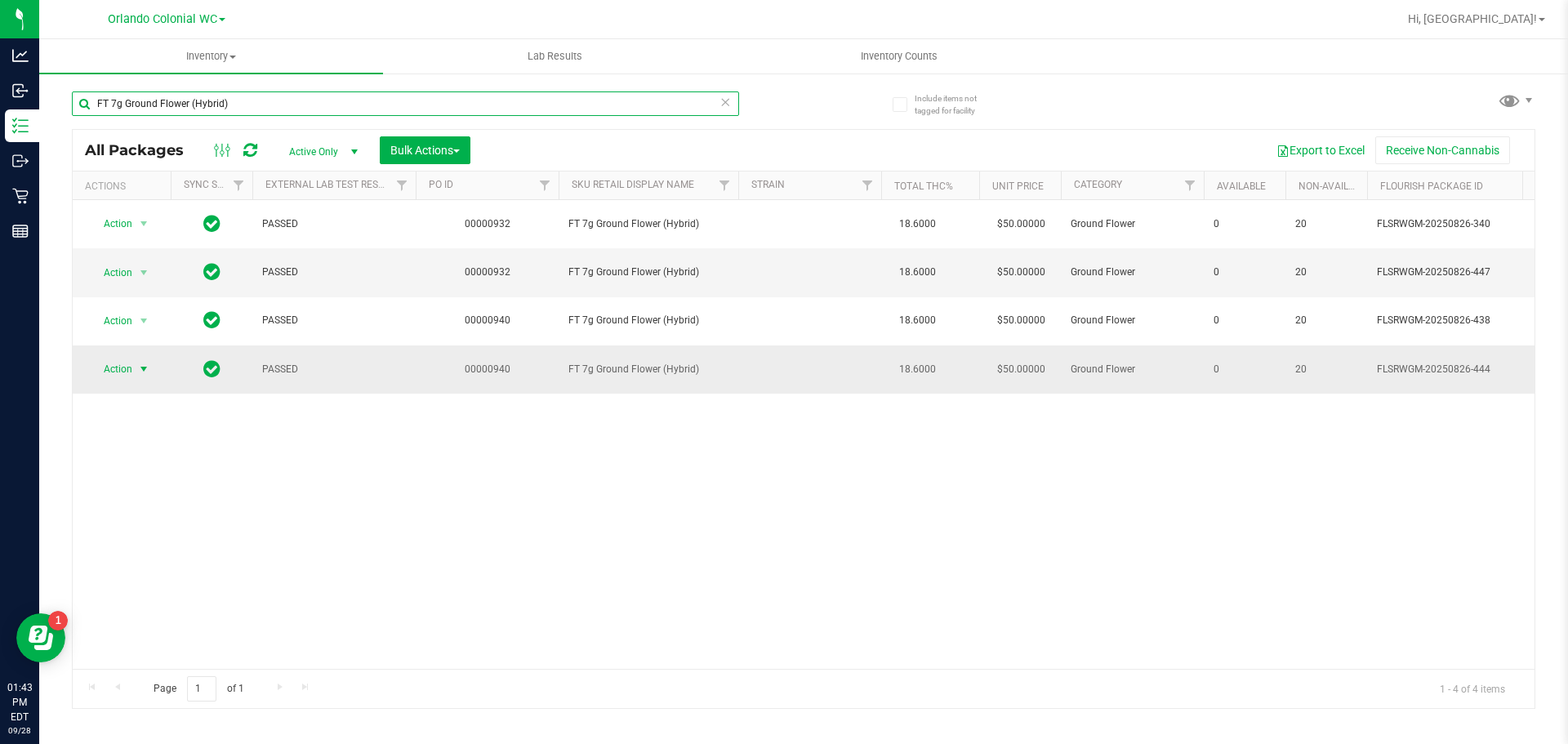
type input "FT 7g Ground Flower (Hybrid)"
click at [105, 375] on span "Action" at bounding box center [111, 369] width 44 height 23
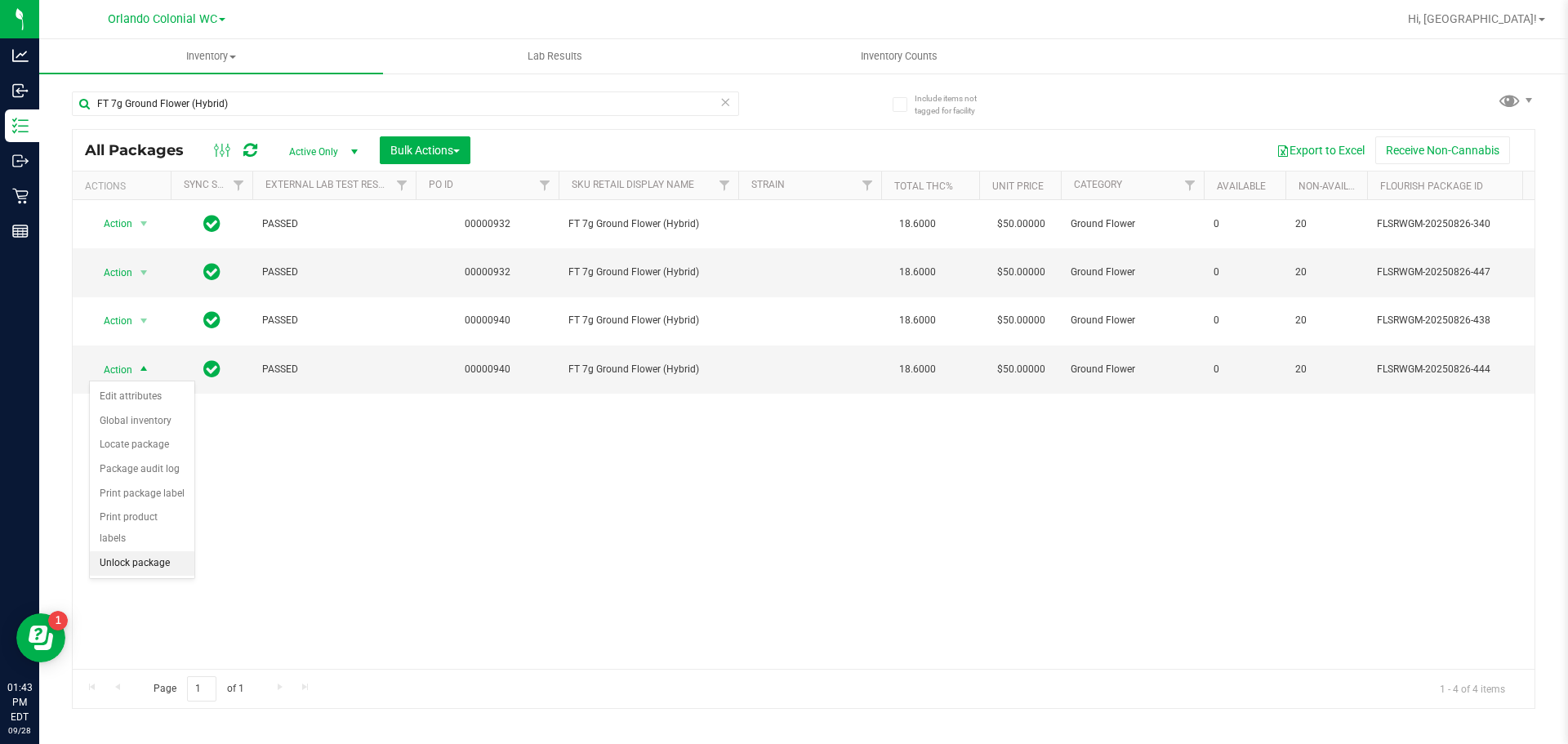
click at [127, 551] on li "Unlock package" at bounding box center [142, 563] width 104 height 25
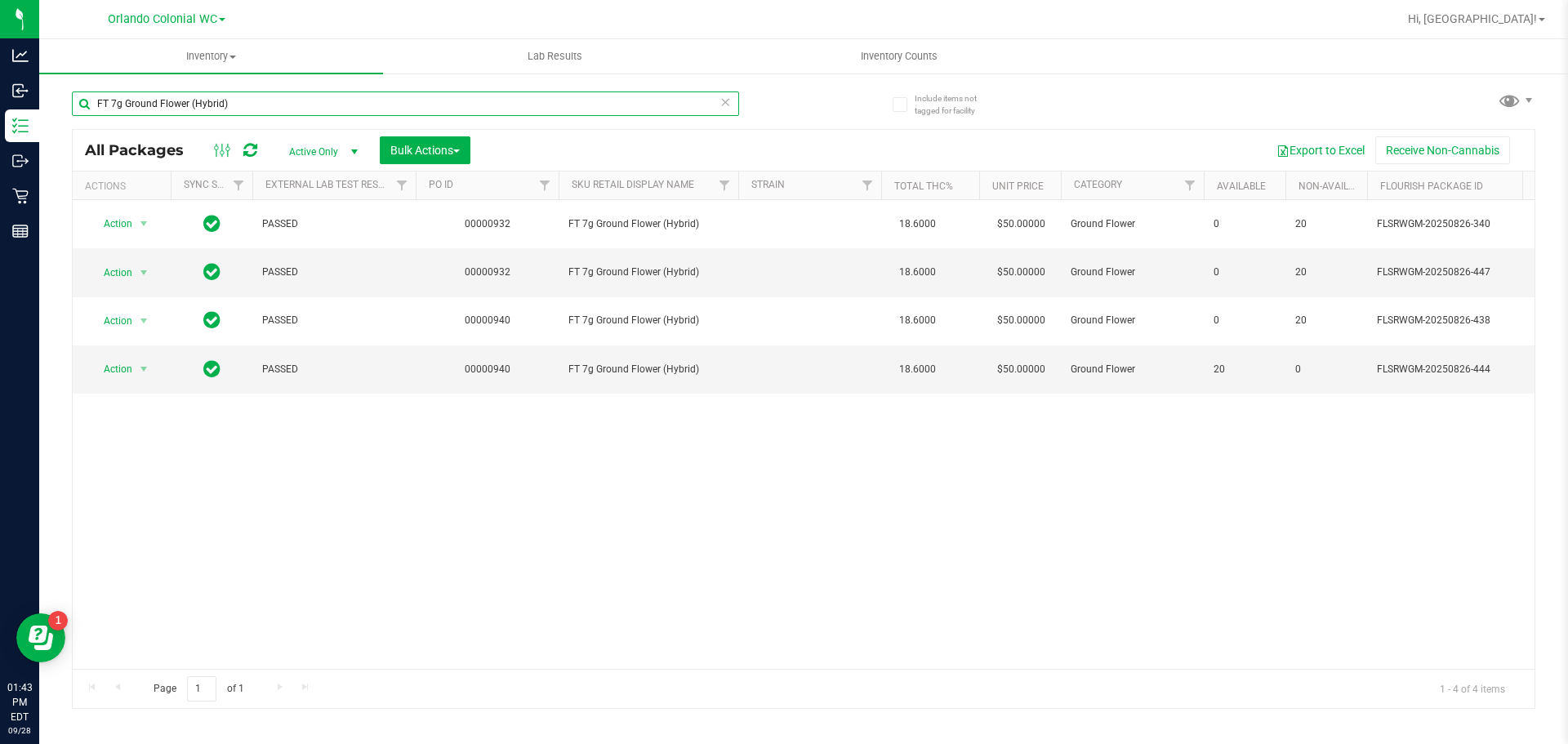
click at [244, 97] on input "FT 7g Ground Flower (Hybrid)" at bounding box center [405, 103] width 667 height 25
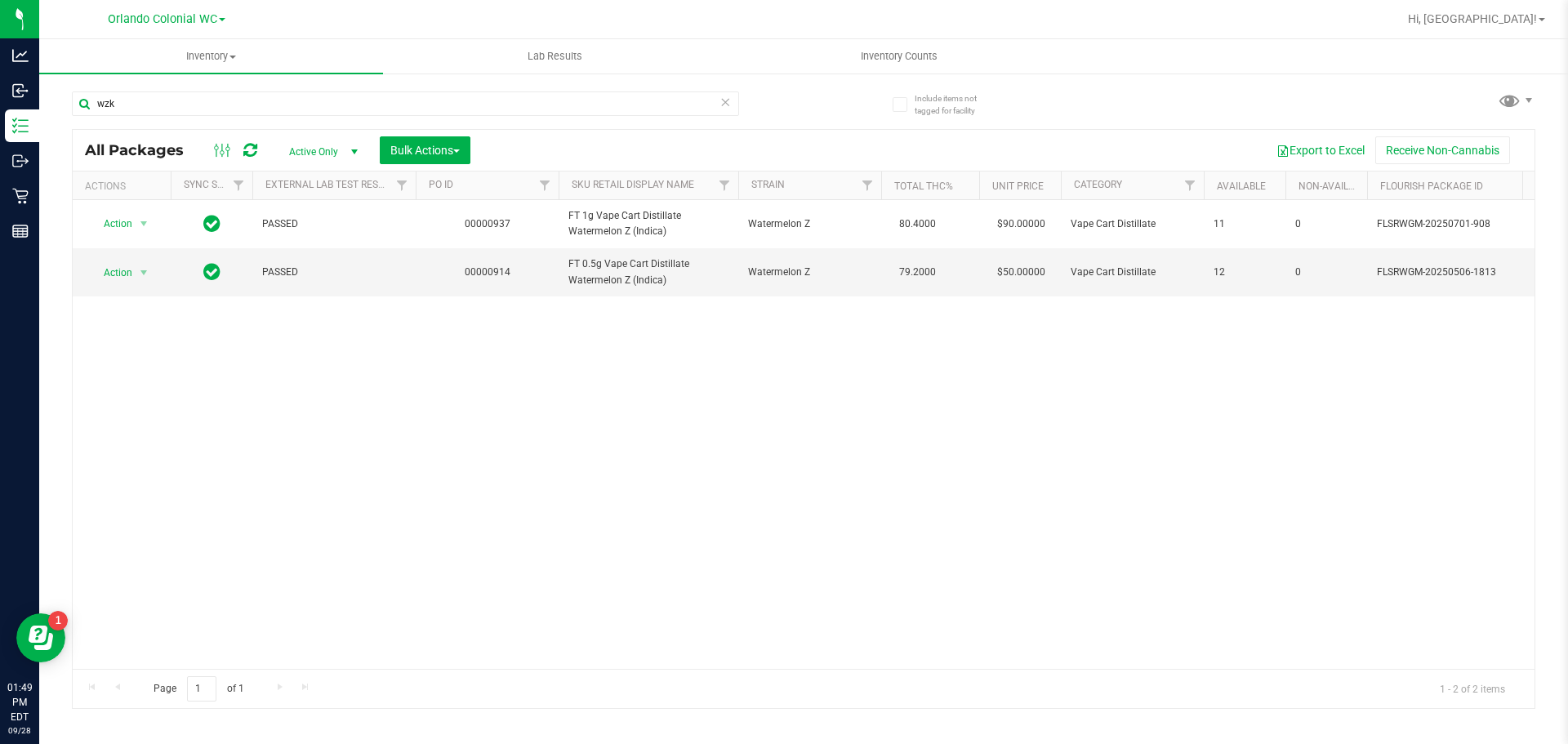
click at [747, 637] on div "Action Action Adjust qty Create package Edit attributes Global inventory Locate…" at bounding box center [803, 434] width 1462 height 469
click at [303, 112] on input "wzk" at bounding box center [405, 103] width 667 height 25
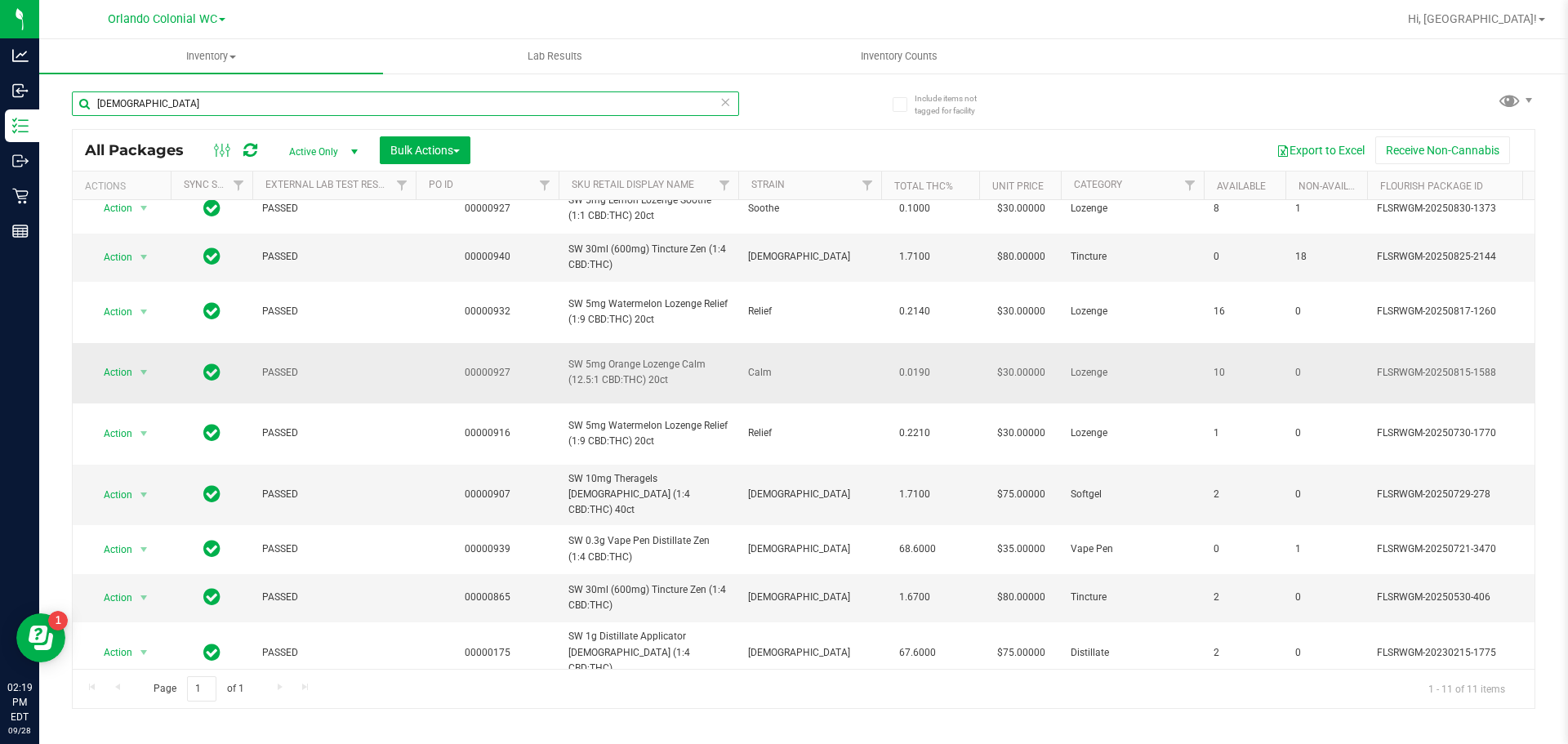
scroll to position [163, 0]
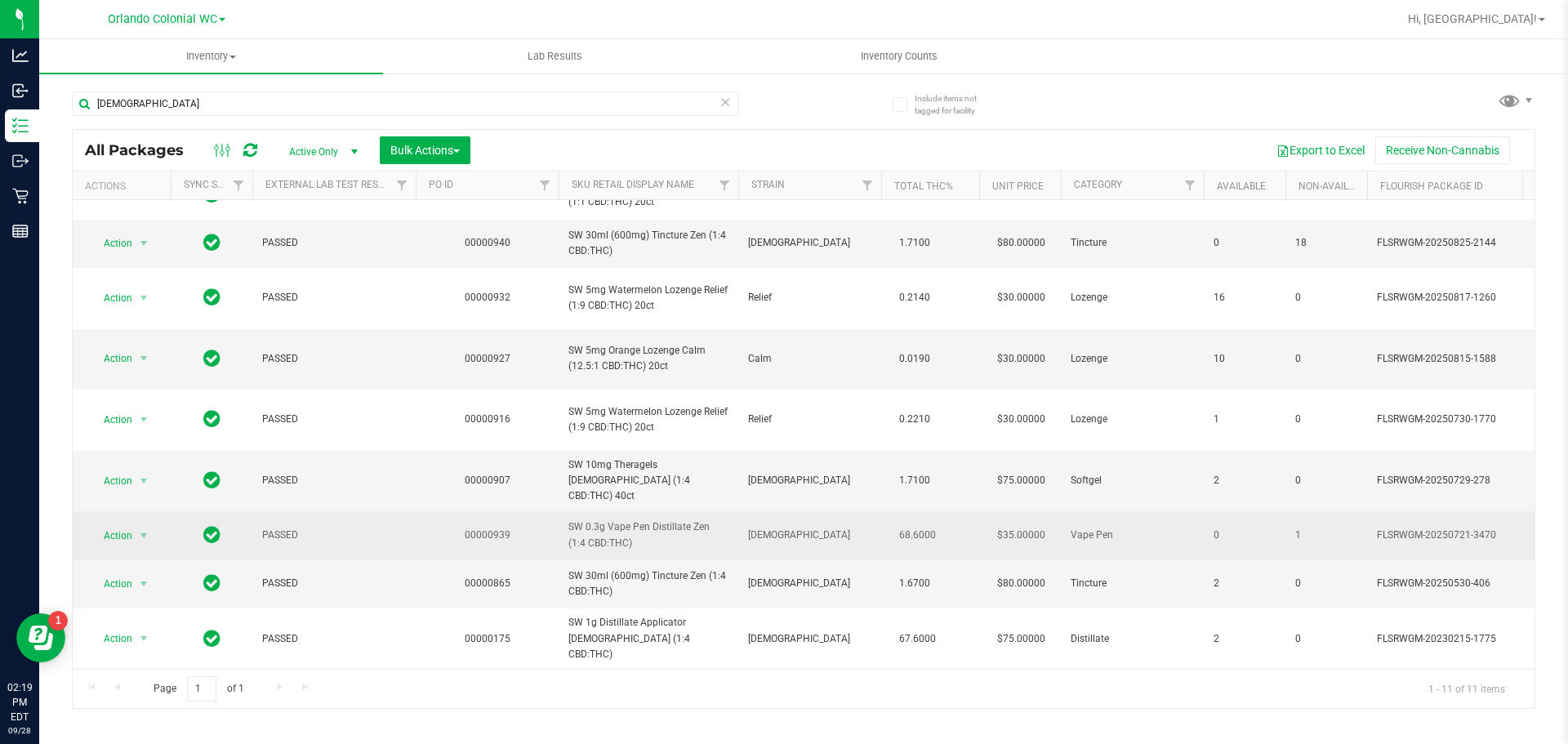
click at [598, 519] on span "SW 0.3g Vape Pen Distillate Zen (1:4 CBD:THC)" at bounding box center [648, 535] width 160 height 31
copy tr "SW 0.3g Vape Pen Distillate Zen (1:4 CBD:THC)"
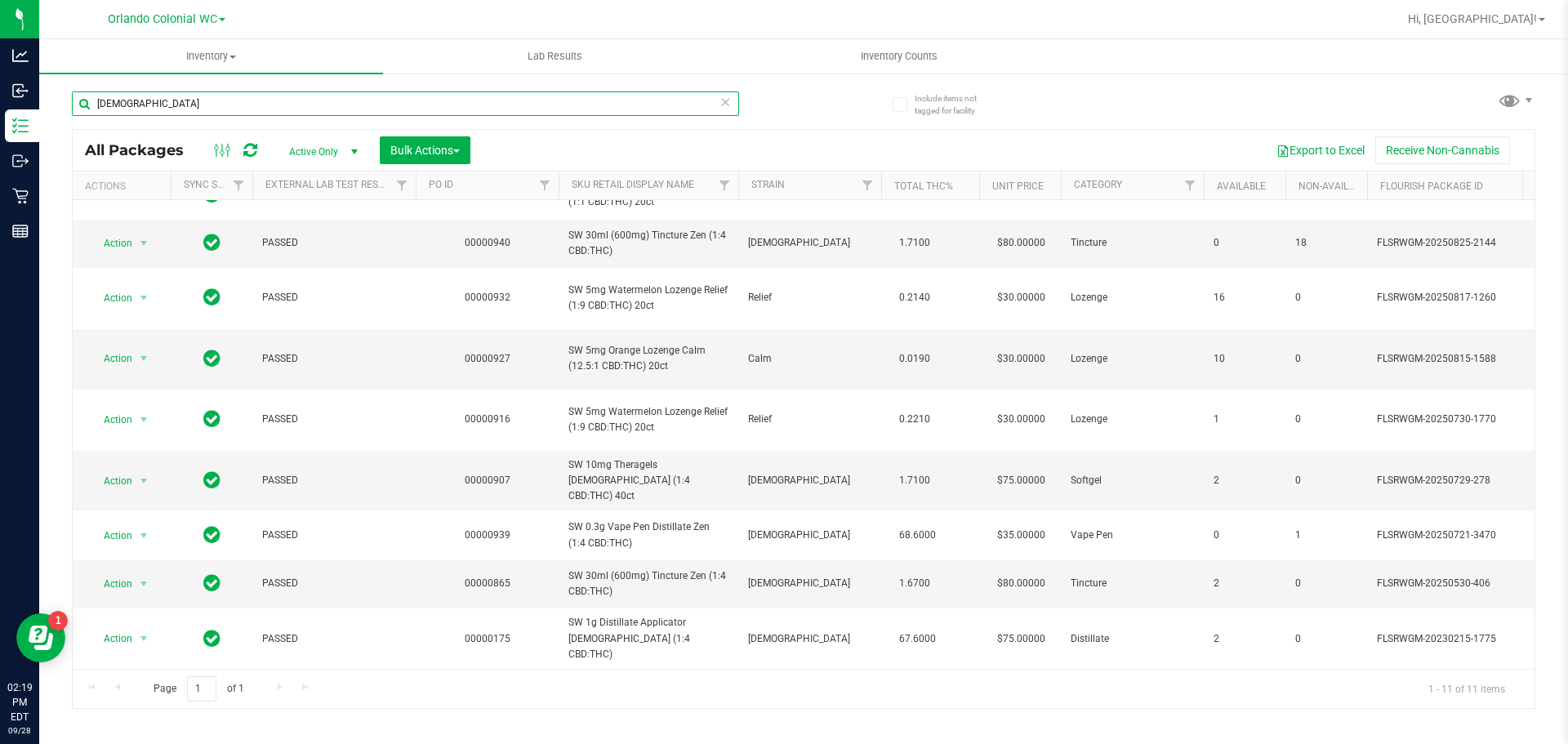
click at [385, 106] on input "zen" at bounding box center [405, 103] width 667 height 25
paste input "SW 0.3g Vape Pen Distillate Zen (1:4 CBD:THC)"
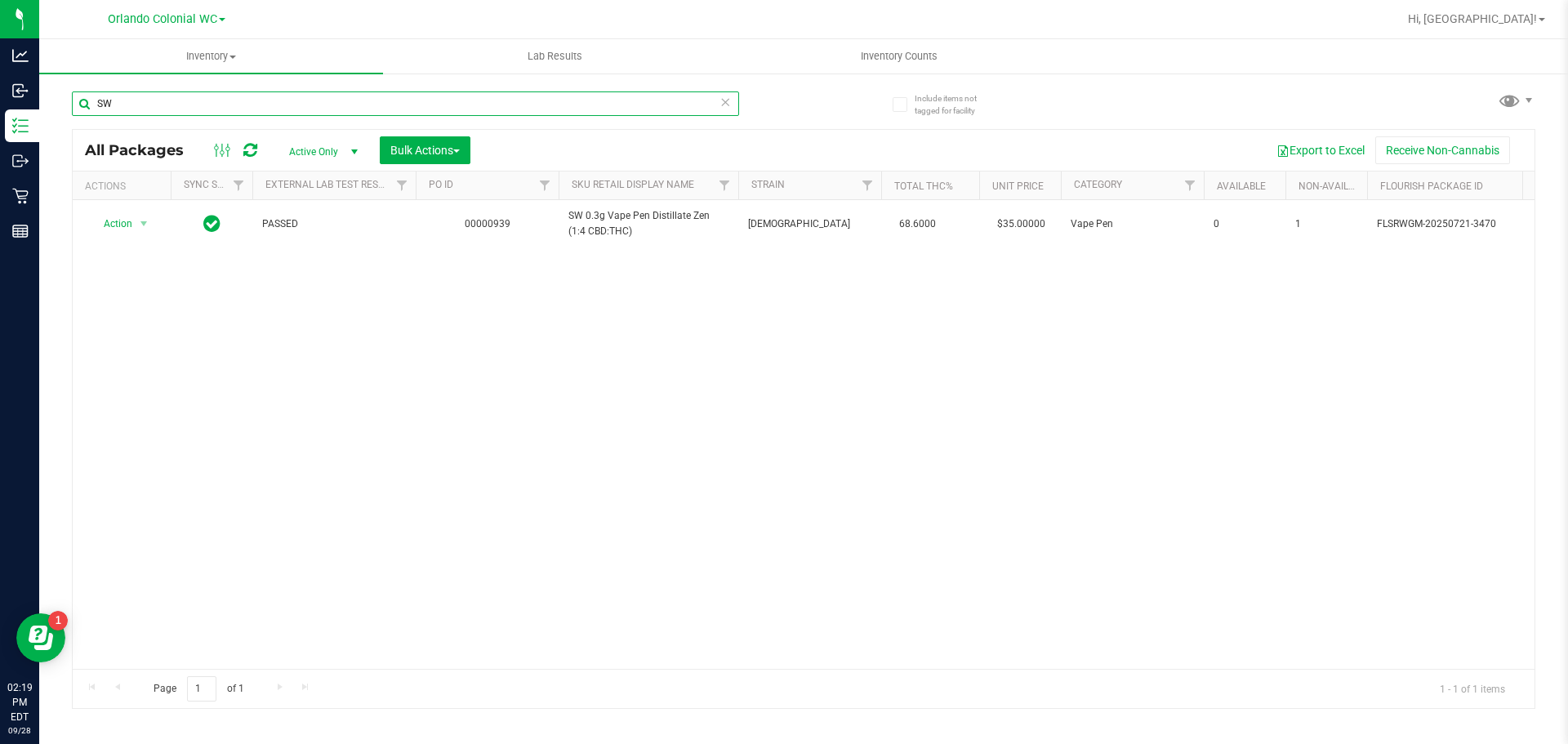
type input "S"
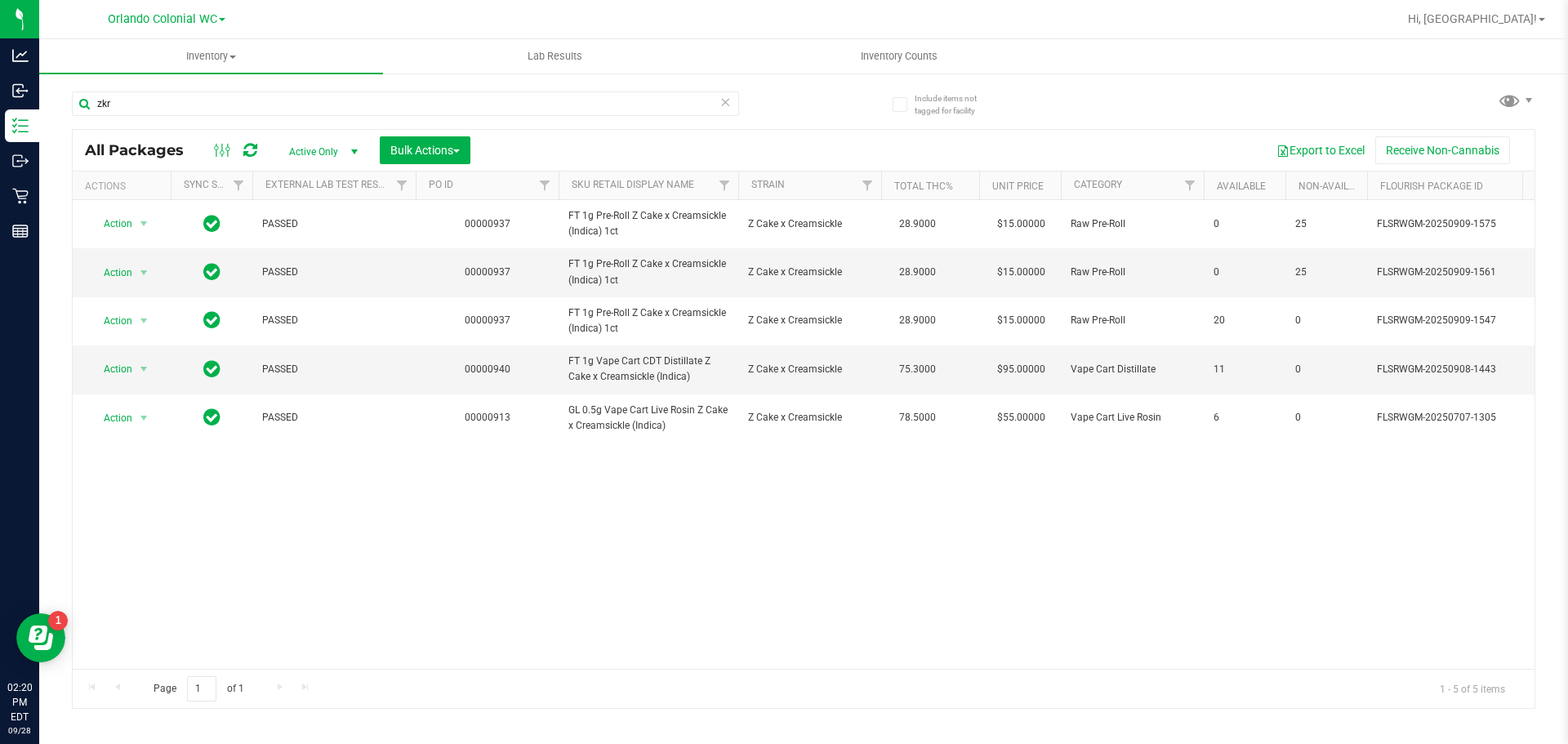
drag, startPoint x: 639, startPoint y: 600, endPoint x: 655, endPoint y: 602, distance: 16.1
click at [643, 598] on div "Action Action Edit attributes Global inventory Locate package Package audit log…" at bounding box center [803, 434] width 1462 height 469
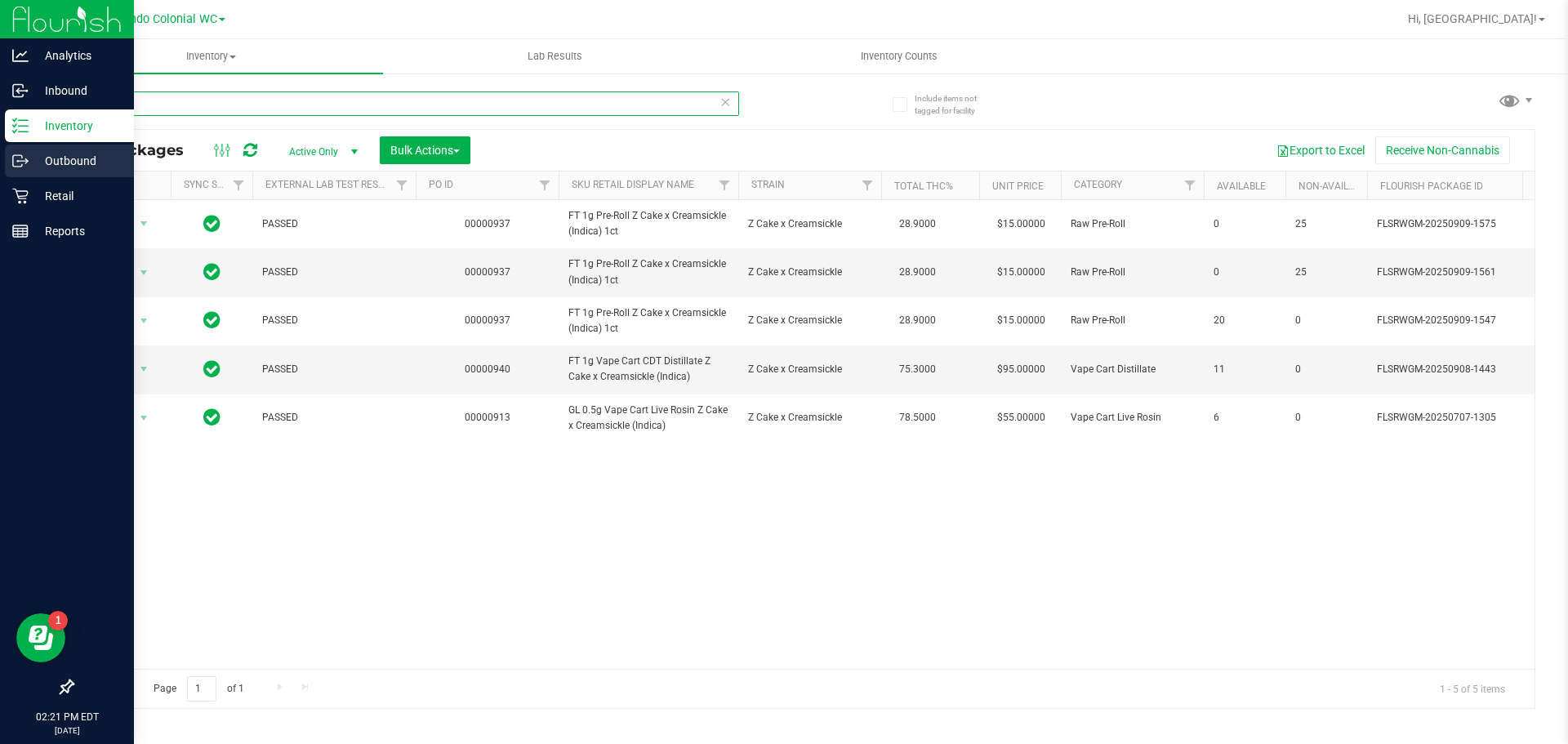
drag, startPoint x: 222, startPoint y: 108, endPoint x: 0, endPoint y: 154, distance: 226.7
click at [0, 153] on div "Analytics Inbound Inventory Outbound Retail Reports 02:21 PM EDT 09/28/2025 09/…" at bounding box center [784, 372] width 1568 height 744
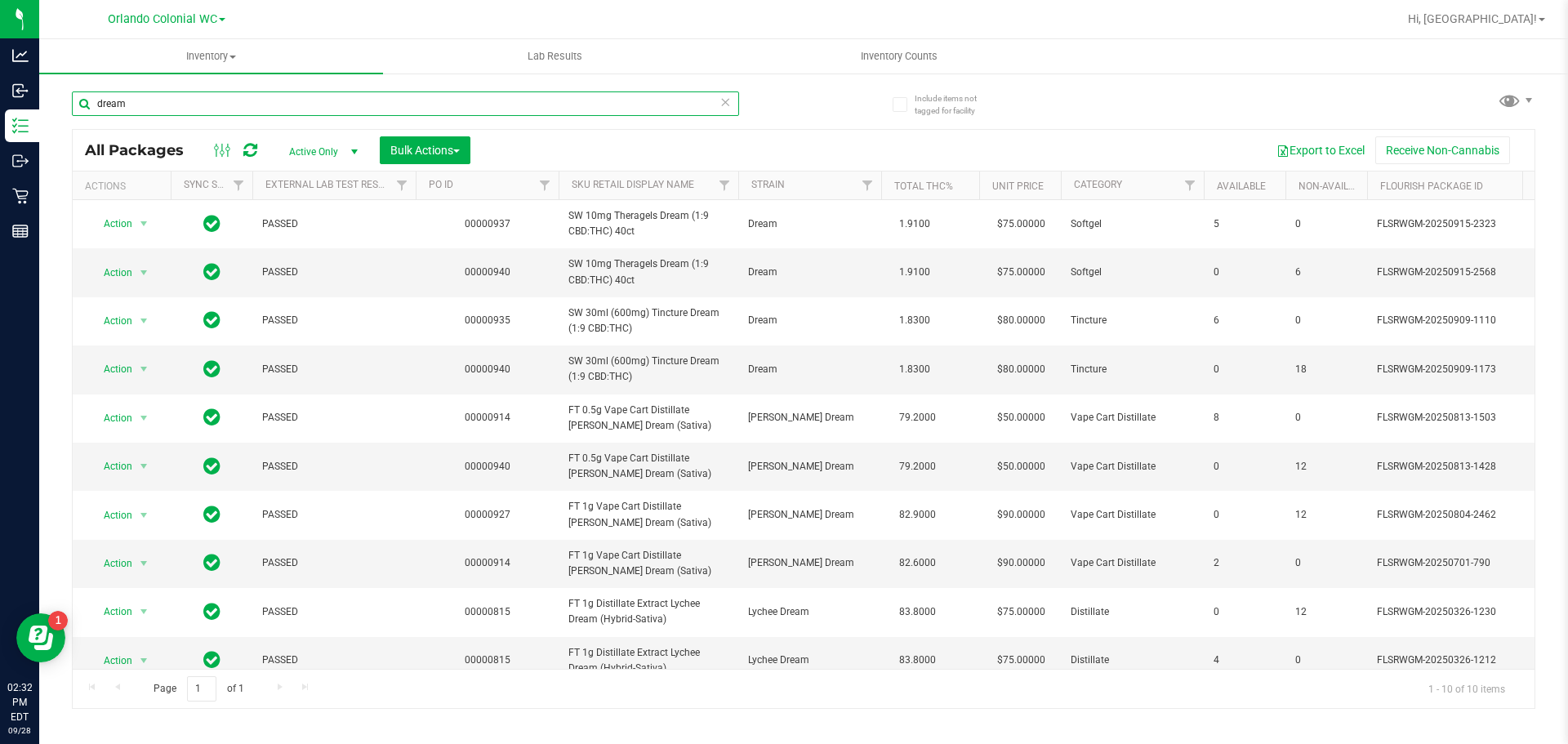
click at [168, 101] on input "dream" at bounding box center [405, 103] width 667 height 25
click at [169, 101] on input "dream" at bounding box center [405, 103] width 667 height 25
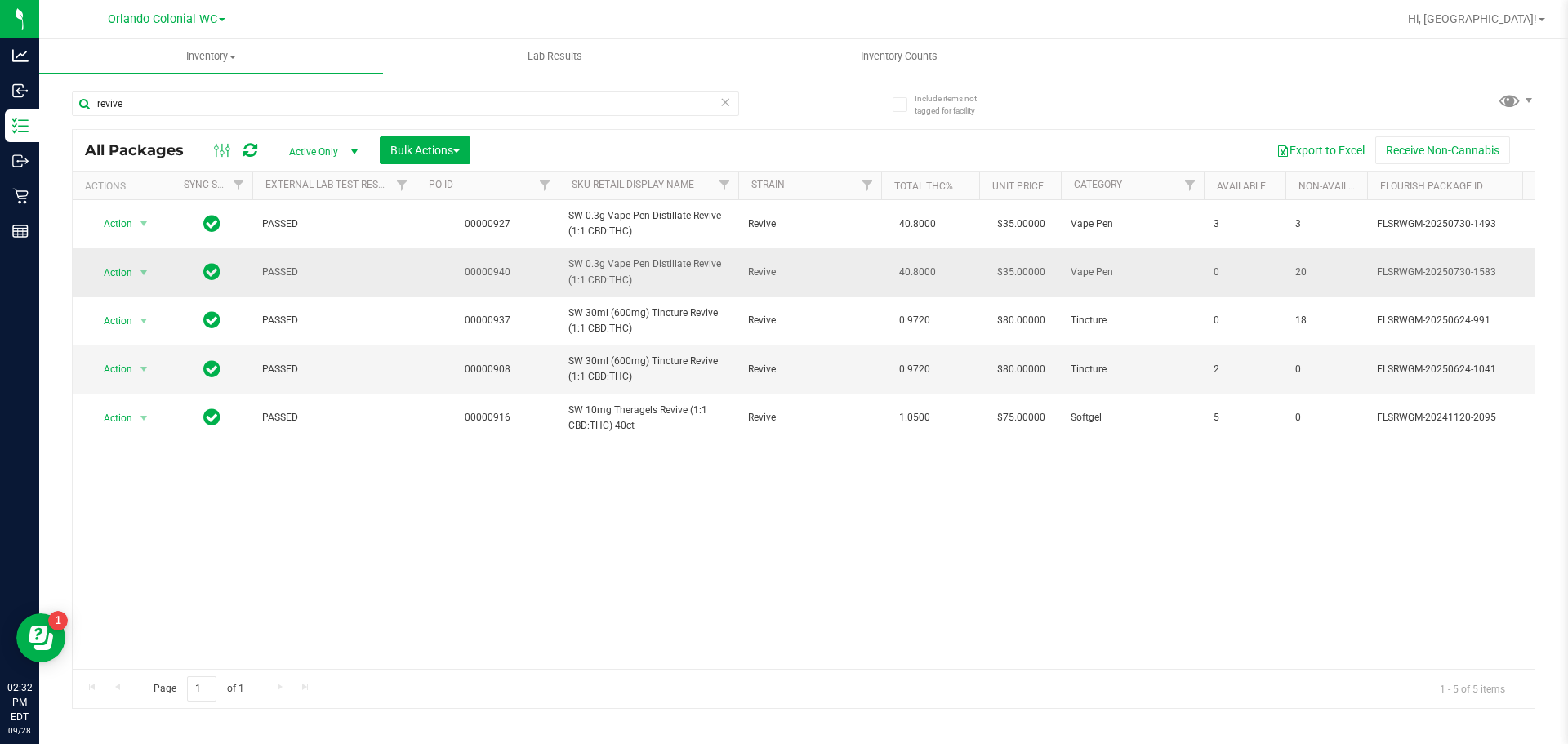
click at [632, 264] on span "SW 0.3g Vape Pen Distillate Revive (1:1 CBD:THC)" at bounding box center [648, 272] width 160 height 31
click at [631, 264] on span "SW 0.3g Vape Pen Distillate Revive (1:1 CBD:THC)" at bounding box center [648, 272] width 160 height 31
copy tr "SW 0.3g Vape Pen Distillate Revive (1:1 CBD:THC)"
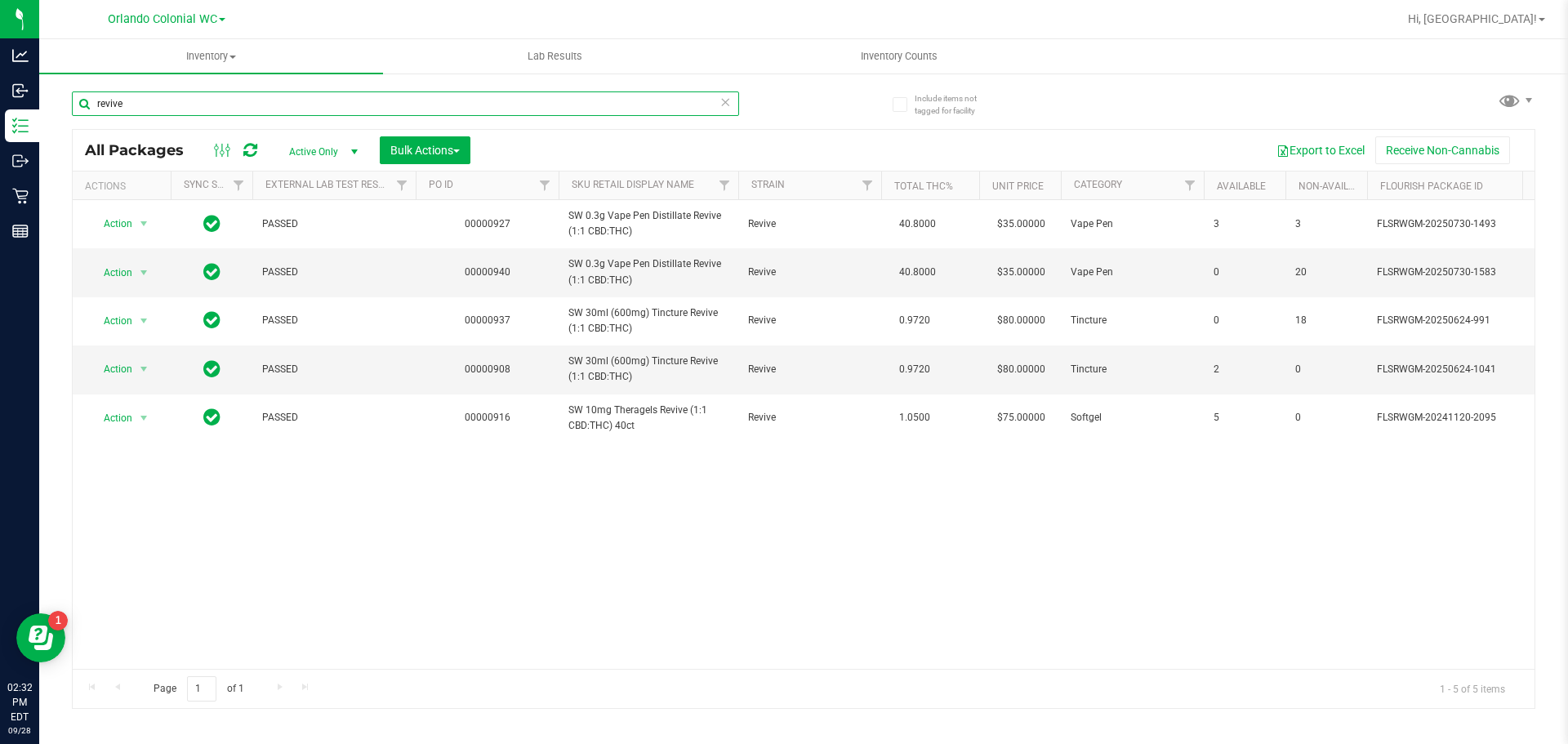
click at [308, 105] on input "revive" at bounding box center [405, 103] width 667 height 25
click at [308, 104] on input "revive" at bounding box center [405, 103] width 667 height 25
paste input "SW 0.3g Vape Pen Distillate Revive (1:1 CBD:THC)"
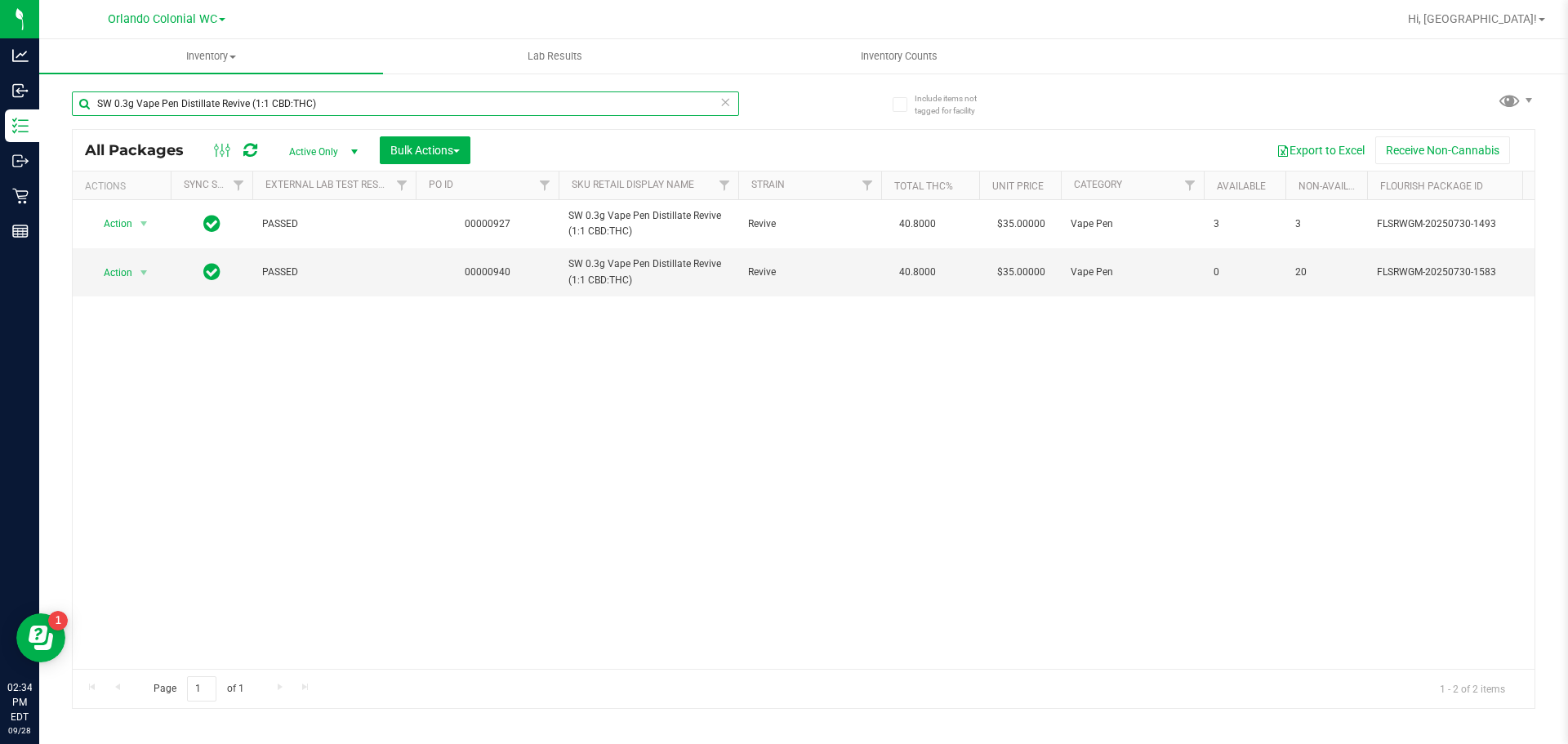
type input "SW 0.3g Vape Pen Distillate Revive (1:1 CBD:THC)"
click at [130, 275] on span "Action" at bounding box center [111, 272] width 44 height 23
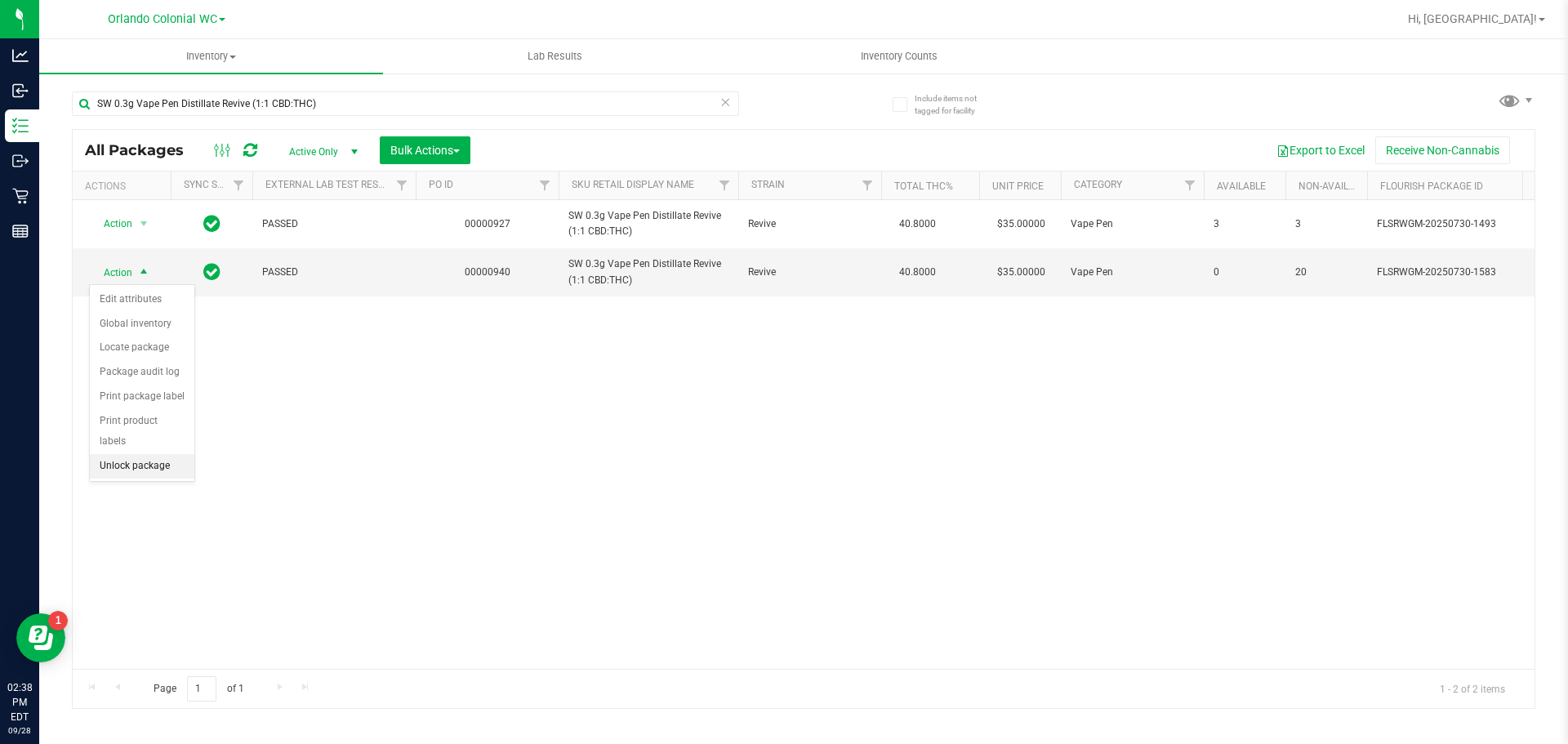
click at [138, 454] on li "Unlock package" at bounding box center [142, 466] width 104 height 25
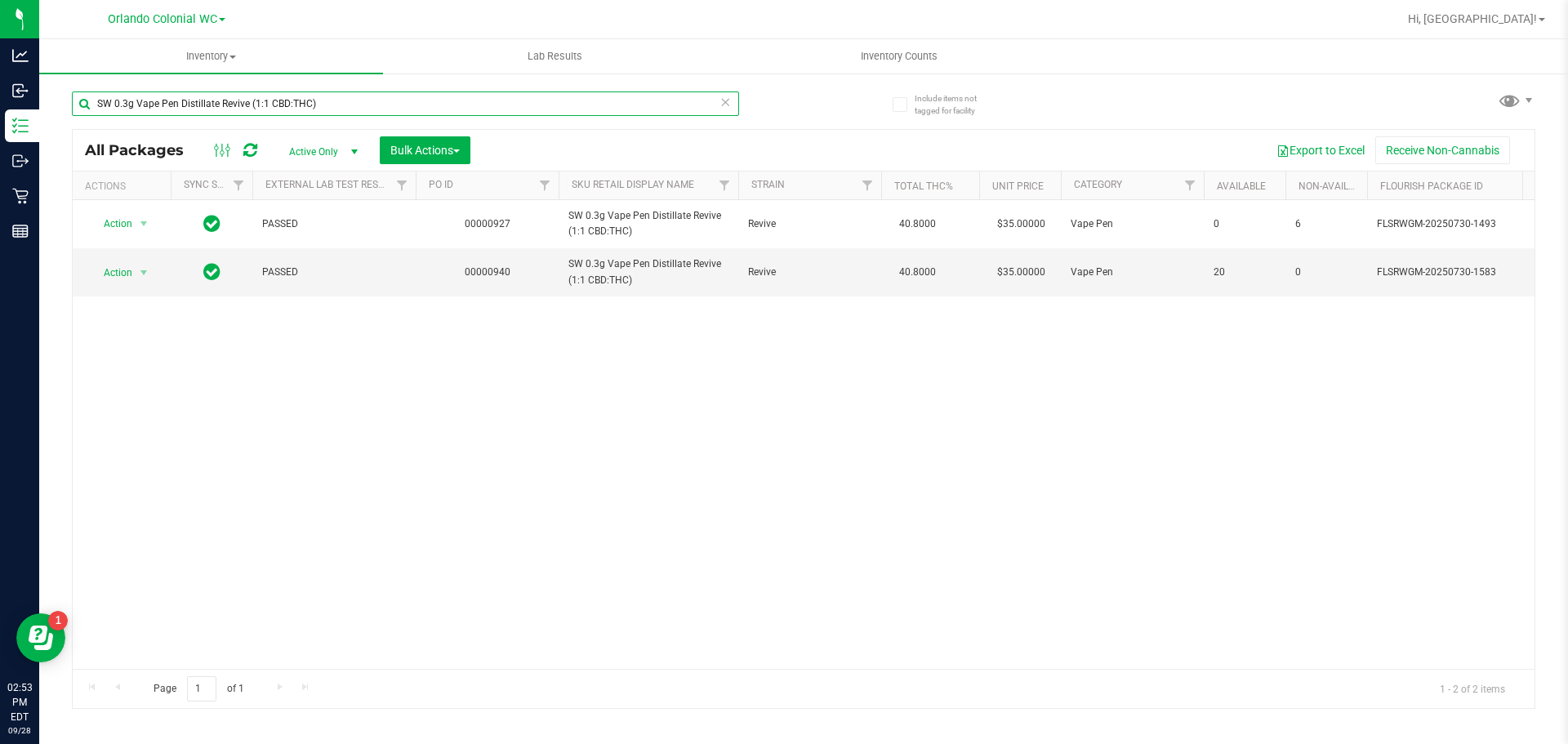
click at [314, 106] on input "SW 0.3g Vape Pen Distillate Revive (1:1 CBD:THC)" at bounding box center [405, 103] width 667 height 25
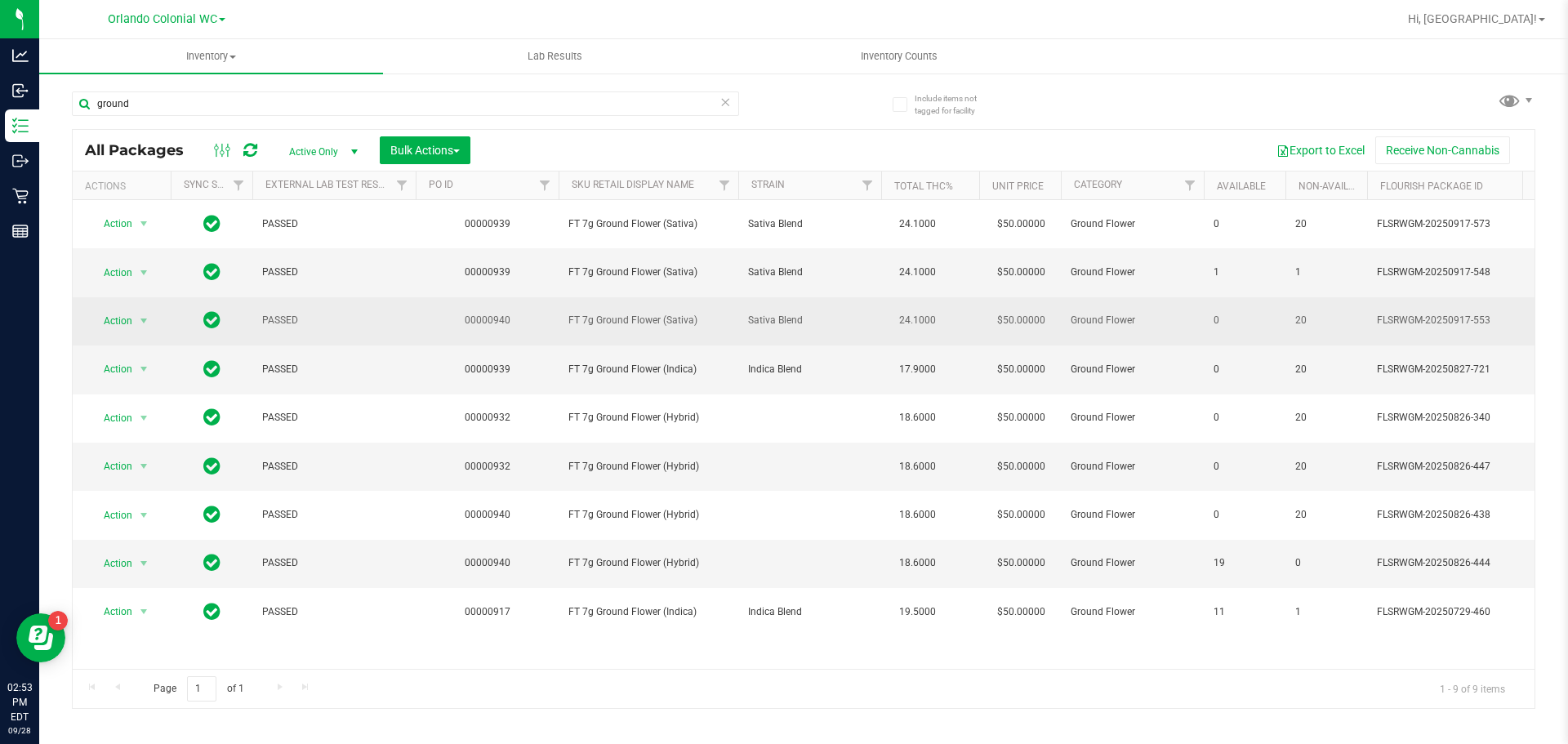
click at [663, 319] on span "FT 7g Ground Flower (Sativa)" at bounding box center [648, 320] width 160 height 15
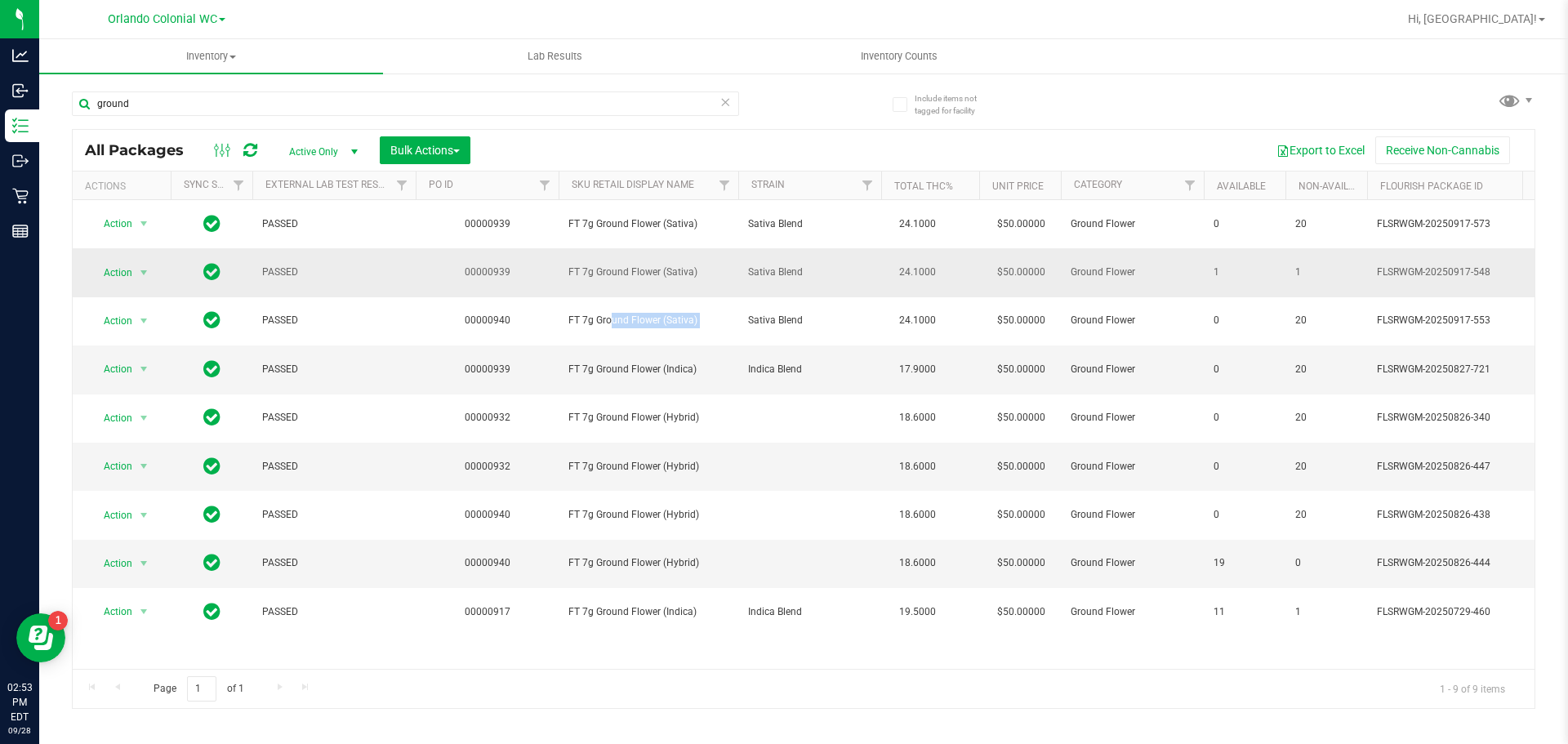
copy tr "FT 7g Ground Flower (Sativa)"
click at [550, 105] on input "ground" at bounding box center [405, 103] width 667 height 25
paste input "FT 7g Ground Flower (Sativa)"
type input "FT 7g Ground Flower (Sativa)"
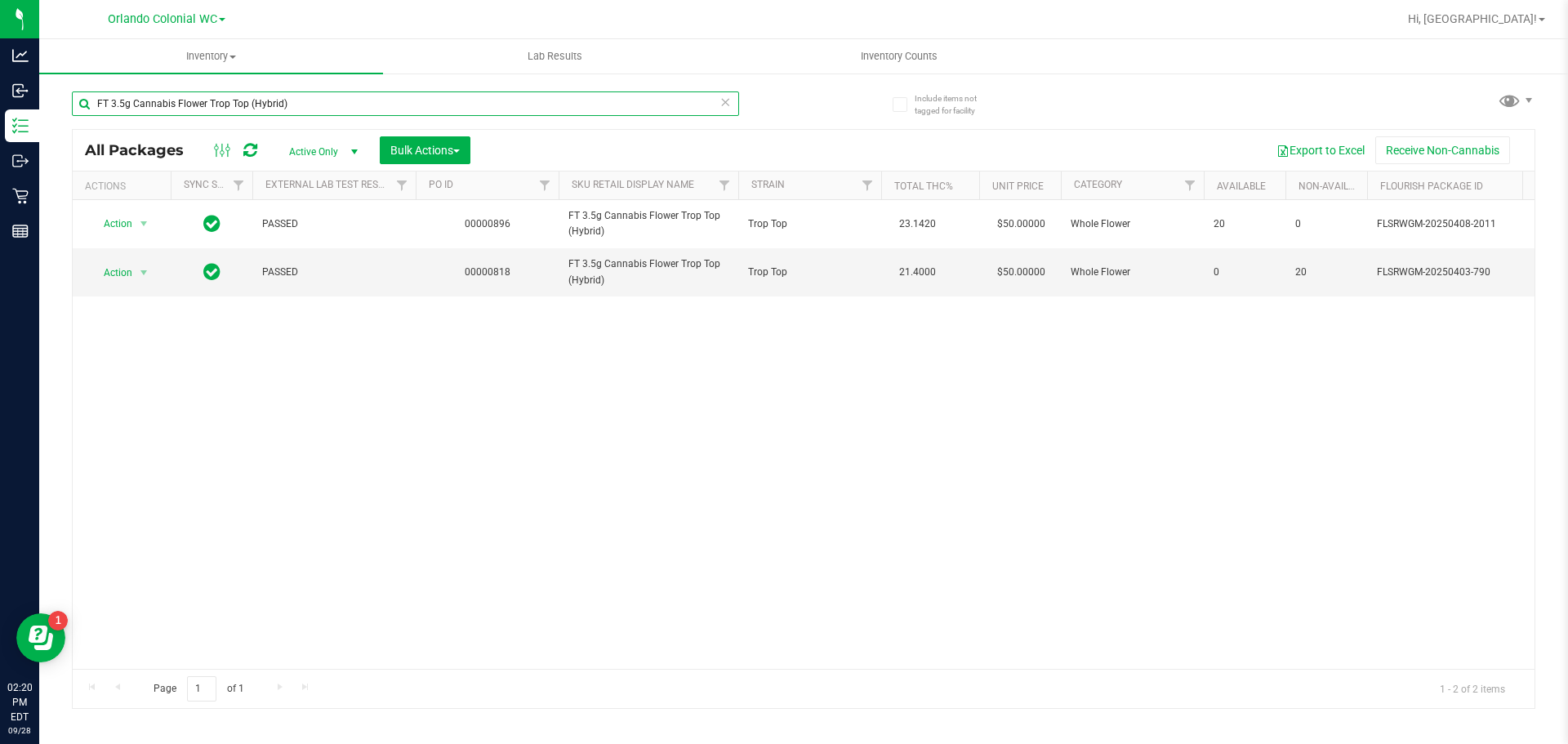
click at [384, 101] on input "FT 3.5g Cannabis Flower Trop Top (Hybrid)" at bounding box center [405, 103] width 667 height 25
click at [388, 98] on input "FT 3.5g Cannabis Flower Trop Top (Hybrid)" at bounding box center [405, 103] width 667 height 25
click at [224, 114] on input "zoap" at bounding box center [405, 103] width 667 height 25
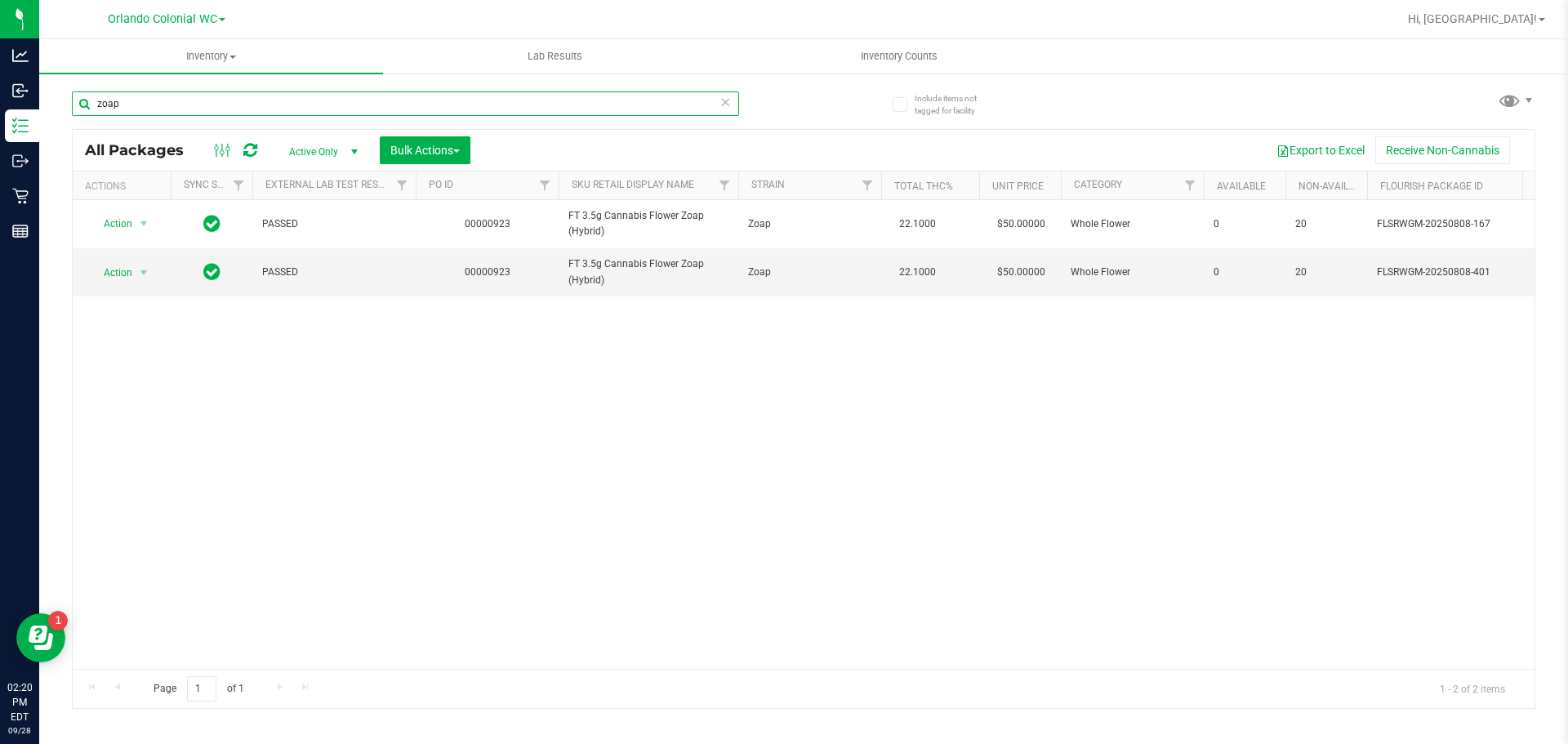
click at [224, 114] on input "zoap" at bounding box center [405, 103] width 667 height 25
type input "\"
